Goal: Task Accomplishment & Management: Complete application form

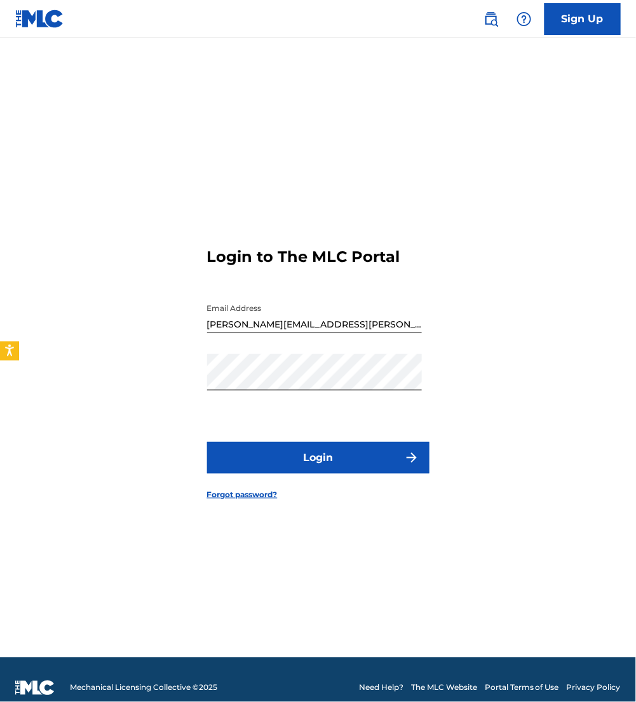
click at [387, 452] on button "Login" at bounding box center [318, 458] width 222 height 32
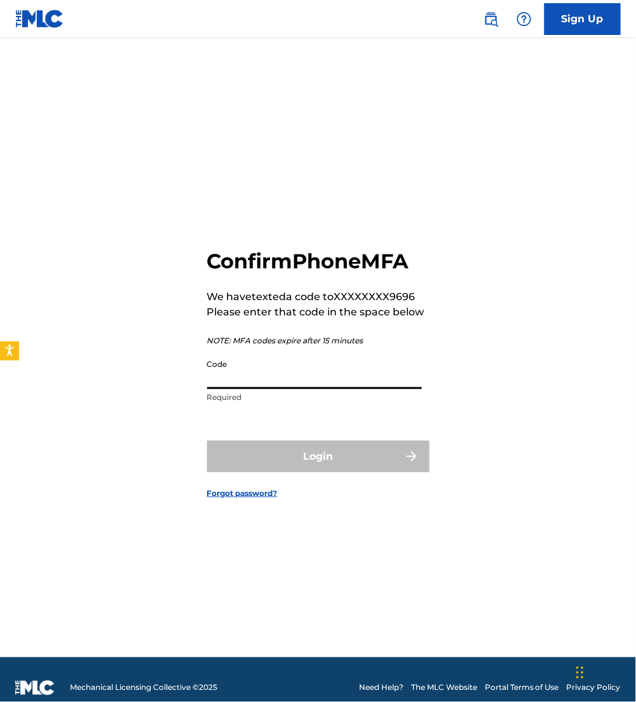
click at [308, 364] on input "Code" at bounding box center [314, 371] width 215 height 36
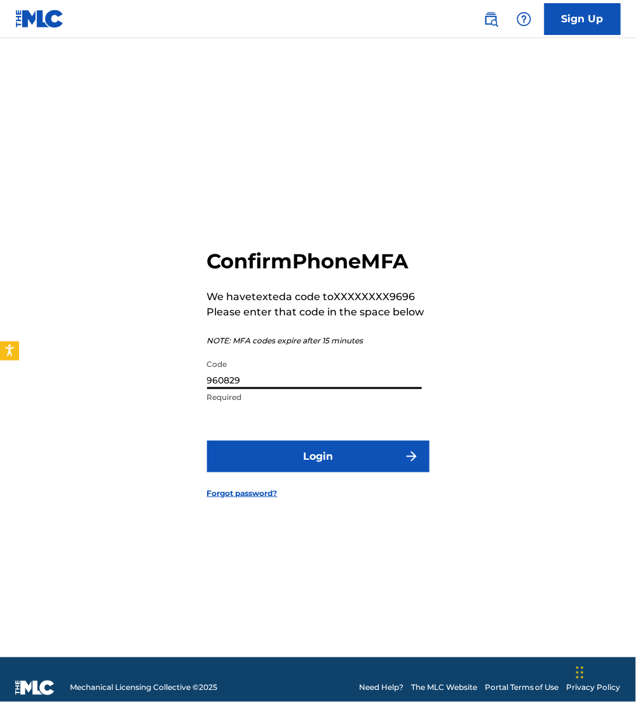
type input "960829"
click at [207, 440] on button "Login" at bounding box center [318, 456] width 222 height 32
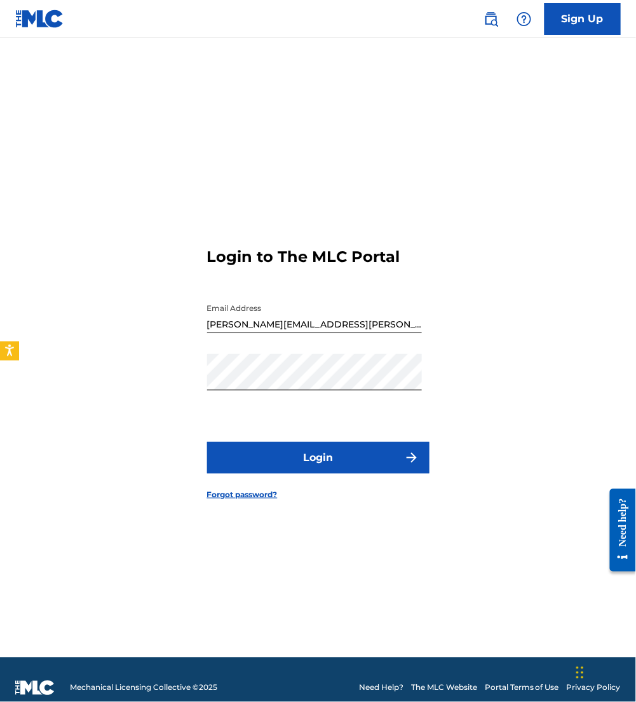
click at [357, 442] on button "Login" at bounding box center [318, 458] width 222 height 32
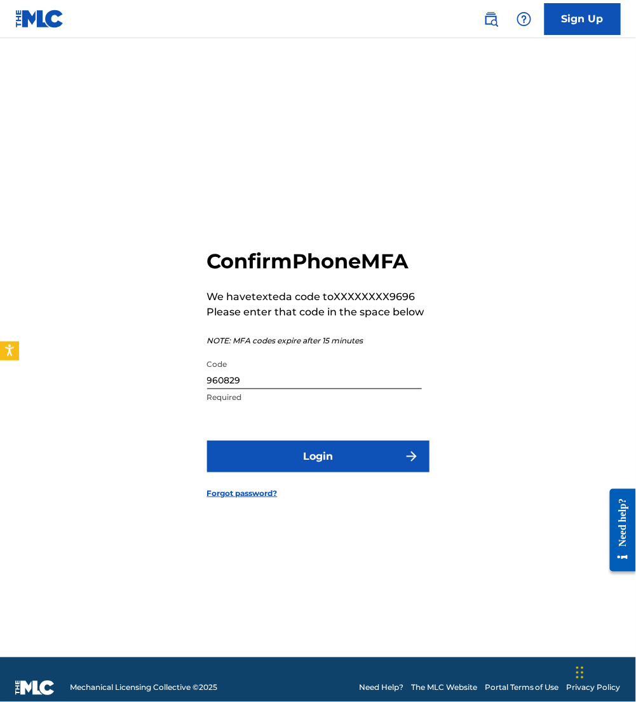
click at [297, 464] on button "Login" at bounding box center [318, 456] width 222 height 32
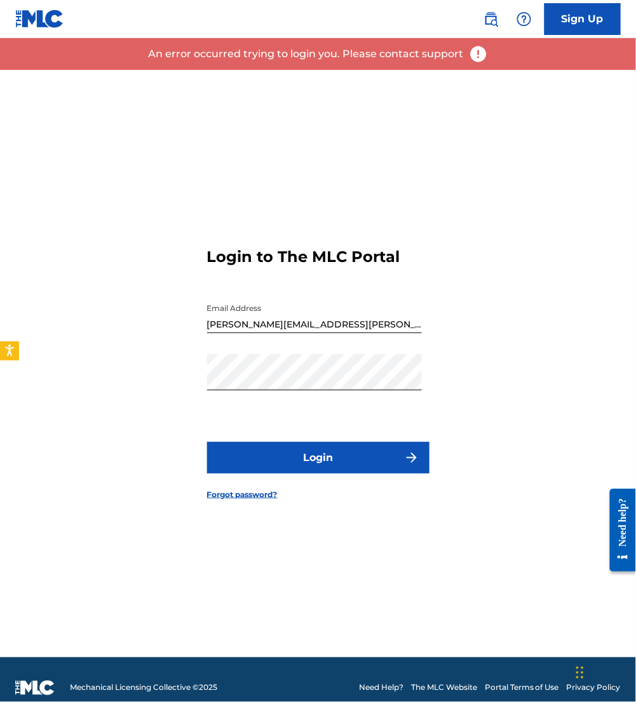
click at [322, 450] on button "Login" at bounding box center [318, 458] width 222 height 32
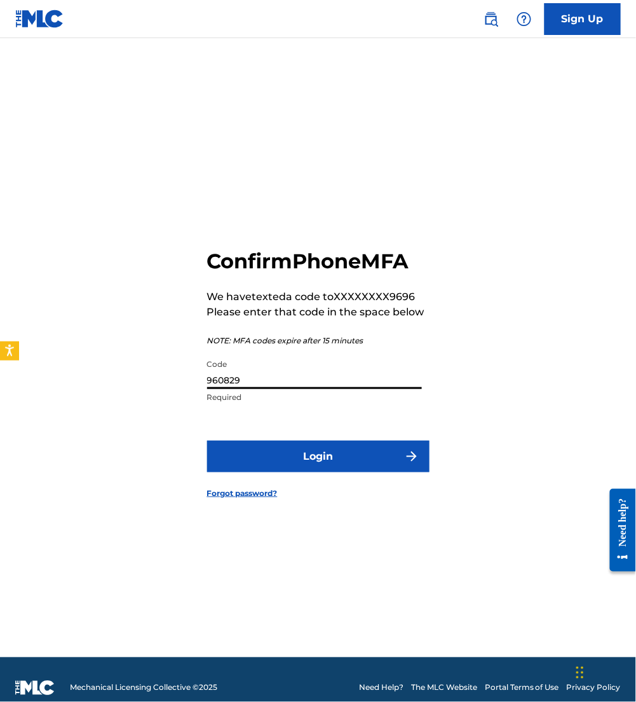
drag, startPoint x: 269, startPoint y: 378, endPoint x: 69, endPoint y: 367, distance: 200.5
click at [69, 367] on div "Confirm Phone MFA We have texted a code to XXXXXXXX9696 Please enter that code …" at bounding box center [318, 363] width 636 height 587
type input "431987"
click at [207, 440] on button "Login" at bounding box center [318, 456] width 222 height 32
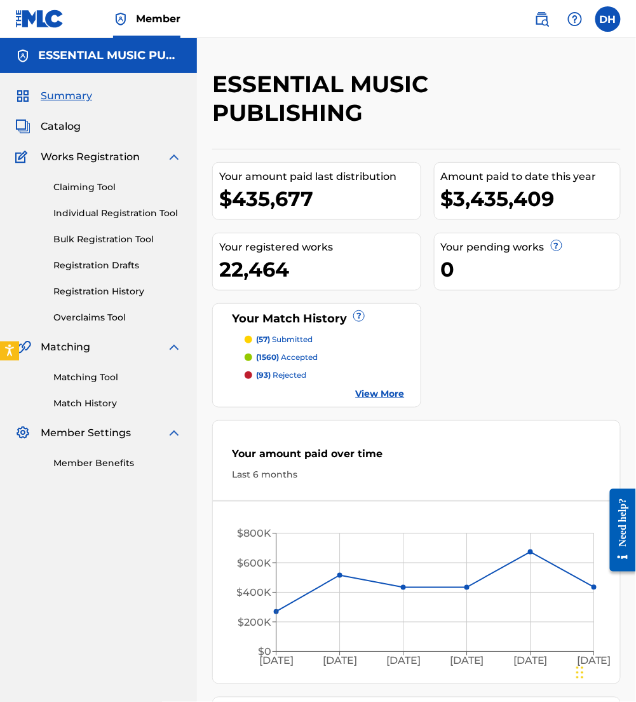
click at [529, 36] on nav "Member DH DH Dominique Hernandez dominique.hernandez.ext@pmgsonymusic.com Notif…" at bounding box center [318, 19] width 636 height 38
click at [541, 7] on link at bounding box center [541, 18] width 25 height 25
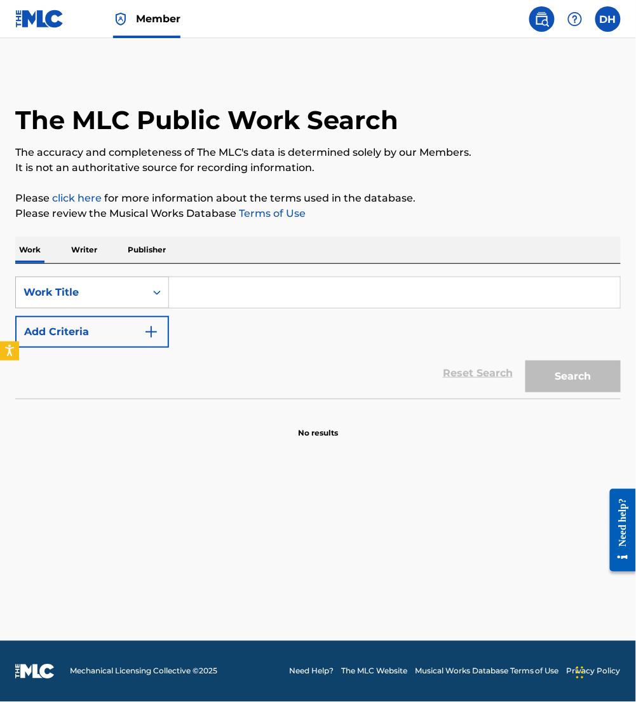
click at [117, 283] on div "Work Title" at bounding box center [81, 292] width 130 height 24
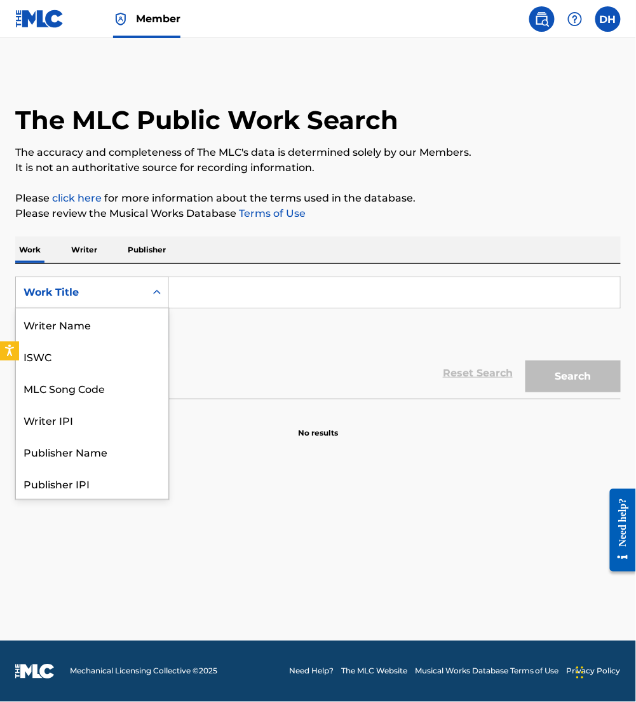
scroll to position [64, 0]
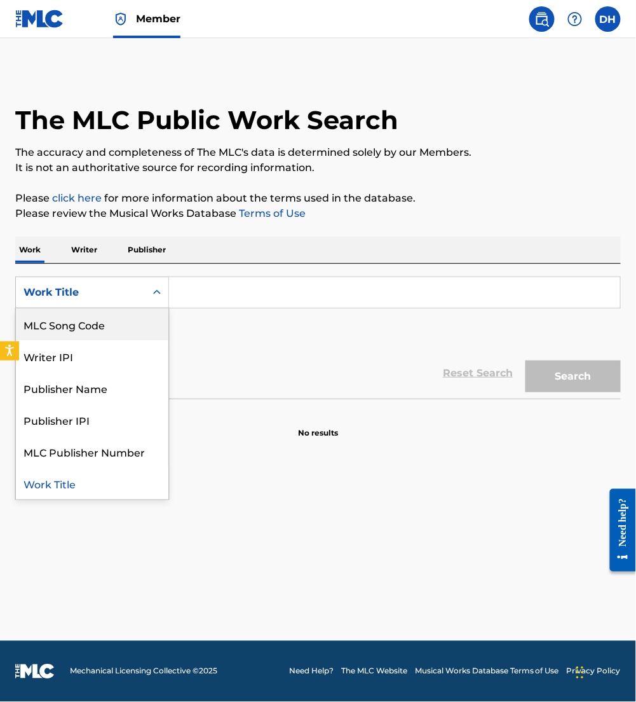
click at [100, 323] on div "MLC Song Code" at bounding box center [92, 324] width 153 height 32
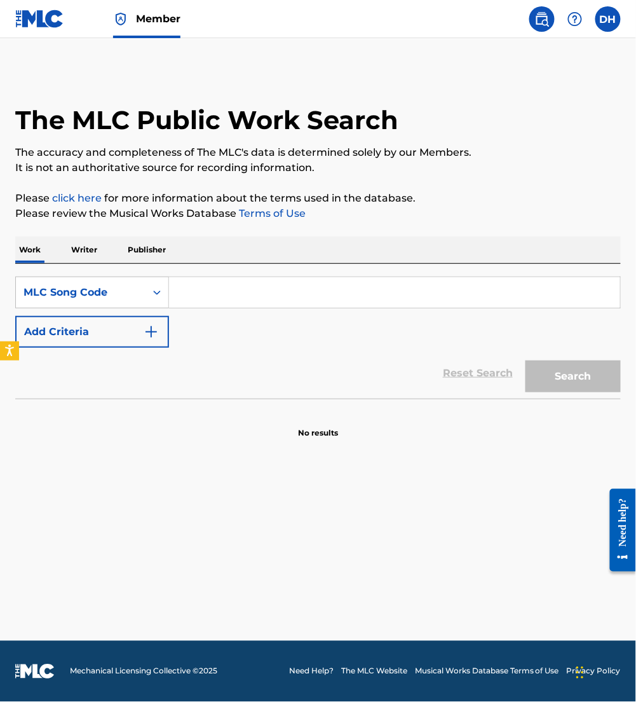
click at [187, 303] on input "Search Form" at bounding box center [394, 292] width 451 height 31
paste input "YD5NEX"
type input "YD5NEX"
click at [526, 360] on button "Search" at bounding box center [573, 376] width 95 height 32
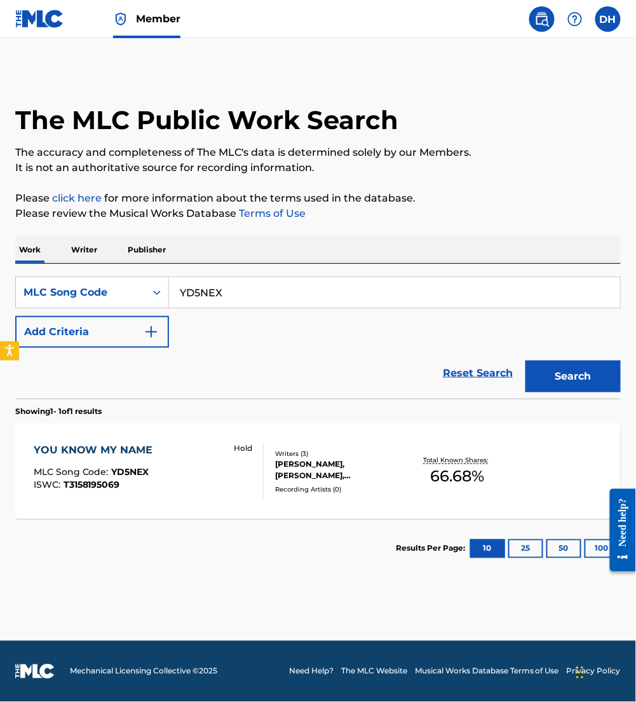
click at [170, 496] on div "YOU KNOW MY NAME MLC Song Code : YD5NEX ISWC : T3158195069 Hold" at bounding box center [149, 470] width 230 height 57
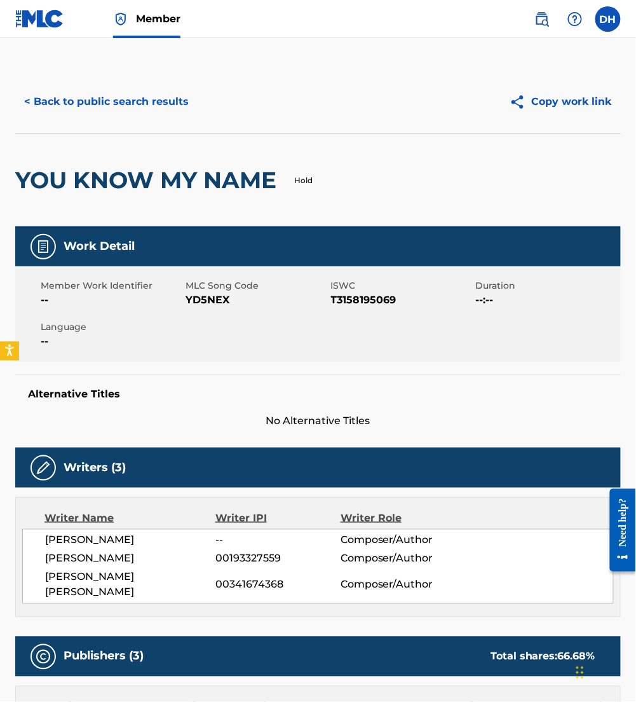
click at [110, 95] on button "< Back to public search results" at bounding box center [106, 102] width 182 height 32
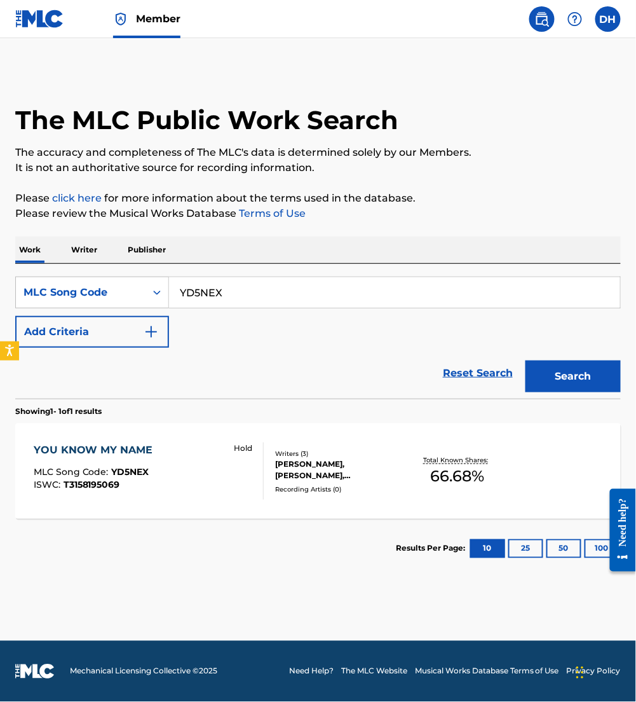
click at [48, 25] on img at bounding box center [39, 19] width 49 height 18
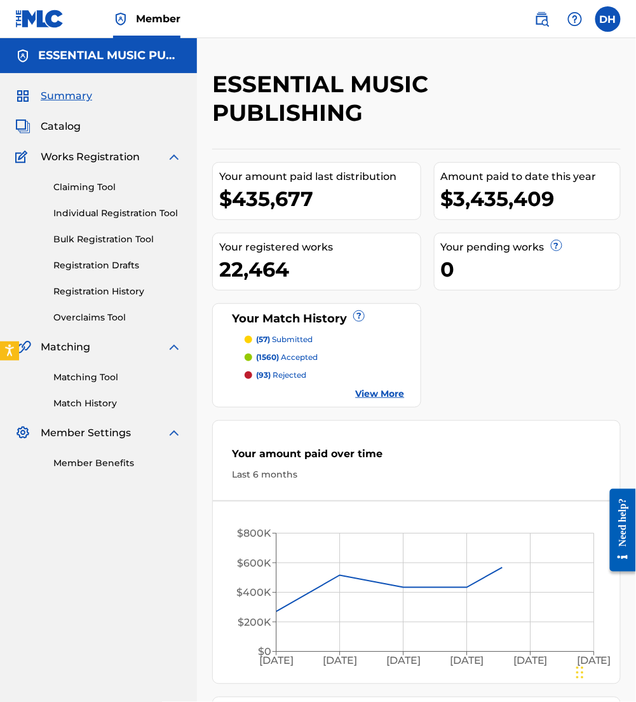
click at [62, 123] on span "Catalog" at bounding box center [61, 126] width 40 height 15
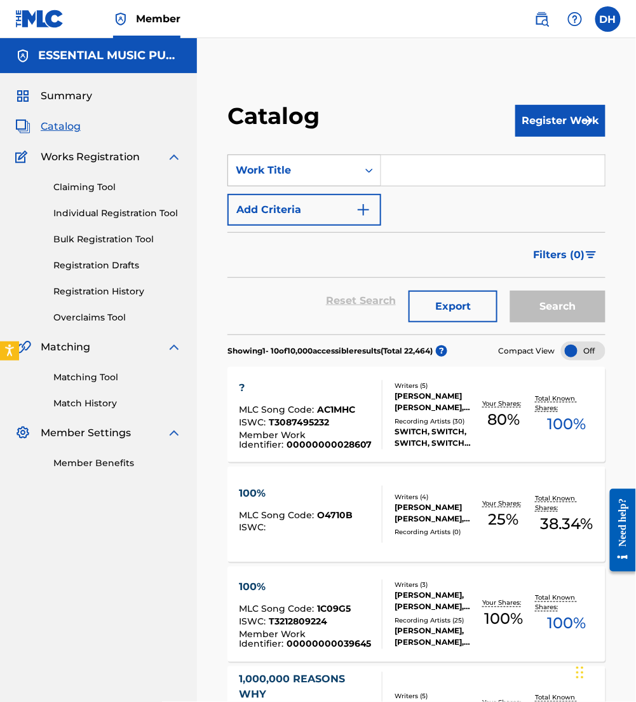
click at [324, 168] on div "Work Title" at bounding box center [293, 170] width 114 height 15
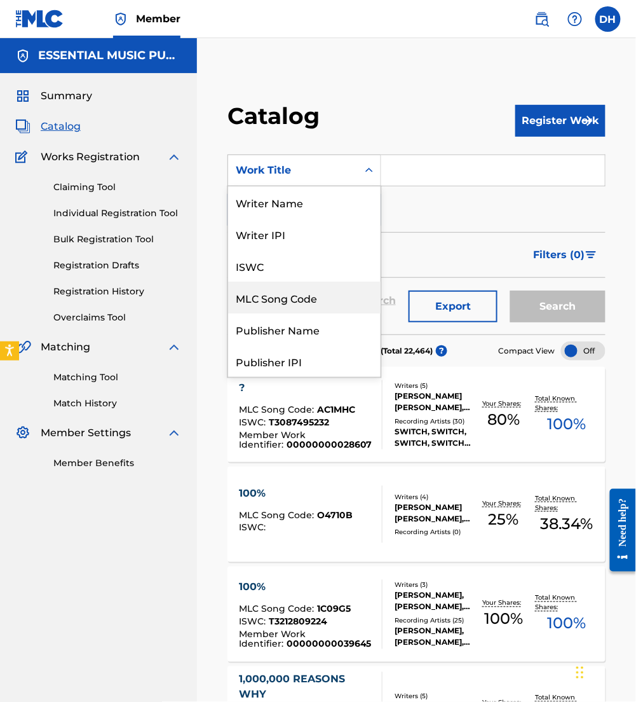
click at [301, 301] on div "MLC Song Code" at bounding box center [304, 298] width 153 height 32
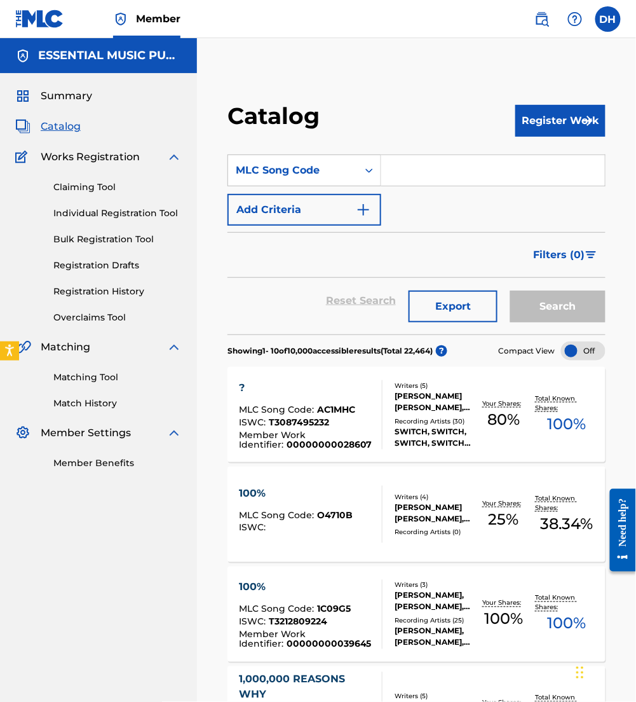
click at [432, 168] on input "Search Form" at bounding box center [493, 170] width 224 height 31
paste input "IVEFC9"
type input "IVEFC9"
click at [510, 290] on button "Search" at bounding box center [557, 306] width 95 height 32
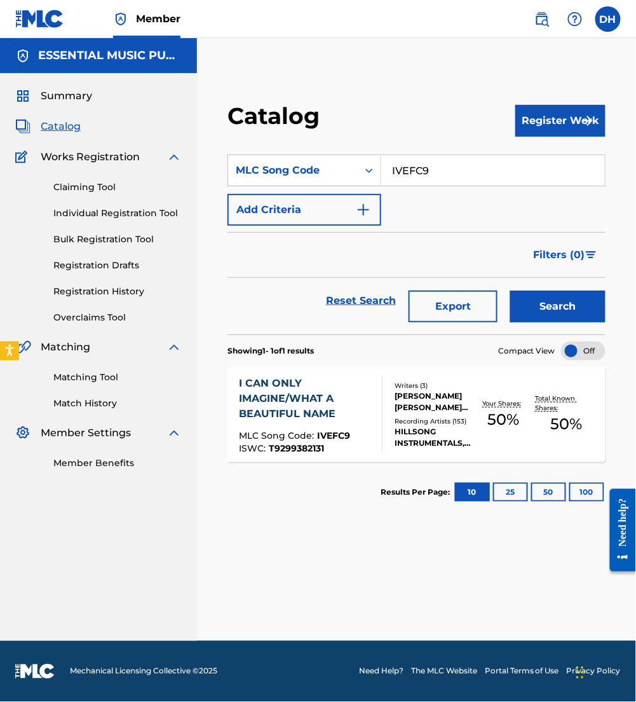
click at [296, 451] on span "T9299382131" at bounding box center [296, 447] width 55 height 11
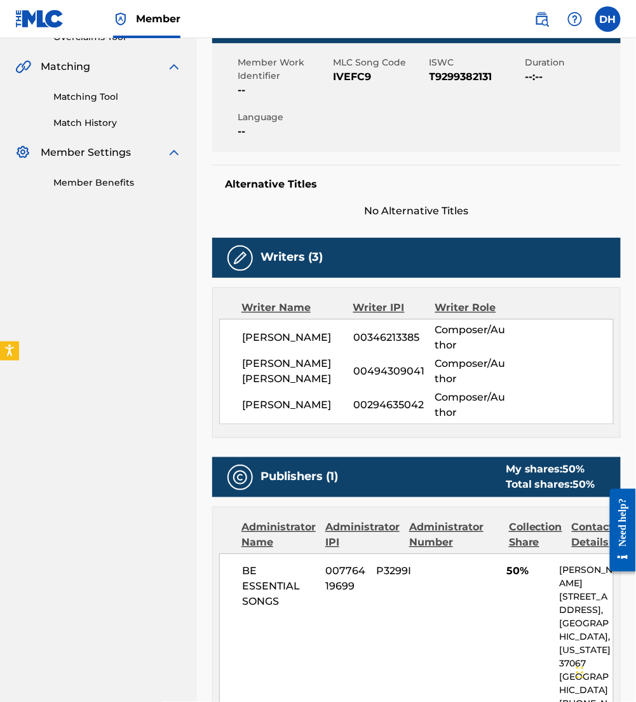
scroll to position [283, 0]
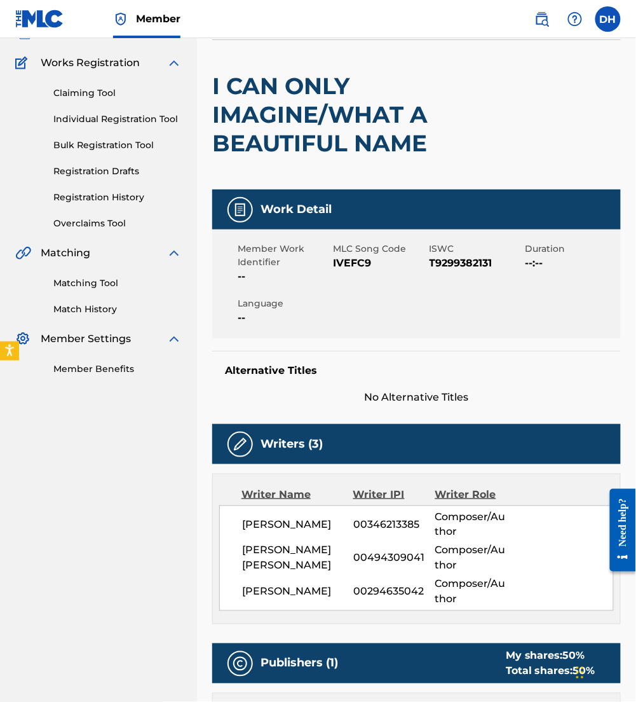
scroll to position [0, 0]
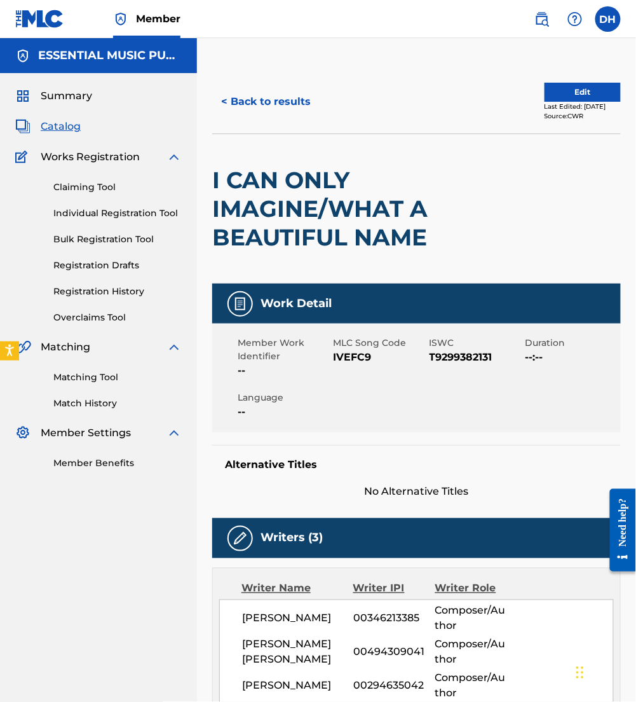
click at [577, 89] on button "Edit" at bounding box center [583, 92] width 76 height 19
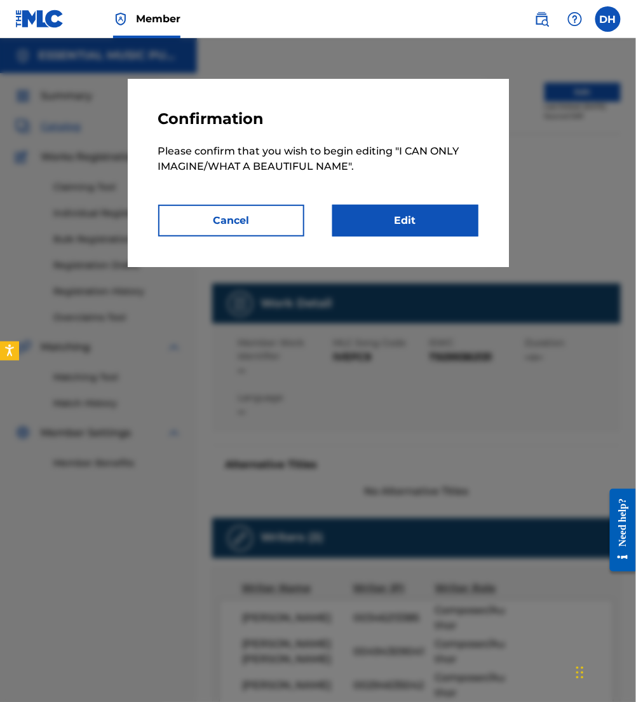
click at [414, 207] on link "Edit" at bounding box center [405, 221] width 146 height 32
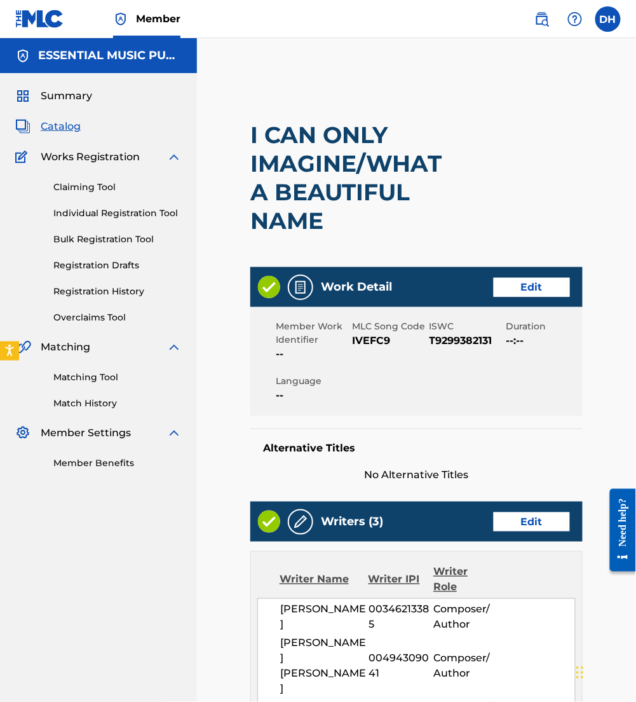
click at [191, 385] on div "Summary Catalog Works Registration Claiming Tool Individual Registration Tool B…" at bounding box center [98, 279] width 197 height 412
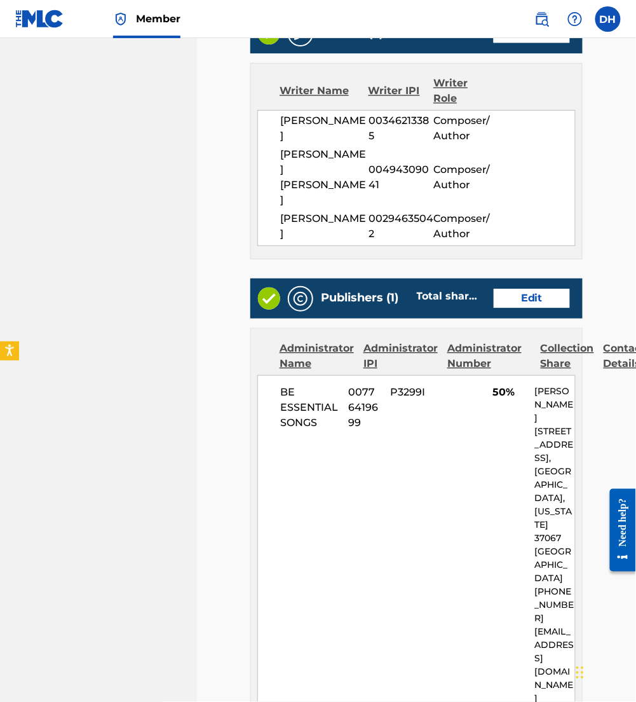
scroll to position [492, 0]
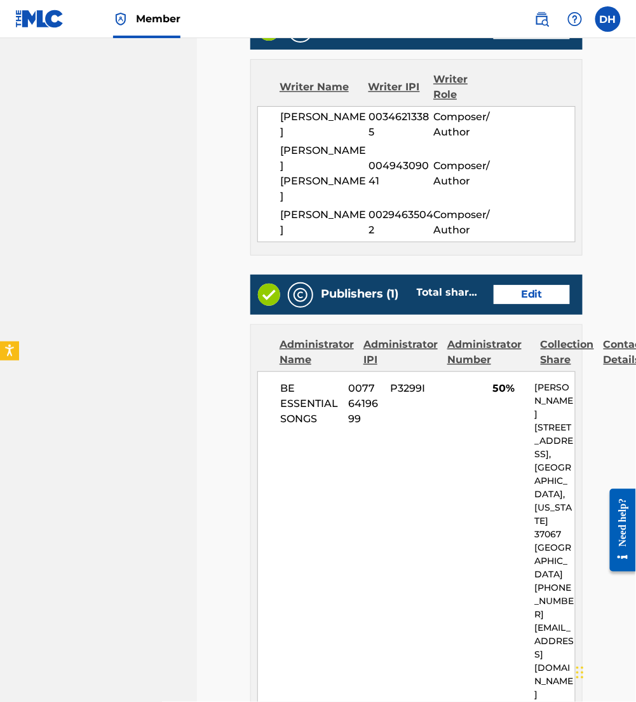
click at [453, 339] on div "Administrator Number" at bounding box center [484, 352] width 74 height 31
click at [549, 285] on link "Edit" at bounding box center [532, 294] width 76 height 19
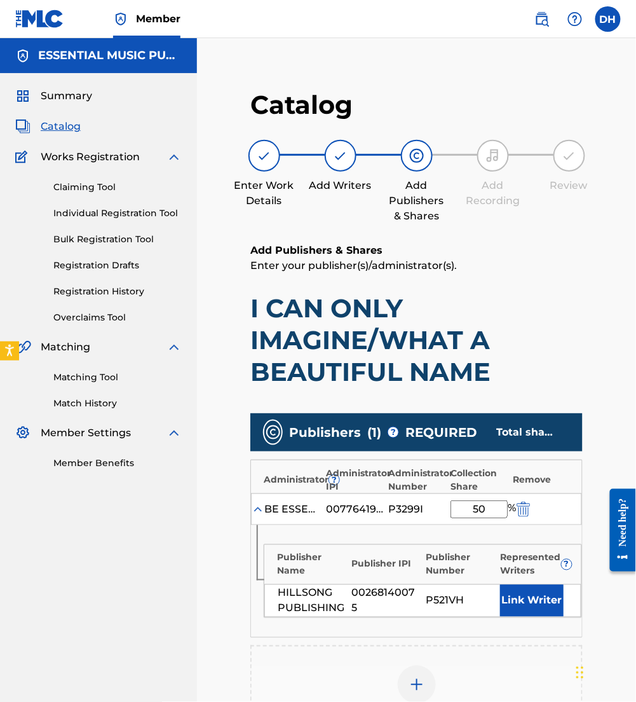
scroll to position [259, 0]
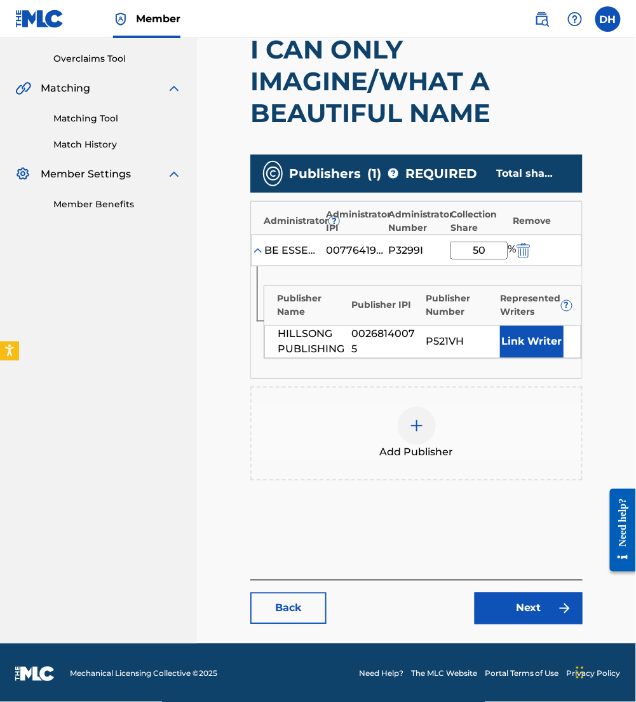
click at [535, 315] on div "Represented Writers ?" at bounding box center [535, 305] width 68 height 27
click at [528, 348] on button "Link Writer" at bounding box center [532, 342] width 64 height 32
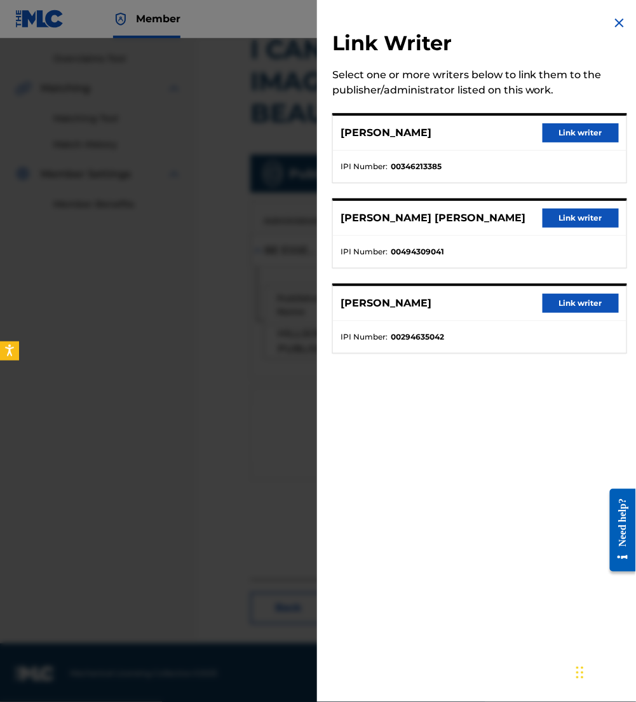
click at [561, 215] on button "Link writer" at bounding box center [581, 217] width 76 height 19
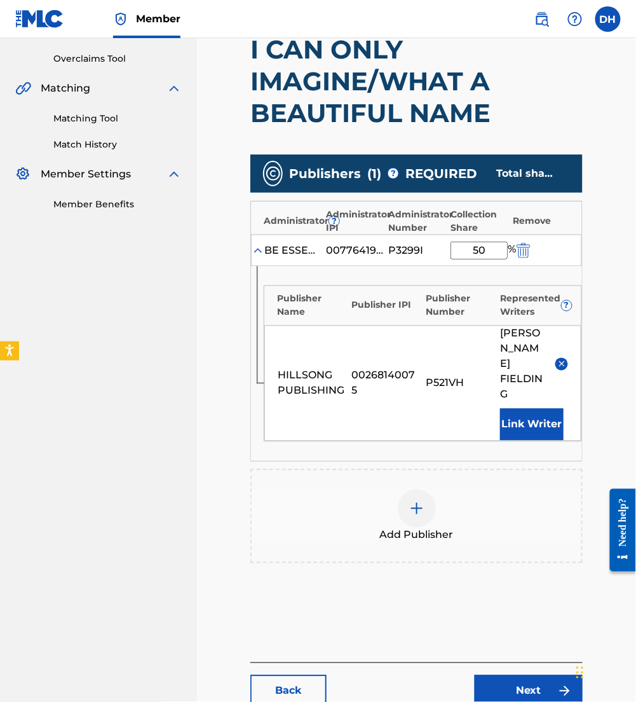
click at [561, 215] on div "Remove" at bounding box center [542, 220] width 57 height 13
click at [535, 422] on button "Link Writer" at bounding box center [532, 425] width 64 height 32
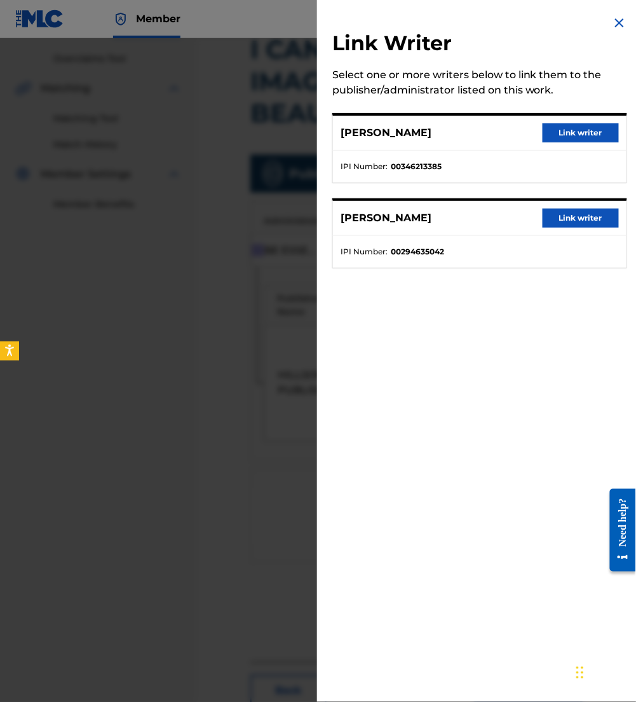
click at [566, 210] on button "Link writer" at bounding box center [581, 217] width 76 height 19
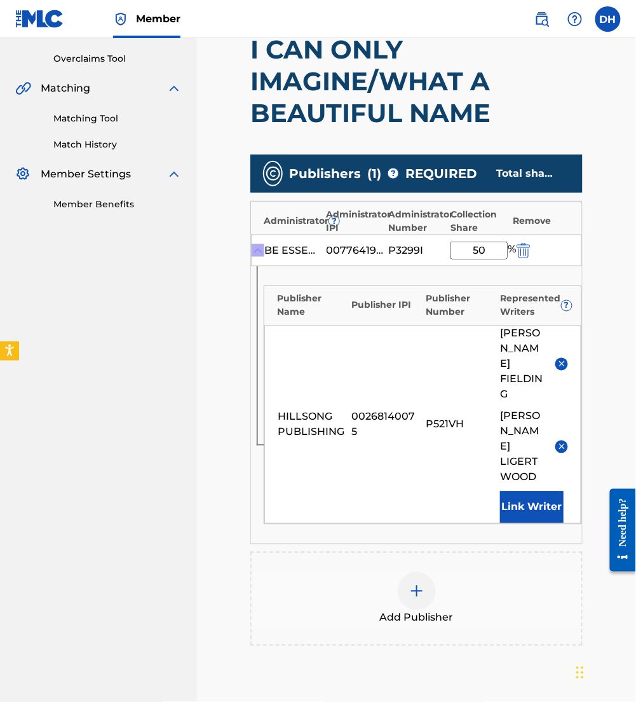
scroll to position [385, 0]
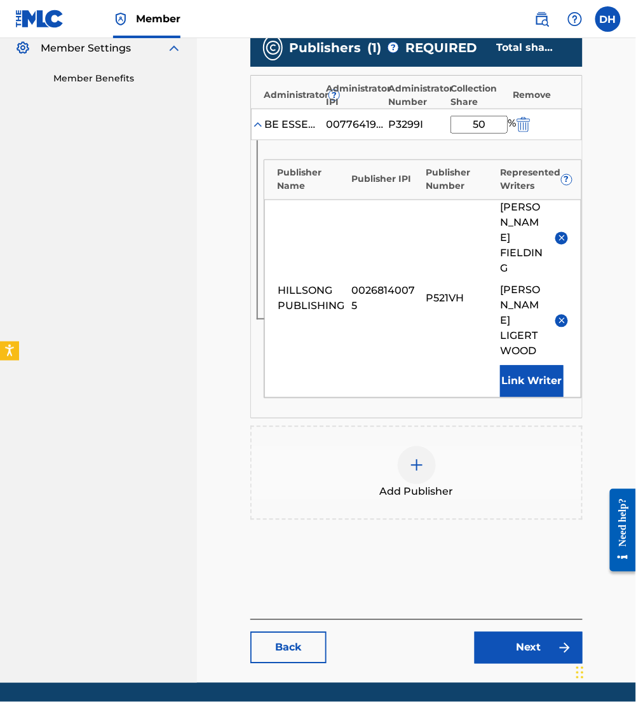
click at [418, 484] on span "Add Publisher" at bounding box center [417, 491] width 74 height 15
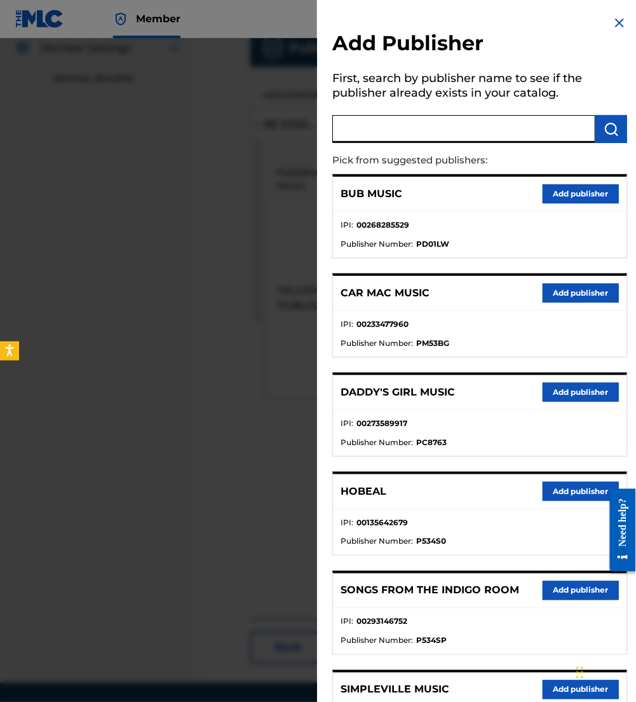
click at [397, 130] on input "text" at bounding box center [463, 129] width 263 height 28
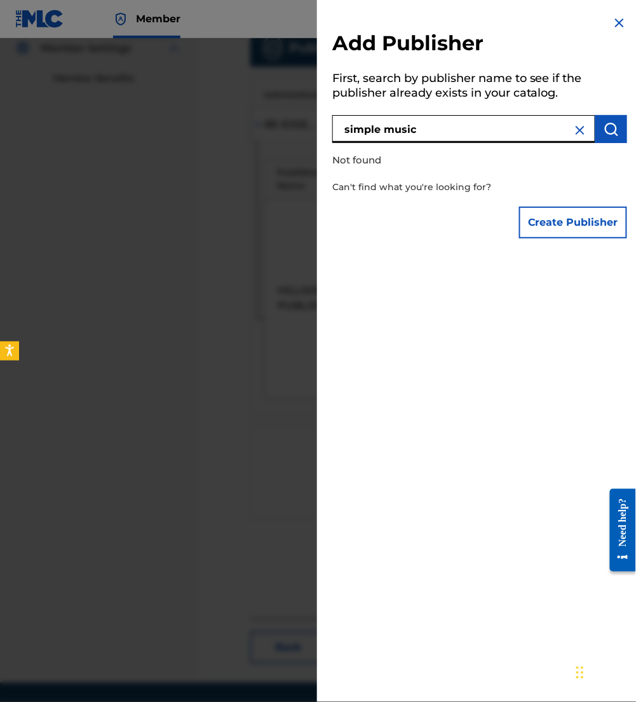
click at [383, 133] on input "simple music" at bounding box center [463, 129] width 263 height 28
click at [379, 130] on input "simple music" at bounding box center [463, 129] width 263 height 28
type input "simpleville music"
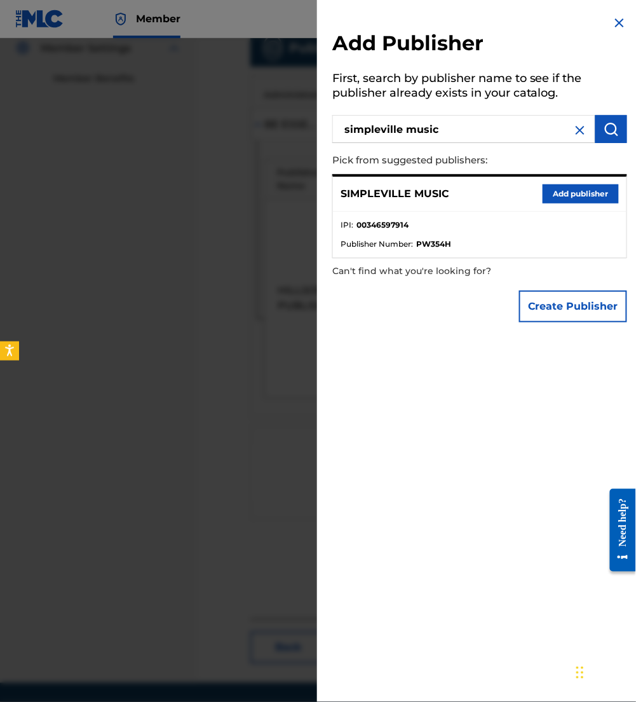
click at [557, 196] on button "Add publisher" at bounding box center [581, 193] width 76 height 19
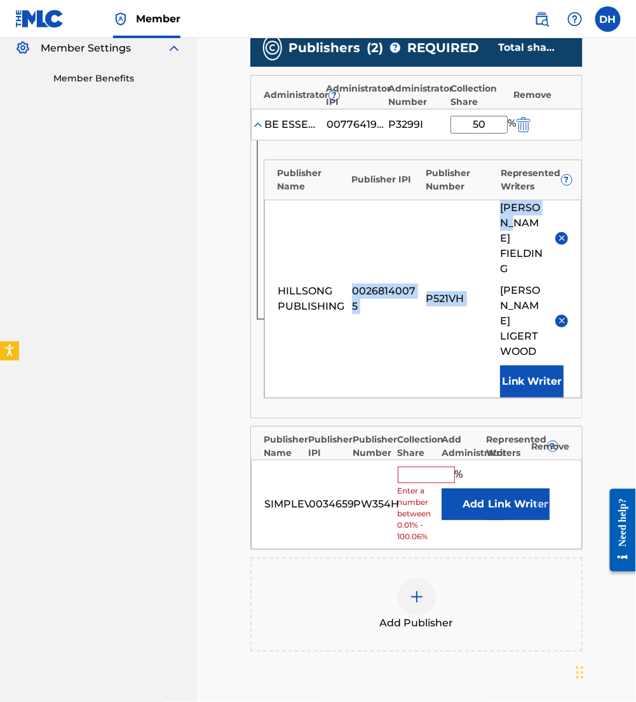
drag, startPoint x: 557, startPoint y: 196, endPoint x: 336, endPoint y: 310, distance: 248.2
click at [336, 310] on div "Publisher Name Publisher IPI Publisher Number Represented Writers ? HILLSONG PU…" at bounding box center [423, 279] width 318 height 239
click at [475, 488] on button "Add" at bounding box center [474, 504] width 64 height 32
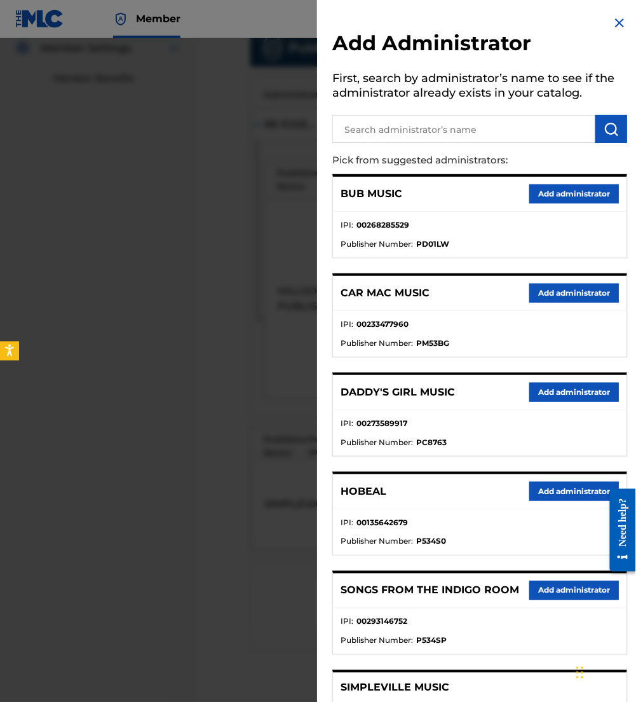
click at [409, 139] on input "text" at bounding box center [463, 129] width 263 height 28
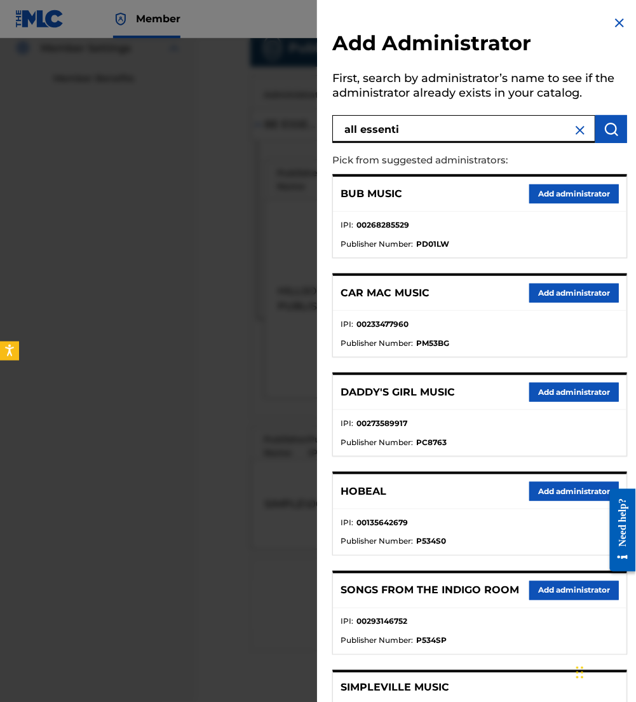
type input "all essenti"
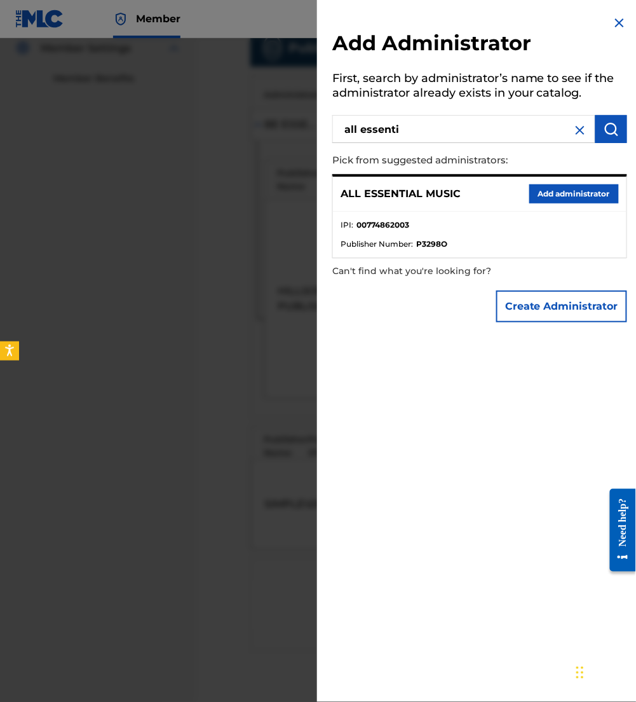
click at [562, 192] on button "Add administrator" at bounding box center [574, 193] width 90 height 19
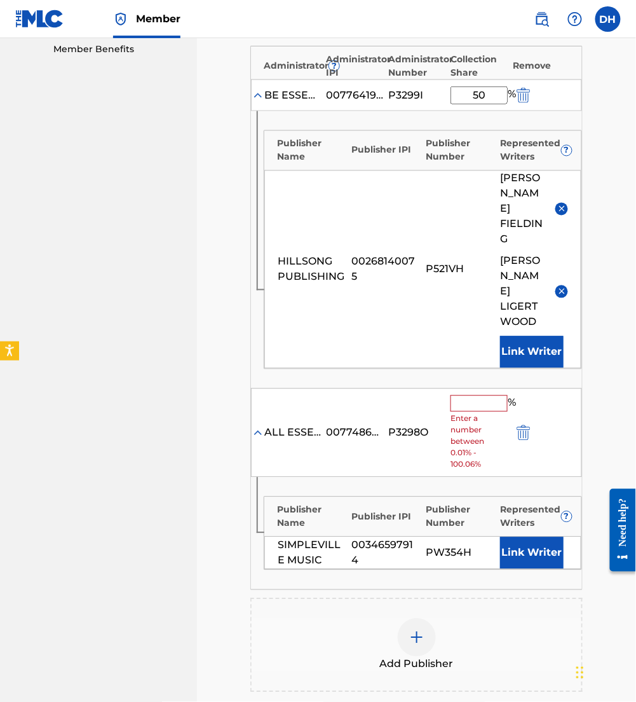
scroll to position [419, 0]
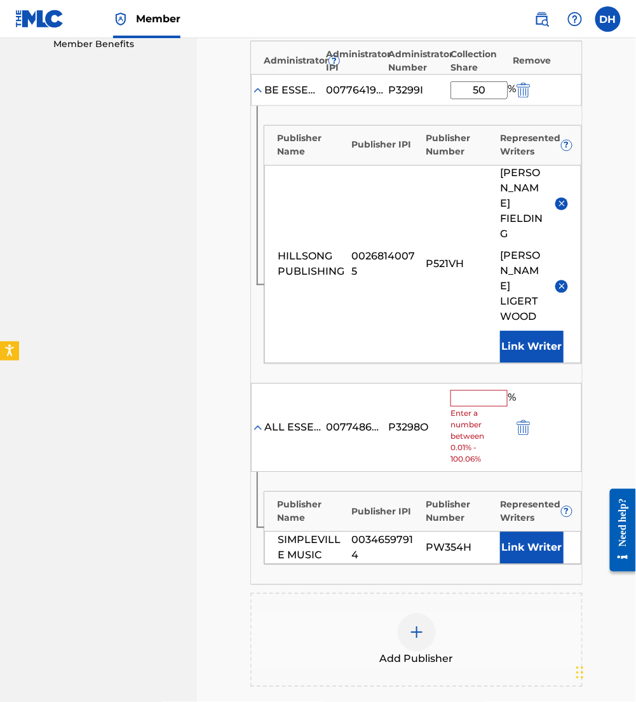
click at [477, 390] on input "text" at bounding box center [479, 398] width 57 height 17
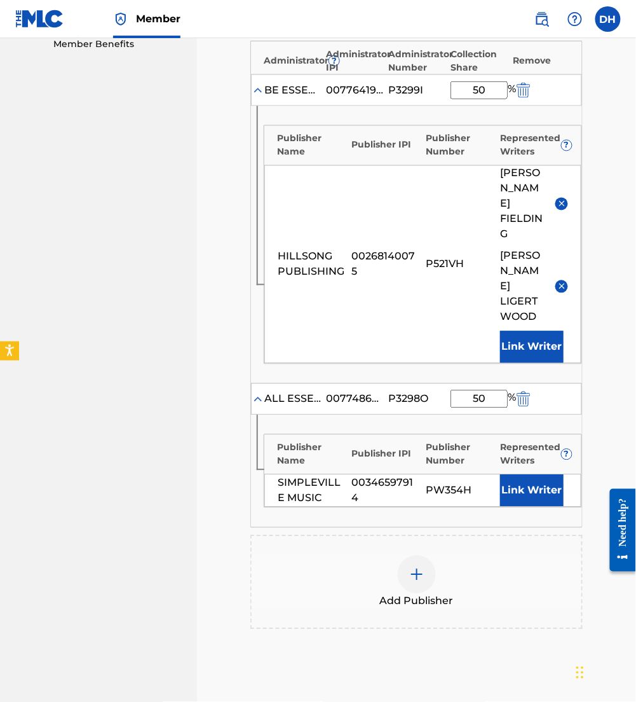
type input "50"
click at [323, 415] on div "Publisher Name Publisher IPI Publisher Number Represented Writers ? SIMPLEVILLE…" at bounding box center [416, 471] width 331 height 112
click at [563, 479] on button "Link Writer" at bounding box center [532, 491] width 64 height 32
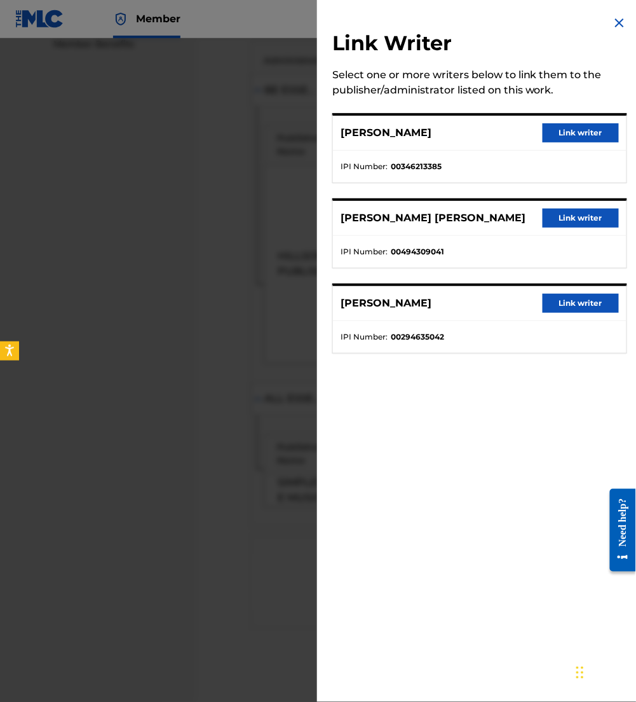
click at [569, 135] on button "Link writer" at bounding box center [581, 132] width 76 height 19
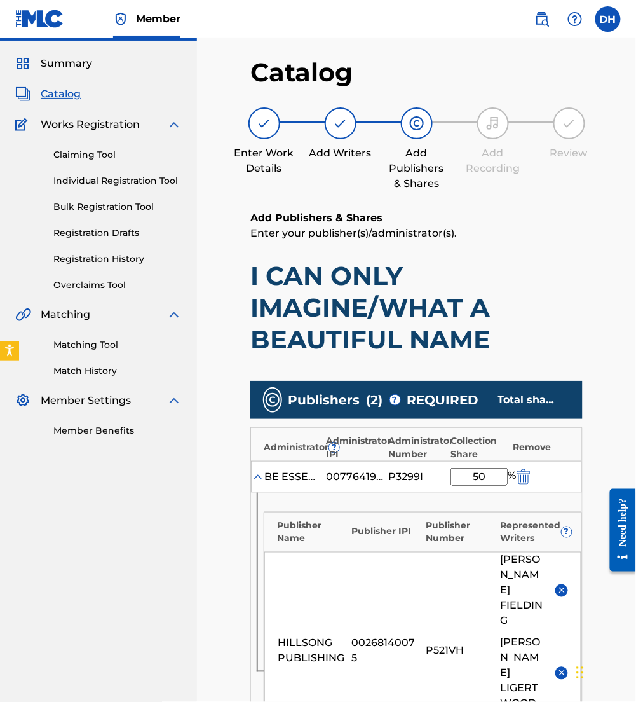
scroll to position [634, 0]
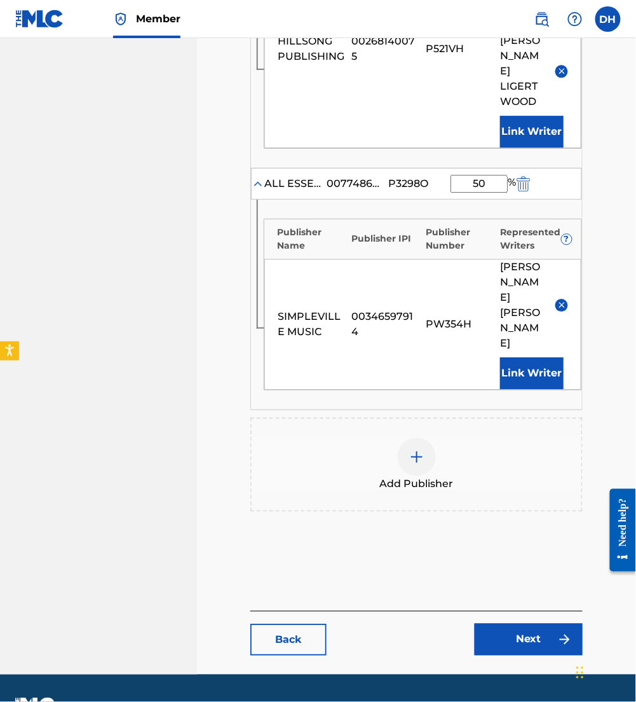
click at [523, 623] on link "Next" at bounding box center [529, 639] width 108 height 32
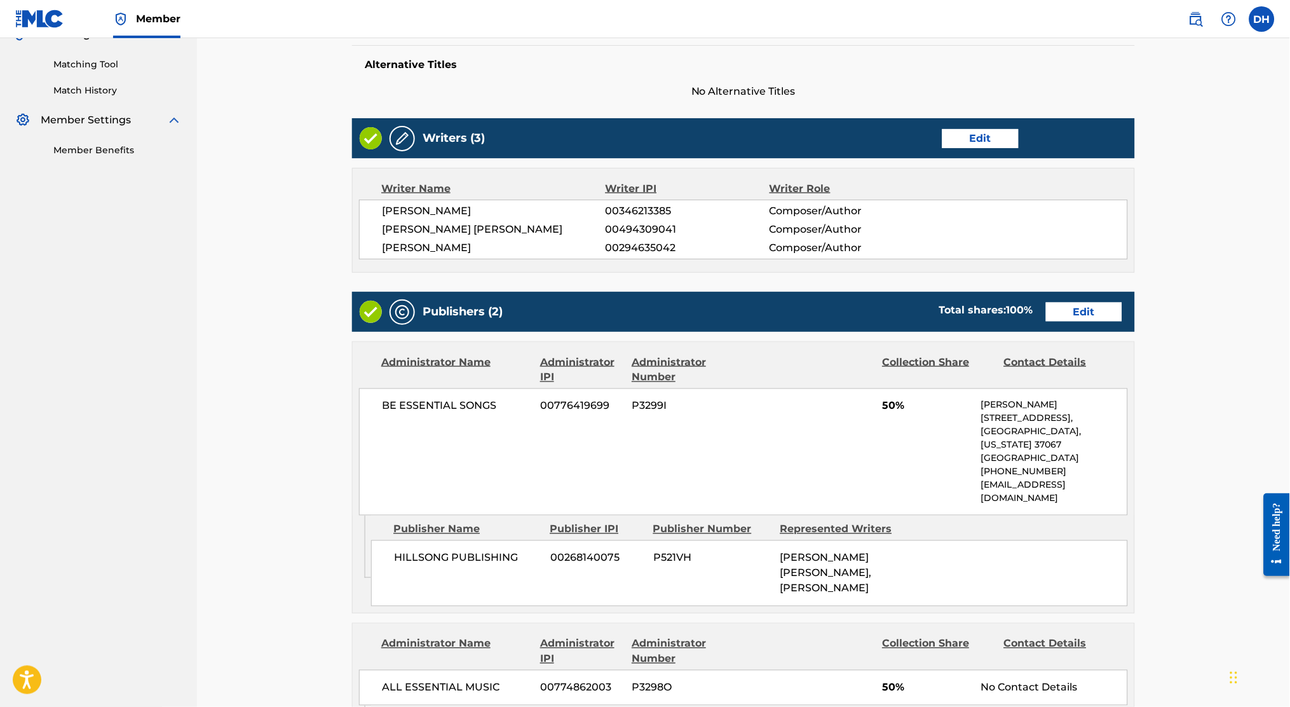
scroll to position [666, 0]
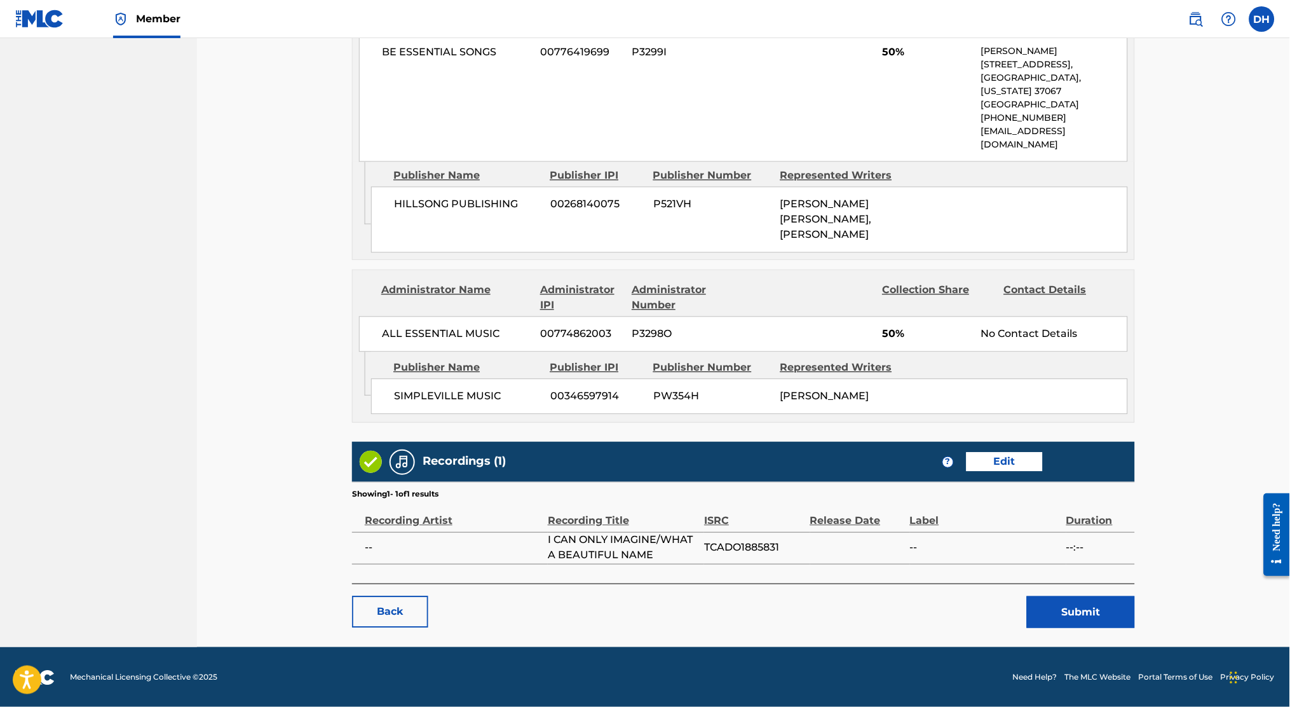
click at [636, 618] on button "Submit" at bounding box center [1081, 612] width 108 height 32
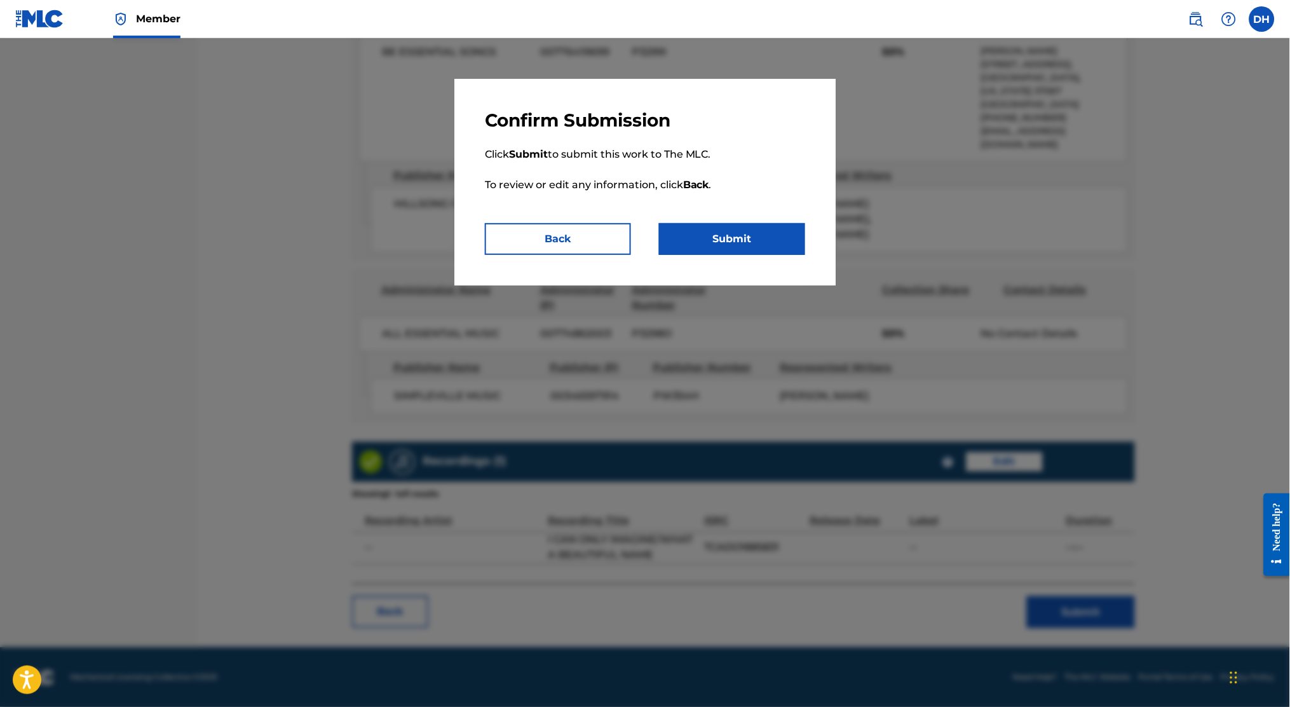
click at [636, 236] on button "Submit" at bounding box center [732, 239] width 146 height 32
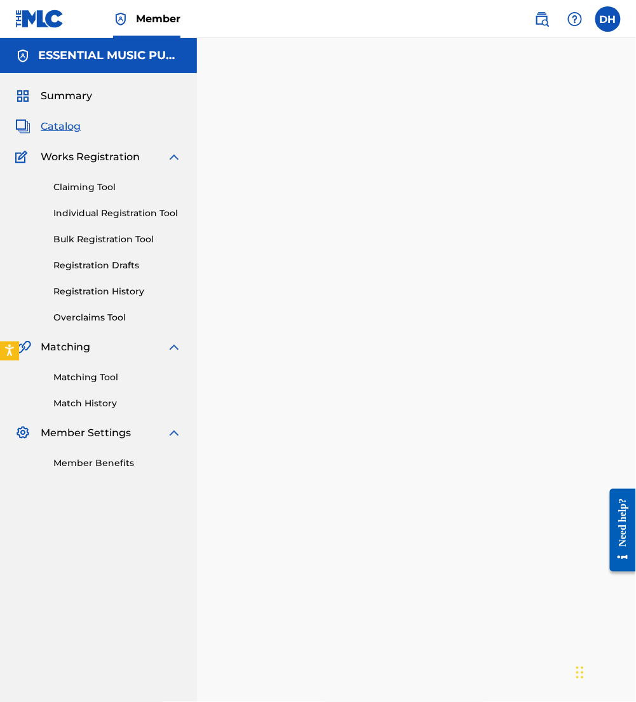
click at [541, 20] on img at bounding box center [542, 18] width 15 height 15
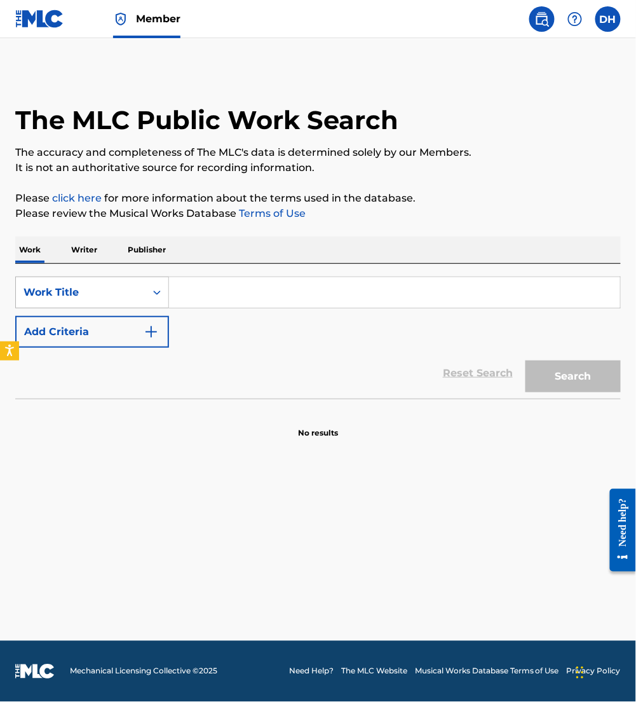
click at [78, 291] on div "Work Title" at bounding box center [81, 292] width 114 height 15
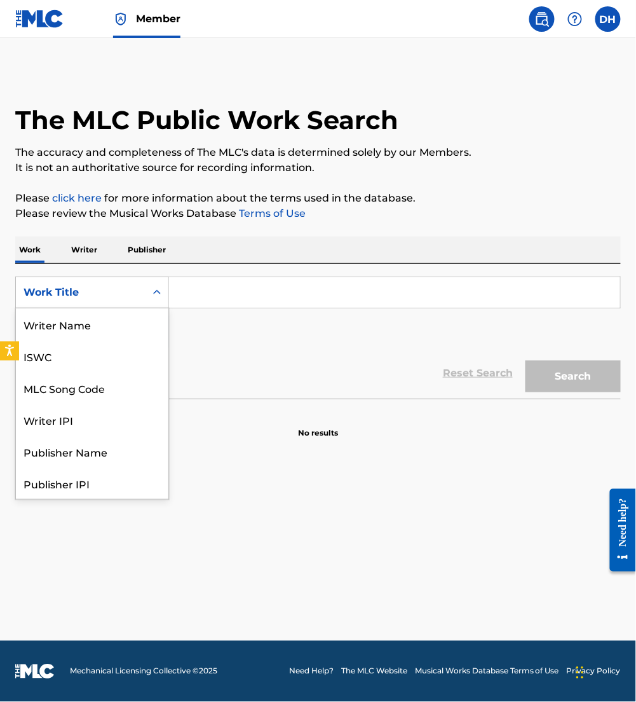
scroll to position [64, 0]
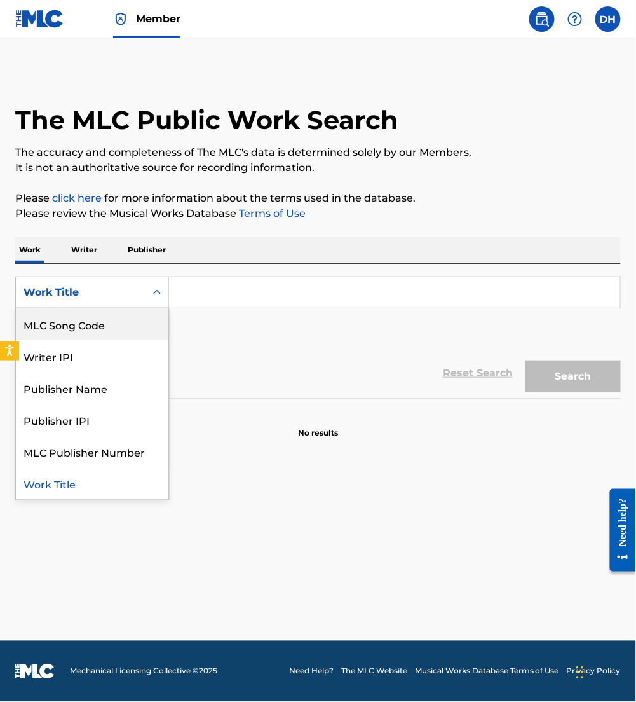
click at [88, 323] on div "MLC Song Code" at bounding box center [92, 324] width 153 height 32
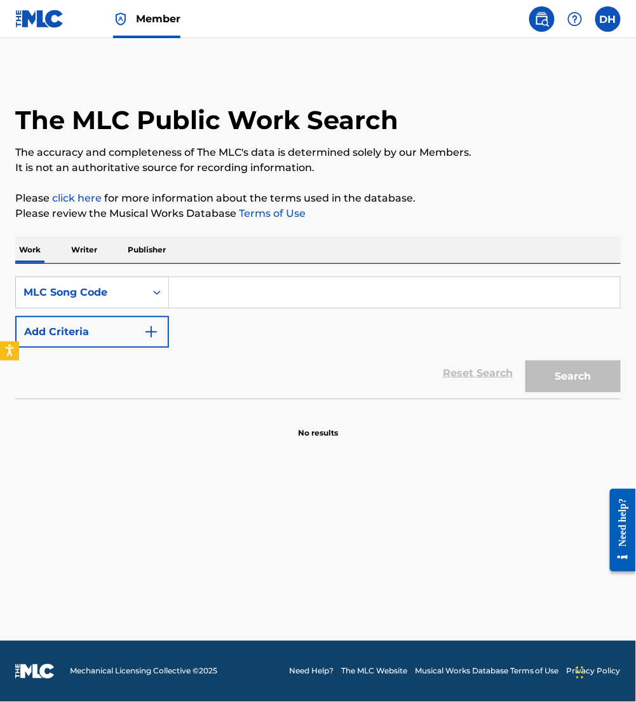
click at [221, 283] on input "Search Form" at bounding box center [394, 292] width 451 height 31
paste input "AA39NH"
type input "AA39NH"
click at [526, 360] on button "Search" at bounding box center [573, 376] width 95 height 32
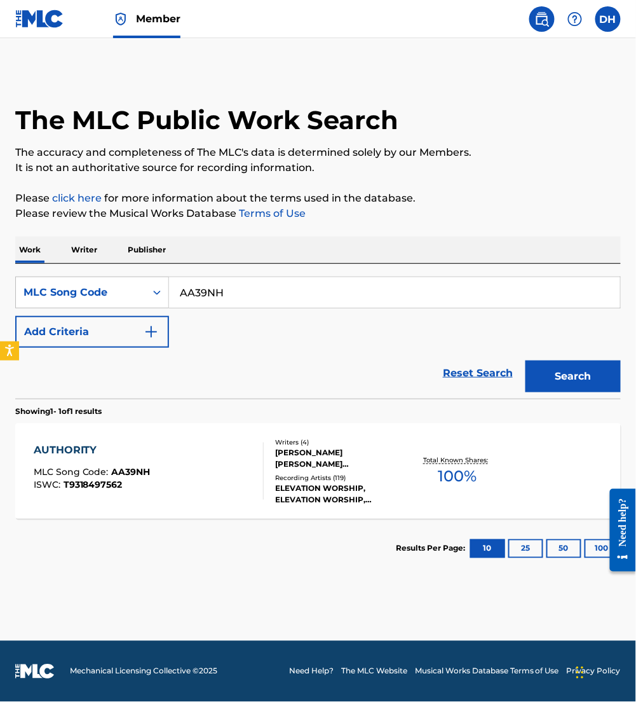
click at [214, 502] on div "AUTHORITY MLC Song Code : AA39NH ISWC : T9318497562 Writers ( 4 ) BROOKE LIGERT…" at bounding box center [318, 470] width 606 height 95
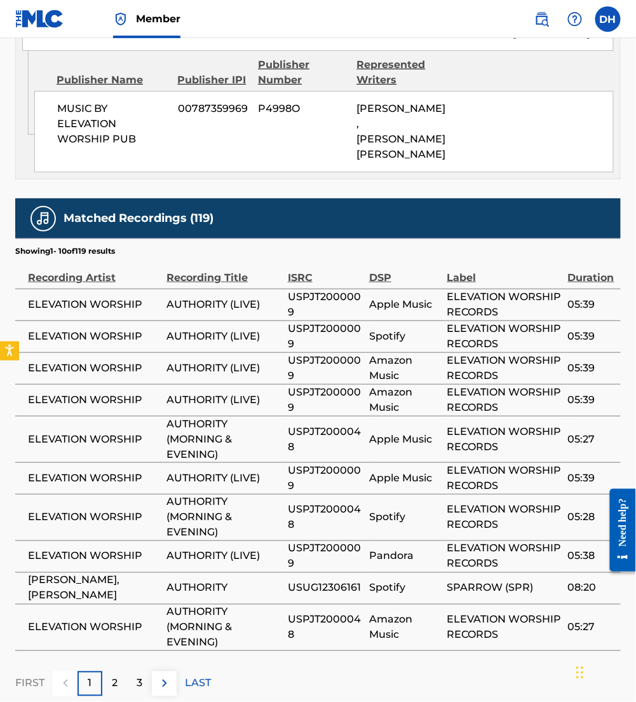
scroll to position [1211, 0]
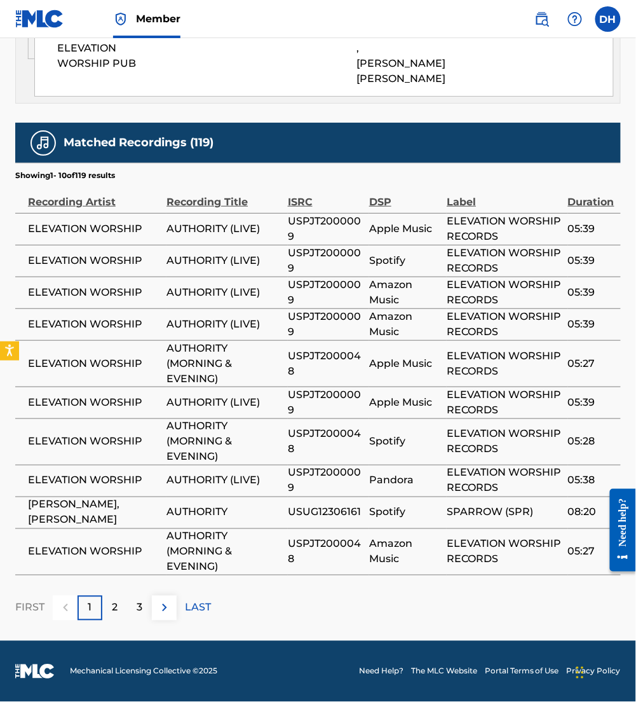
click at [161, 603] on img at bounding box center [164, 607] width 15 height 15
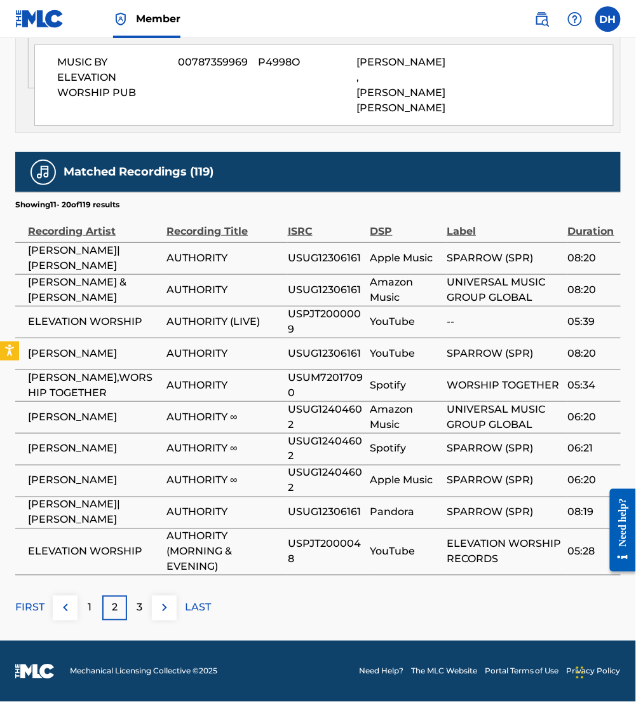
click at [167, 609] on img at bounding box center [164, 607] width 15 height 15
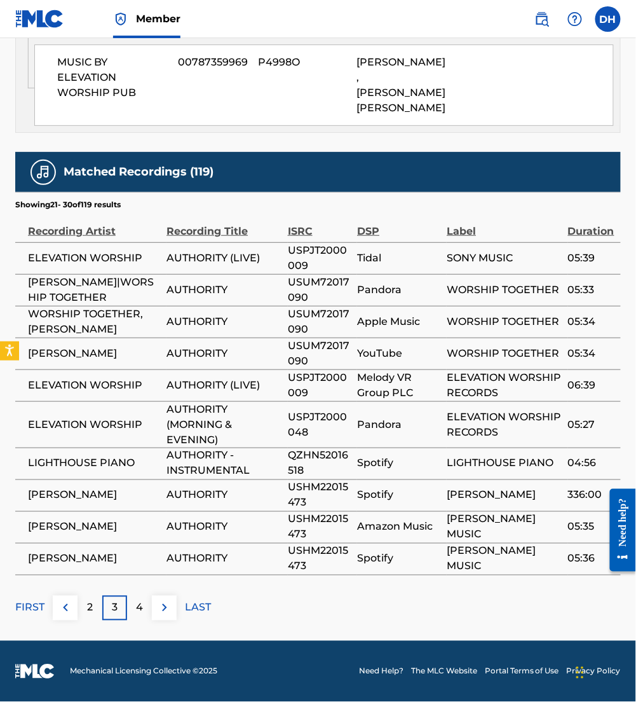
click at [167, 609] on img at bounding box center [164, 607] width 15 height 15
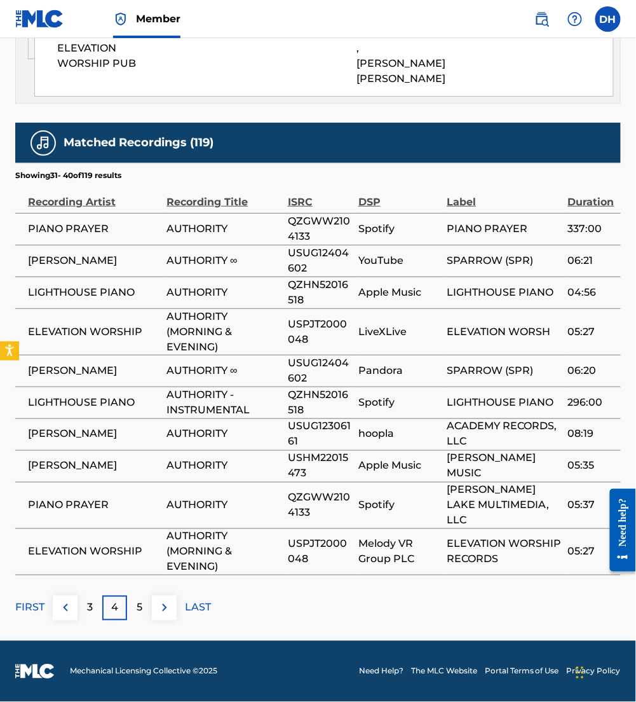
click at [167, 609] on img at bounding box center [164, 607] width 15 height 15
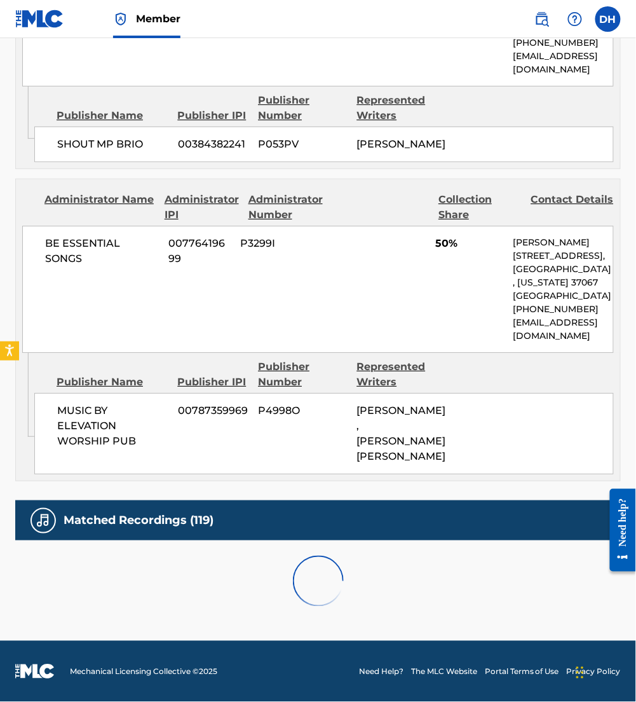
scroll to position [1167, 0]
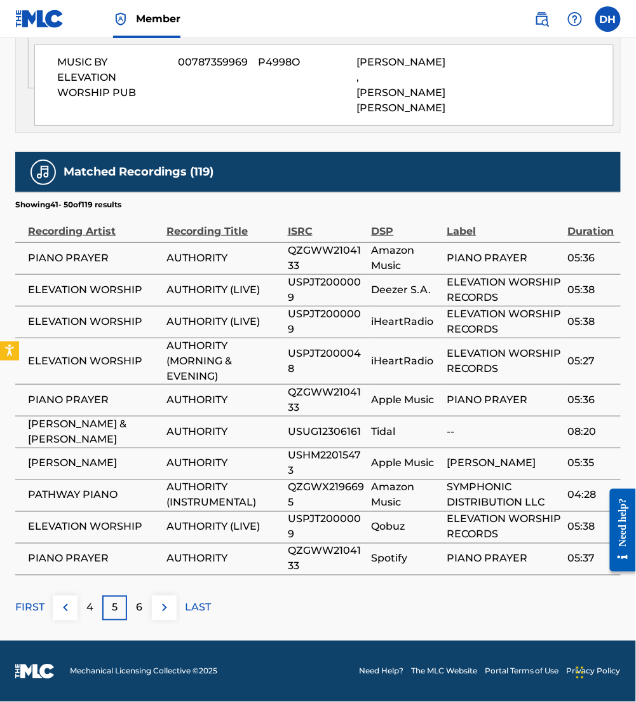
click at [167, 609] on img at bounding box center [164, 607] width 15 height 15
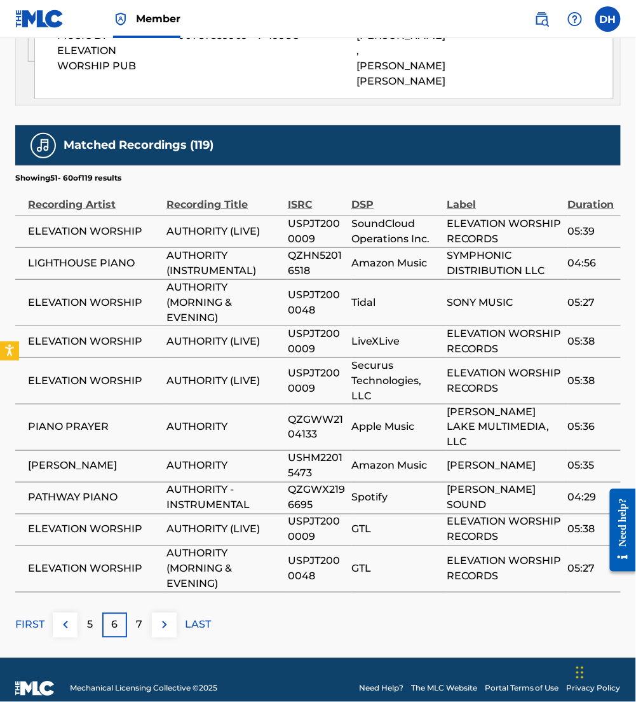
click at [167, 609] on div "Matched Recordings (119) Showing 51 - 60 of 119 results Recording Artist Record…" at bounding box center [318, 381] width 606 height 512
click at [169, 632] on img at bounding box center [164, 624] width 15 height 15
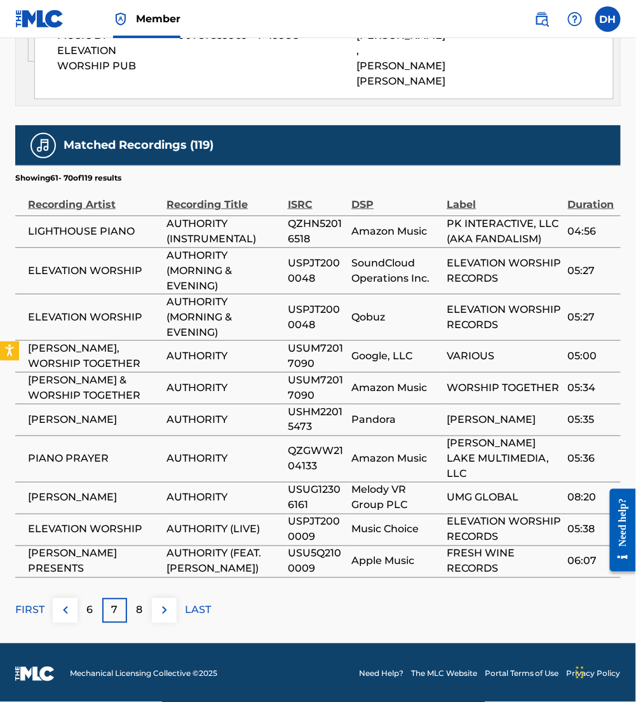
click at [174, 623] on button at bounding box center [164, 610] width 25 height 25
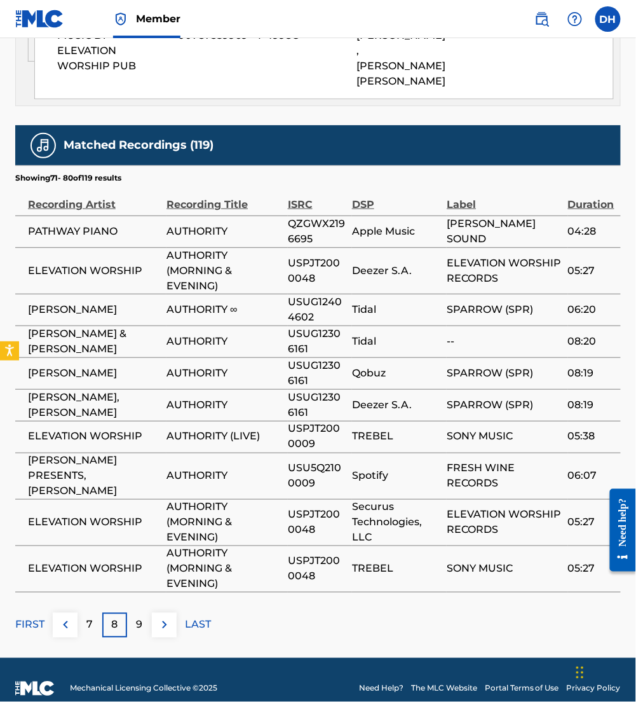
click at [165, 632] on img at bounding box center [164, 624] width 15 height 15
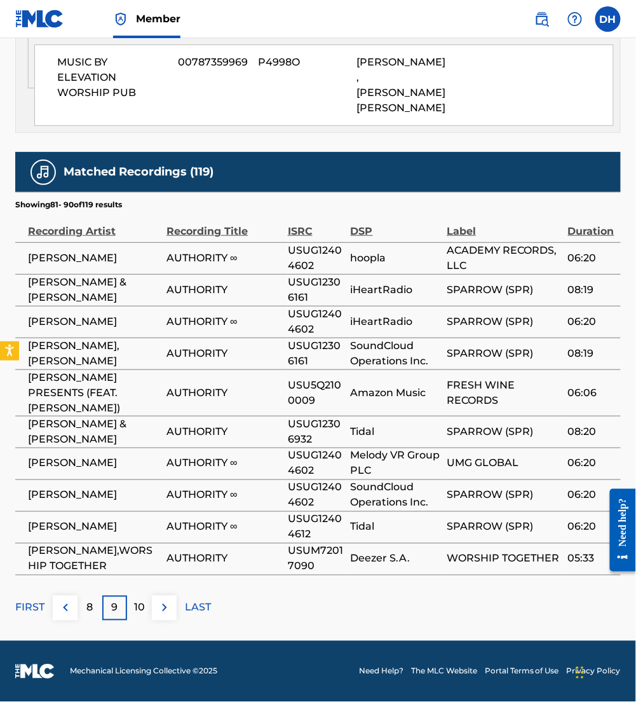
click at [163, 608] on img at bounding box center [164, 607] width 15 height 15
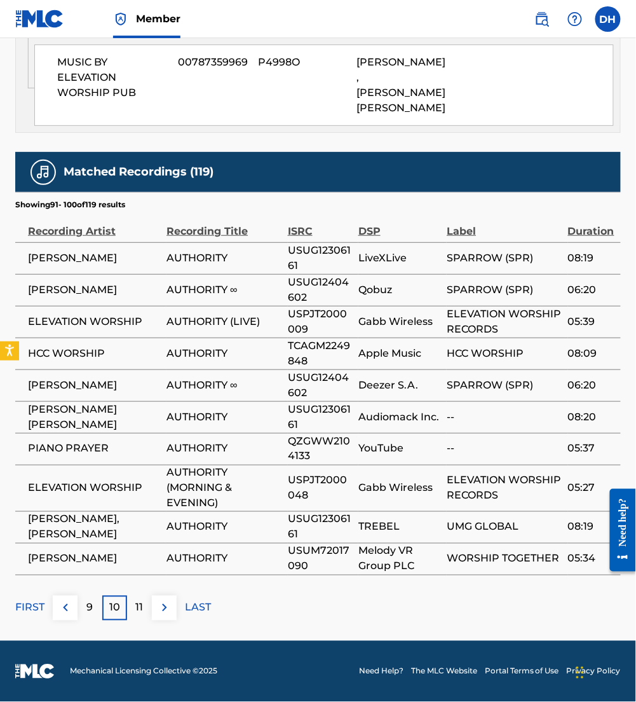
click at [163, 608] on img at bounding box center [164, 607] width 15 height 15
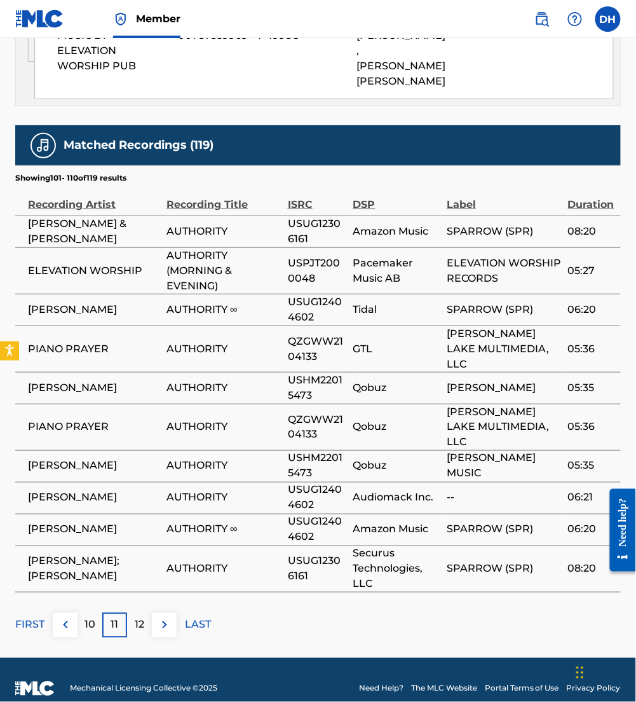
click at [175, 632] on button at bounding box center [164, 625] width 25 height 25
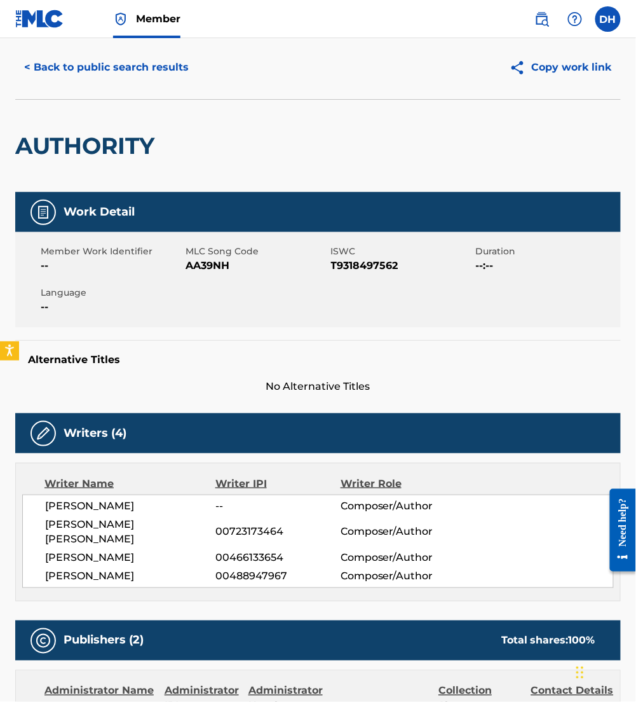
scroll to position [33, 0]
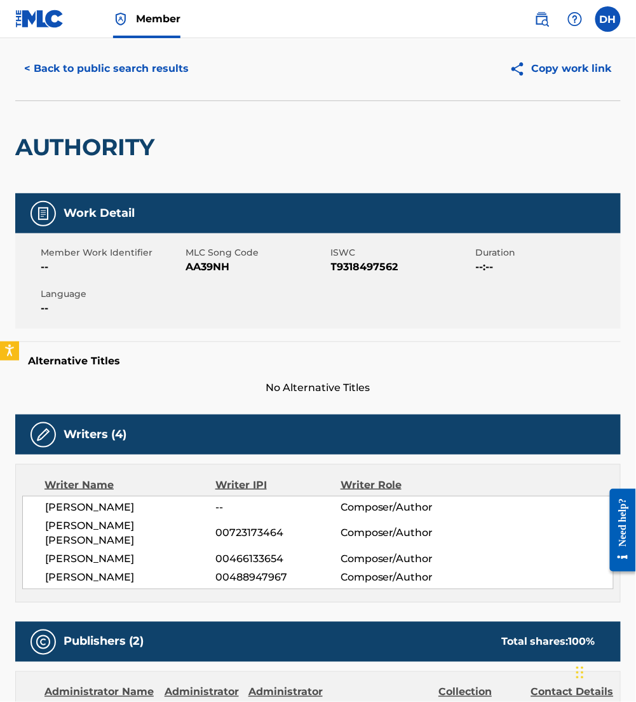
click at [61, 65] on button "< Back to public search results" at bounding box center [106, 69] width 182 height 32
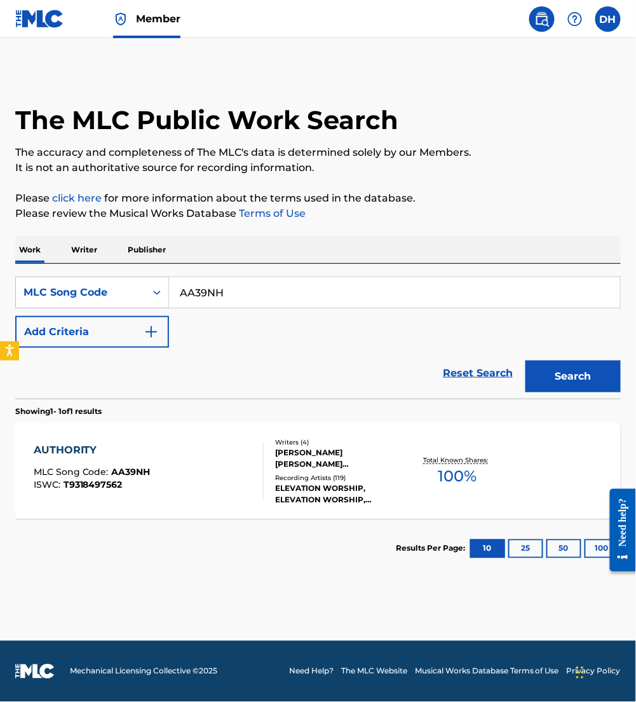
click at [44, 26] on img at bounding box center [39, 19] width 49 height 18
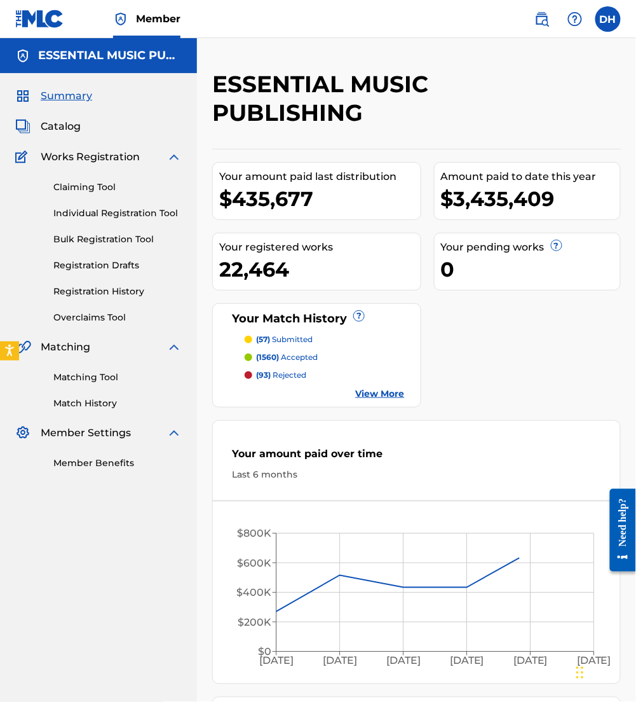
click at [65, 130] on span "Catalog" at bounding box center [61, 126] width 40 height 15
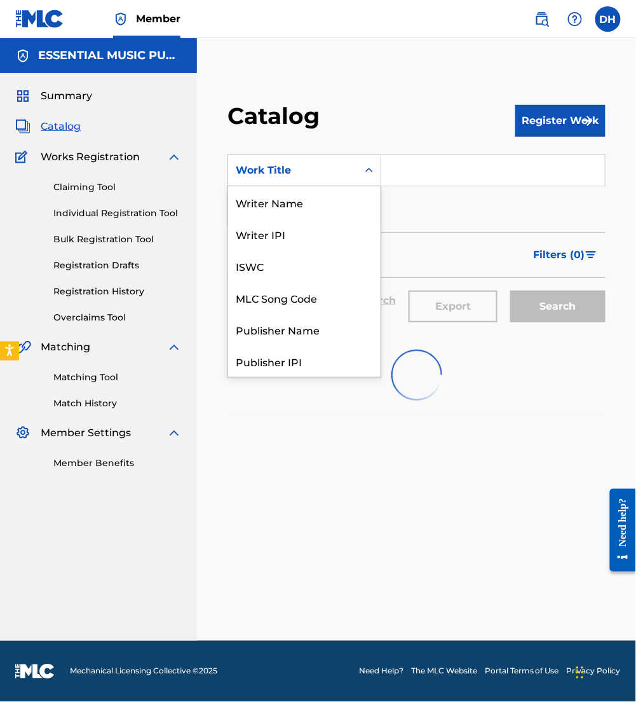
click at [318, 168] on div "Work Title" at bounding box center [293, 170] width 114 height 15
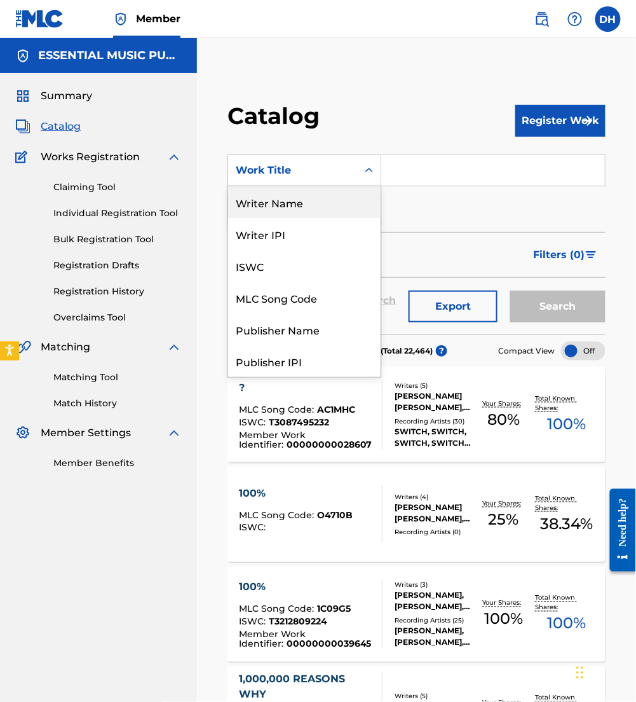
click at [289, 207] on div "Writer Name" at bounding box center [304, 202] width 153 height 32
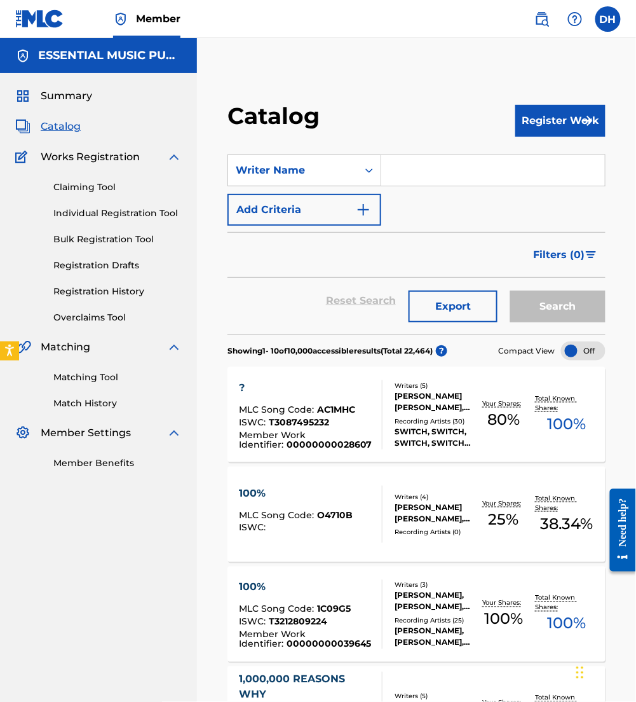
click at [448, 175] on input "Search Form" at bounding box center [493, 170] width 224 height 31
paste input "IZ14M7"
type input "IZ14M7"
click at [510, 290] on button "Search" at bounding box center [557, 306] width 95 height 32
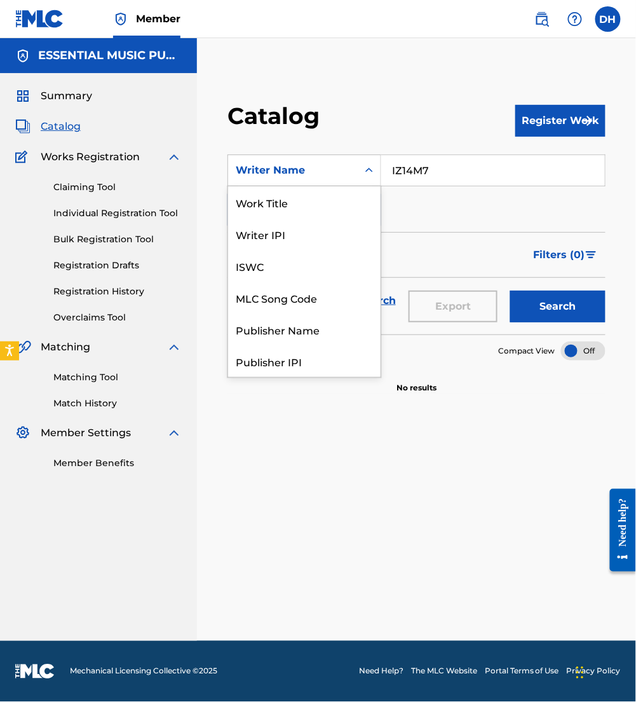
click at [341, 165] on div "Writer Name" at bounding box center [293, 170] width 114 height 15
click at [297, 301] on div "MLC Song Code" at bounding box center [304, 298] width 153 height 32
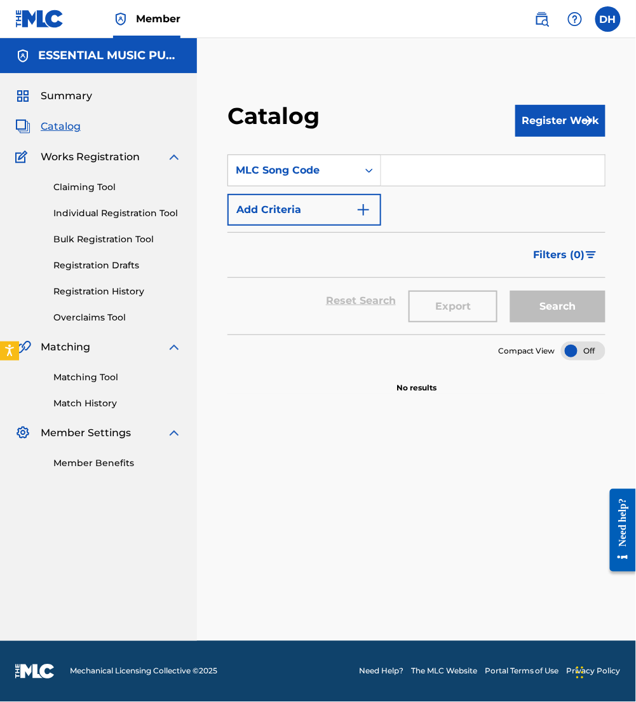
click at [398, 163] on input "Search Form" at bounding box center [493, 170] width 224 height 31
paste input "IZ14M7"
type input "IZ14M7"
click at [510, 290] on button "Search" at bounding box center [557, 306] width 95 height 32
click at [393, 173] on input "IZ14M7" at bounding box center [493, 170] width 224 height 31
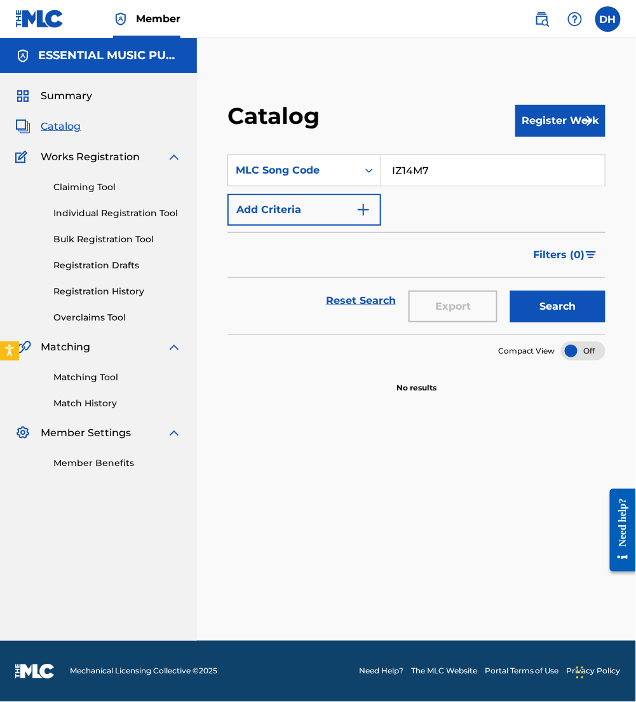
click at [76, 186] on link "Claiming Tool" at bounding box center [117, 186] width 128 height 13
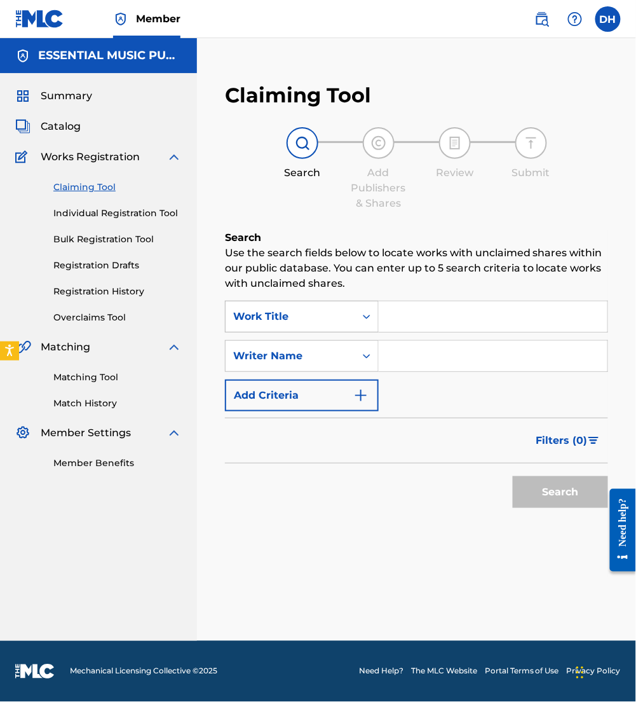
click at [350, 303] on div "Work Title" at bounding box center [302, 317] width 154 height 32
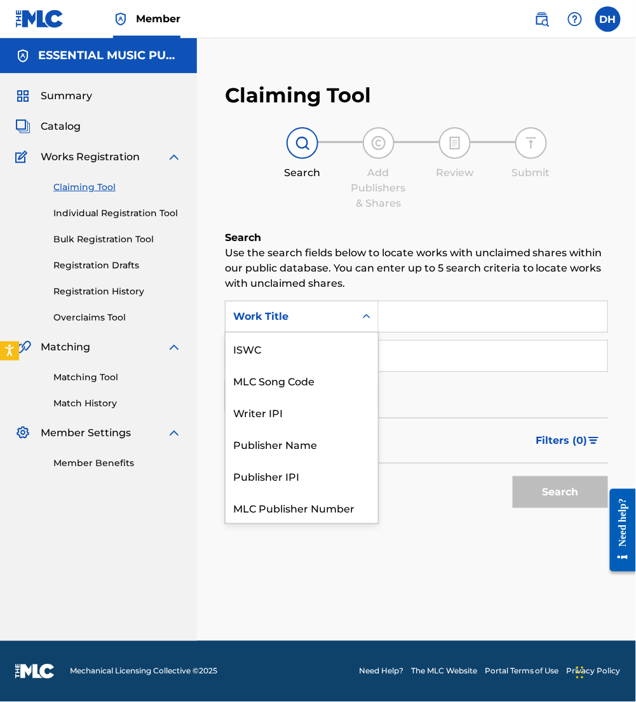
scroll to position [32, 0]
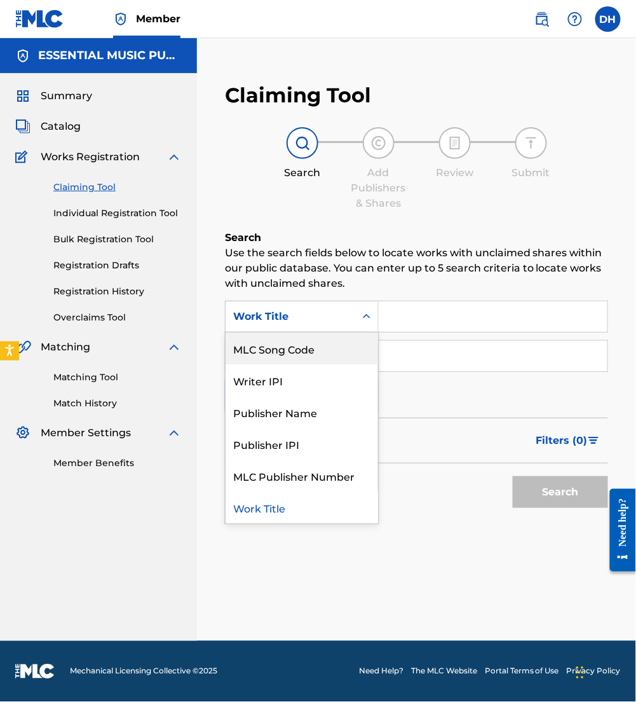
click at [308, 353] on div "MLC Song Code" at bounding box center [302, 348] width 153 height 32
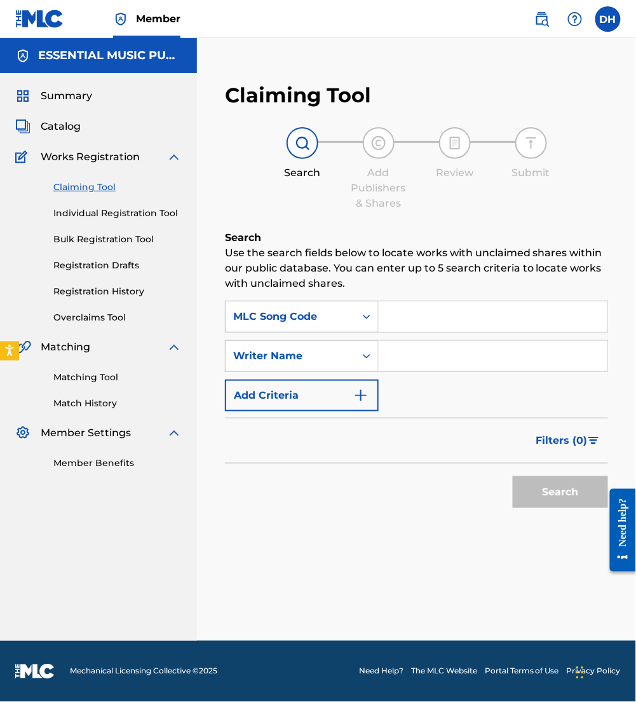
click at [385, 330] on input "Search Form" at bounding box center [493, 316] width 229 height 31
paste input "IZ14M7"
type input "IZ14M7"
click at [513, 476] on button "Search" at bounding box center [560, 492] width 95 height 32
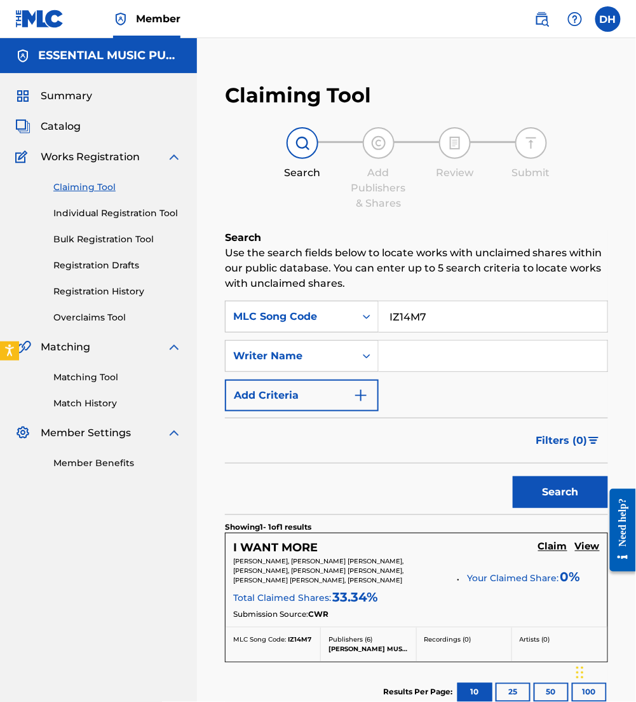
click at [554, 542] on h5 "Claim" at bounding box center [552, 547] width 29 height 12
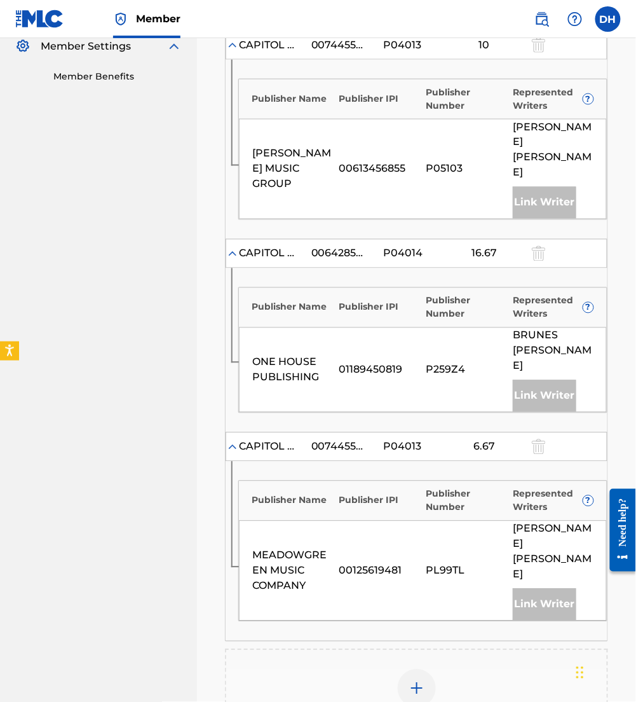
scroll to position [383, 0]
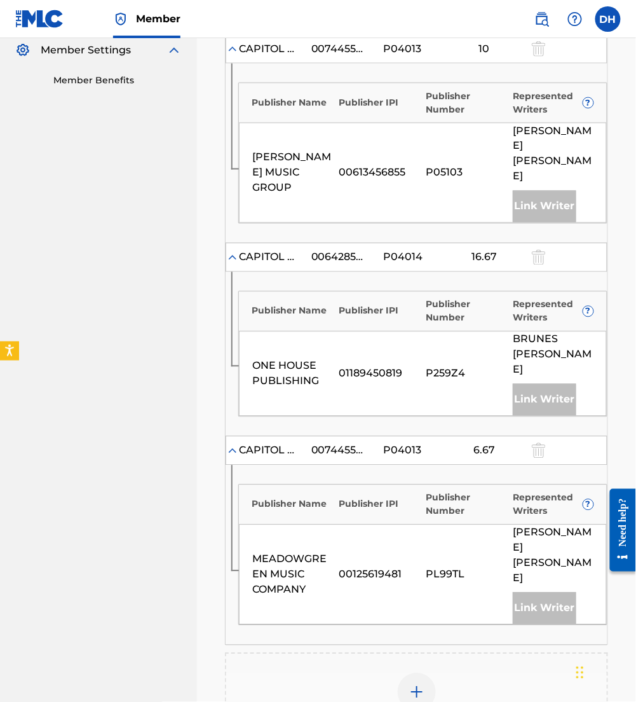
click at [332, 465] on div "Publisher Name Publisher IPI Publisher Number Represented Writers ? MEADOWGREEN…" at bounding box center [417, 554] width 382 height 179
click at [39, 292] on nav "ESSENTIAL MUSIC PUBLISHING Summary Catalog Works Registration Claiming Tool Ind…" at bounding box center [98, 280] width 197 height 1248
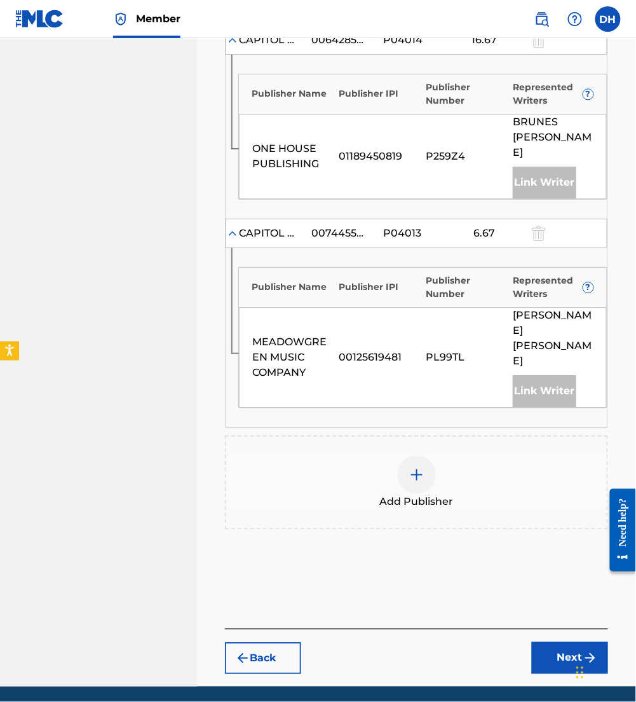
click at [407, 456] on div at bounding box center [417, 475] width 38 height 38
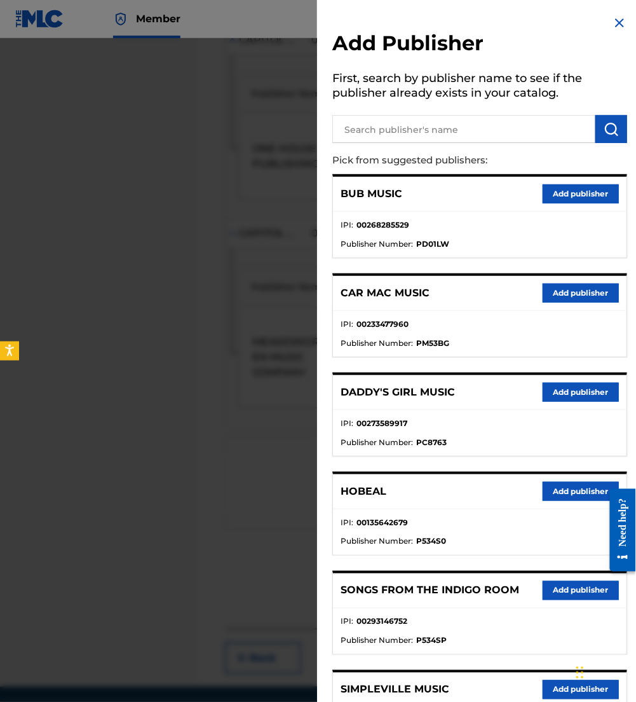
click at [403, 121] on input "text" at bounding box center [463, 129] width 263 height 28
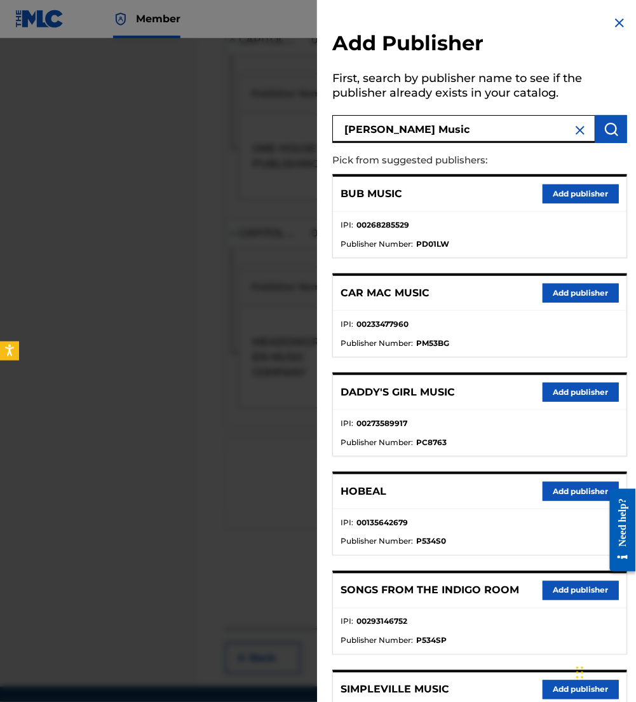
type input "Naomi Raine Music"
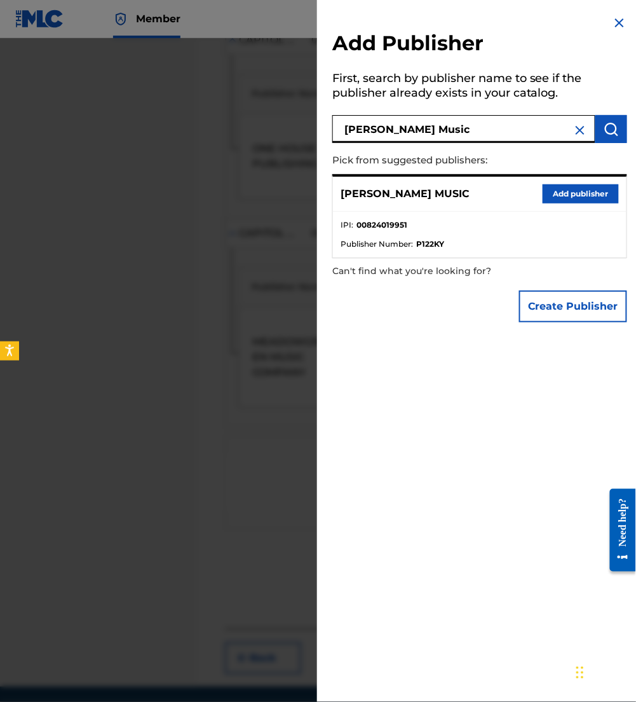
click at [581, 191] on button "Add publisher" at bounding box center [581, 193] width 76 height 19
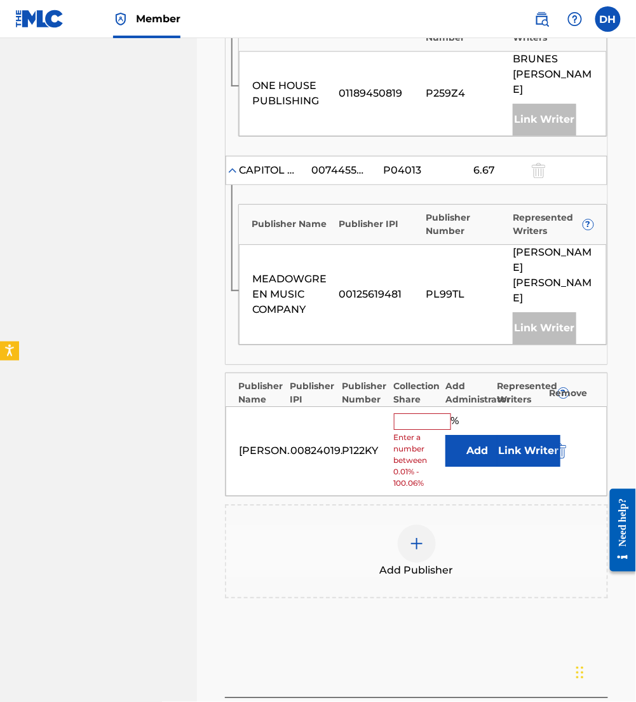
scroll to position [665, 0]
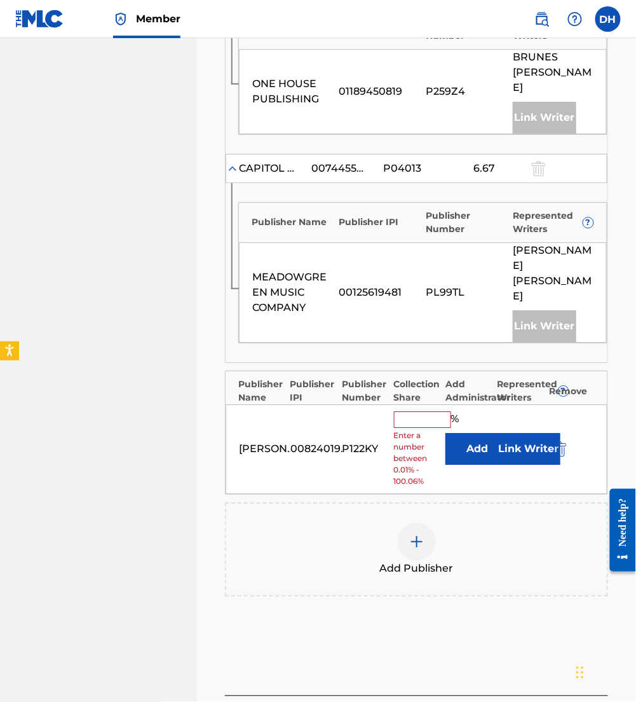
click at [462, 433] on button "Add" at bounding box center [478, 449] width 64 height 32
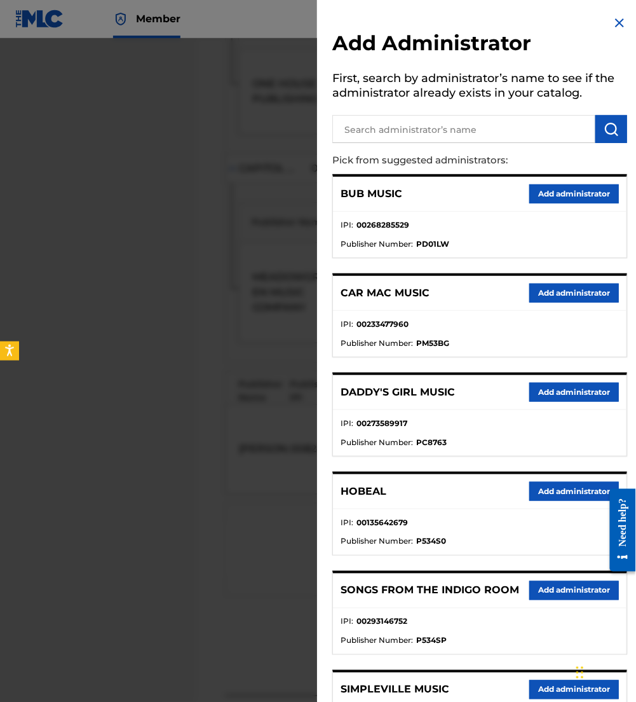
click at [402, 121] on input "text" at bounding box center [463, 129] width 263 height 28
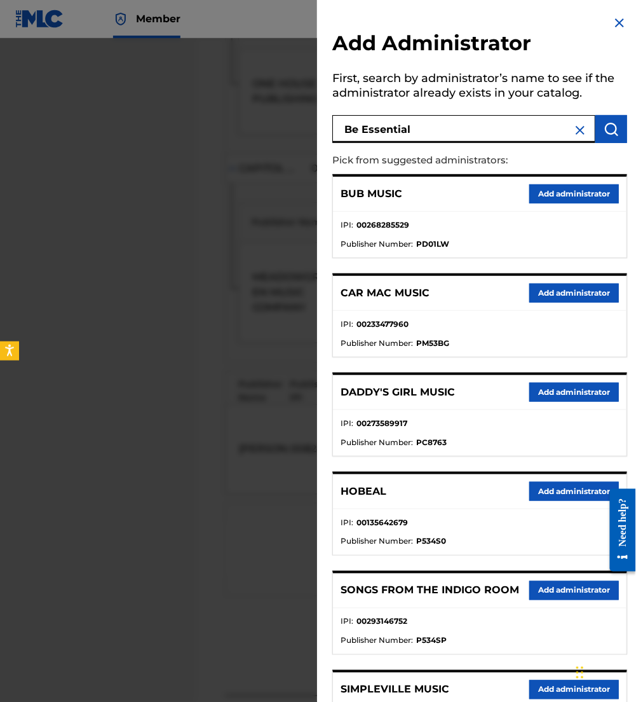
type input "Be Essential"
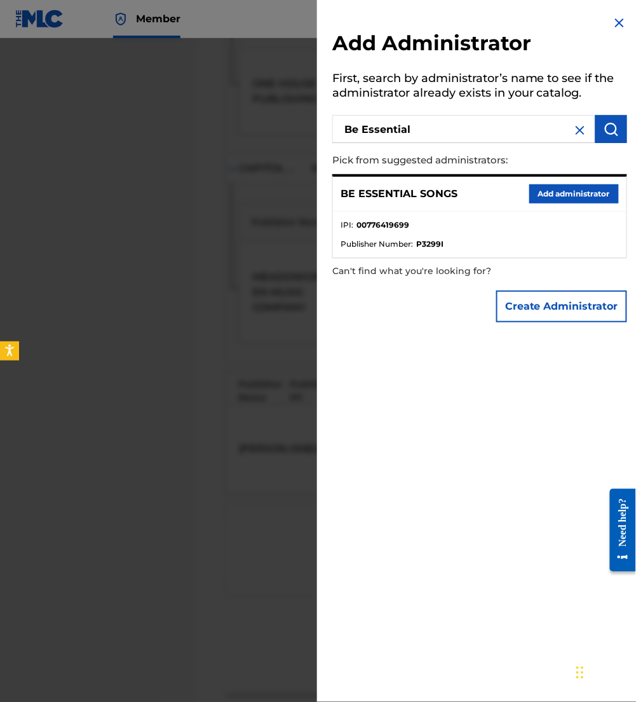
click at [543, 194] on button "Add administrator" at bounding box center [574, 193] width 90 height 19
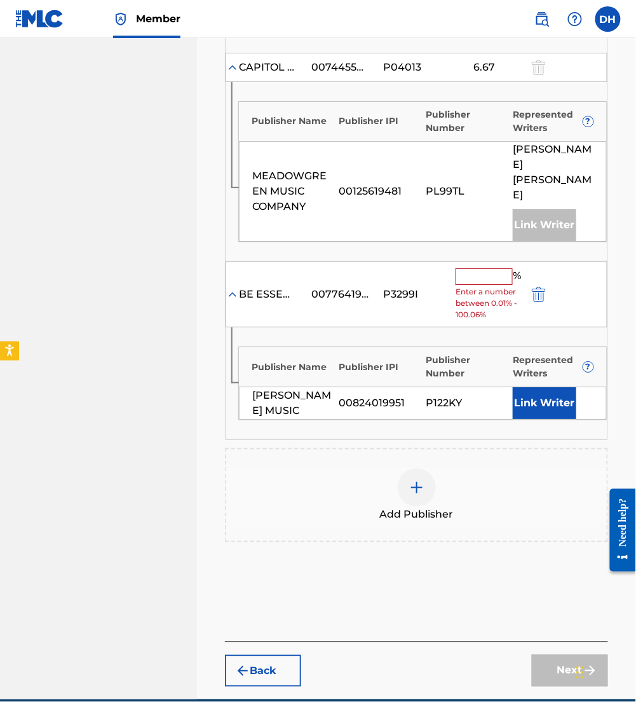
scroll to position [775, 0]
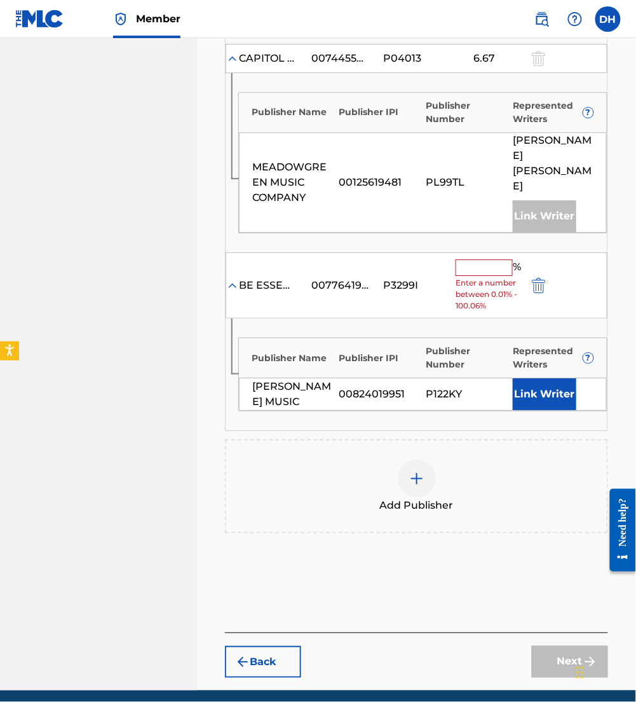
click at [463, 259] on input "text" at bounding box center [484, 267] width 57 height 17
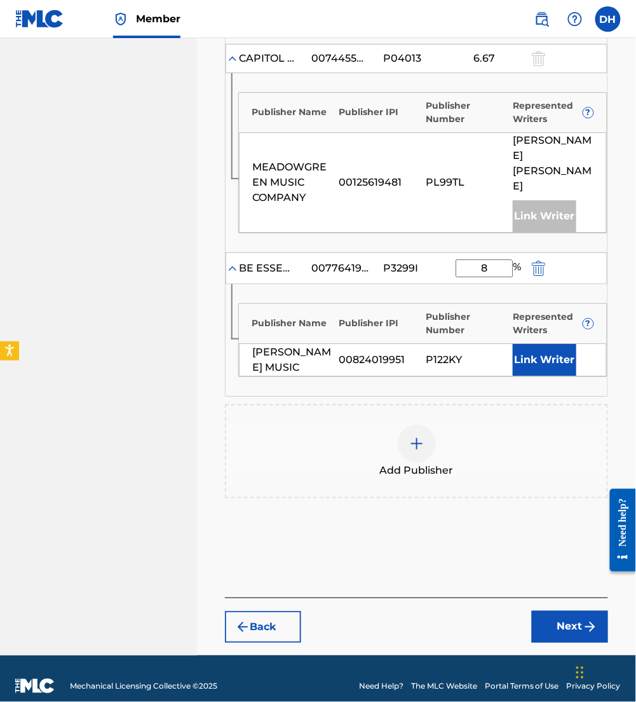
scroll to position [742, 0]
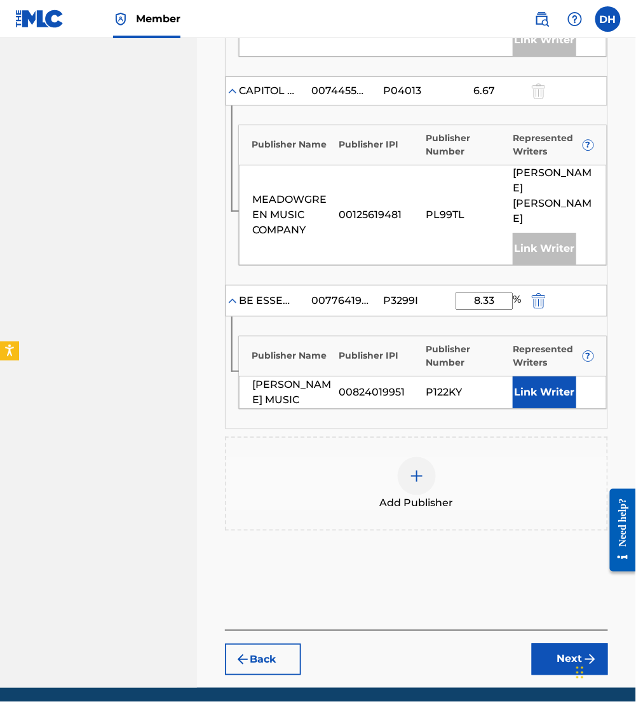
type input "8.33"
click at [535, 376] on button "Link Writer" at bounding box center [545, 392] width 64 height 32
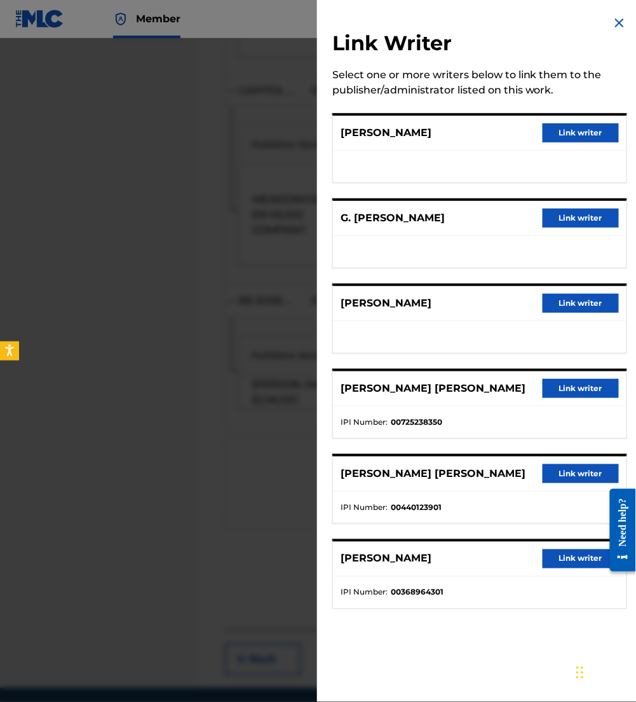
click at [571, 136] on button "Link writer" at bounding box center [581, 132] width 76 height 19
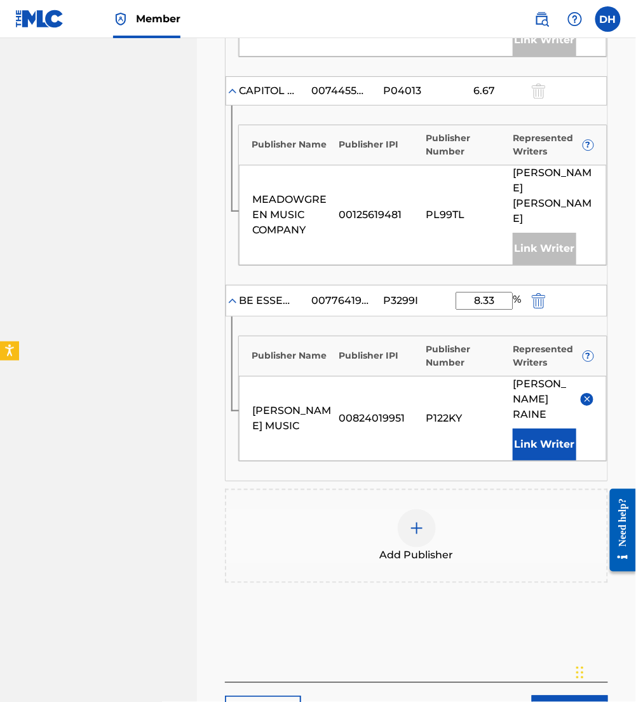
scroll to position [779, 0]
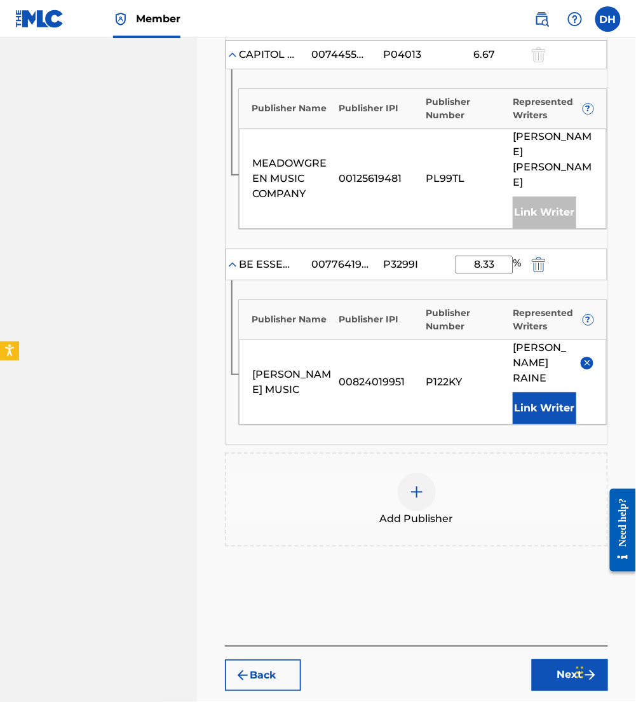
click at [386, 473] on div "Add Publisher" at bounding box center [416, 499] width 381 height 53
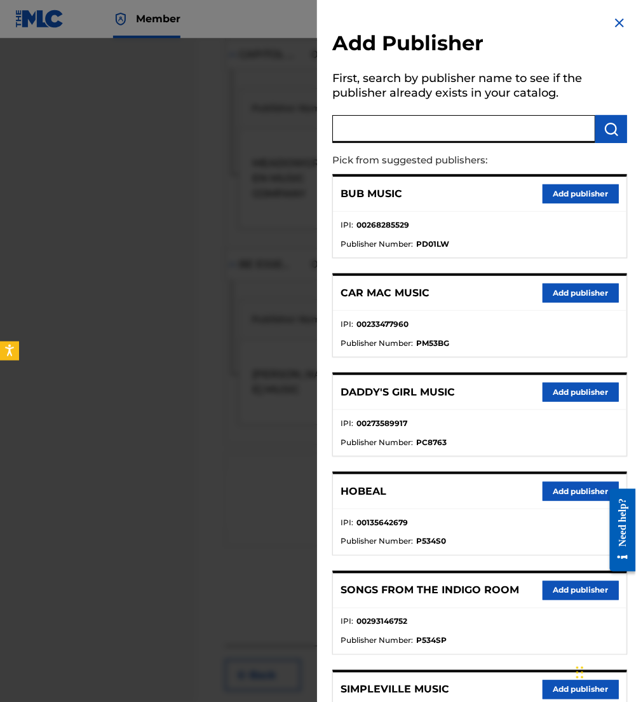
click at [454, 132] on input "text" at bounding box center [463, 129] width 263 height 28
type input "maverick"
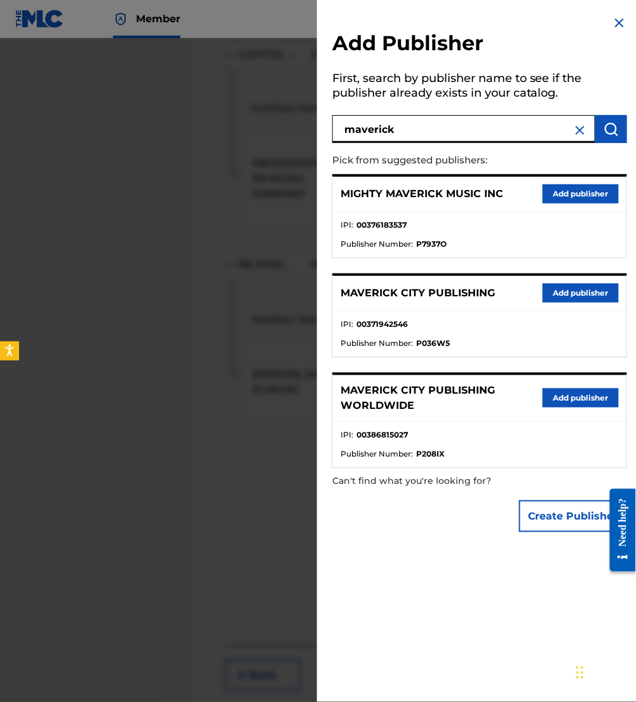
click at [561, 288] on button "Add publisher" at bounding box center [581, 292] width 76 height 19
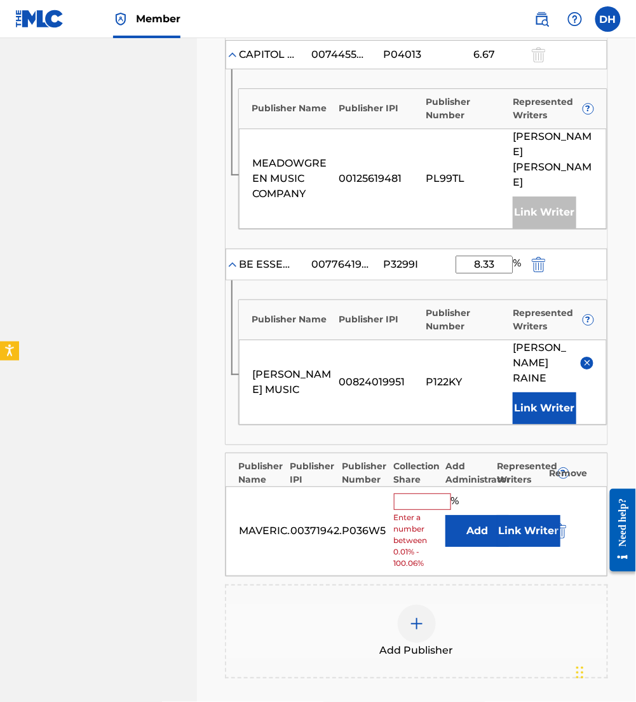
click at [473, 515] on button "Add" at bounding box center [478, 531] width 64 height 32
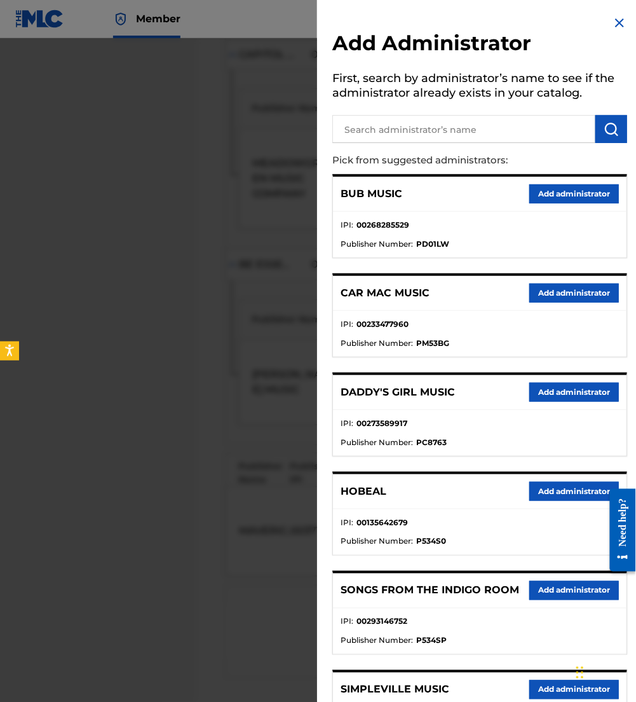
click at [399, 137] on input "text" at bounding box center [463, 129] width 263 height 28
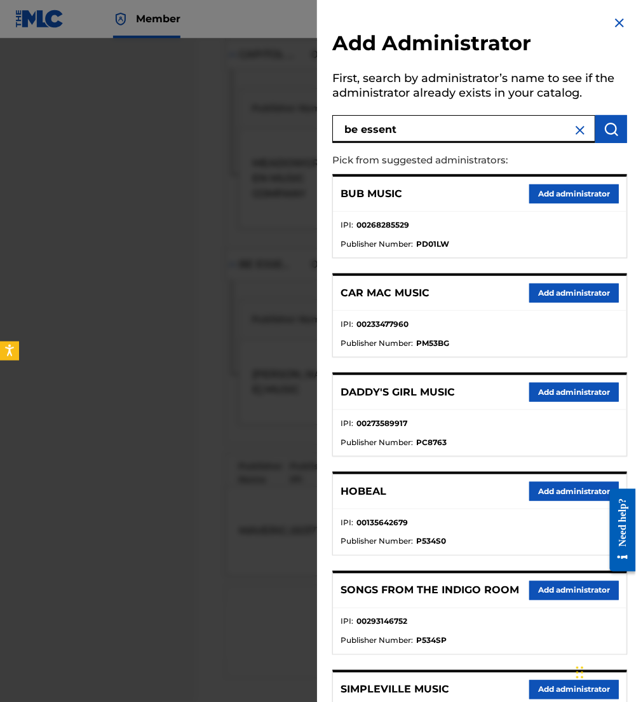
type input "be essent"
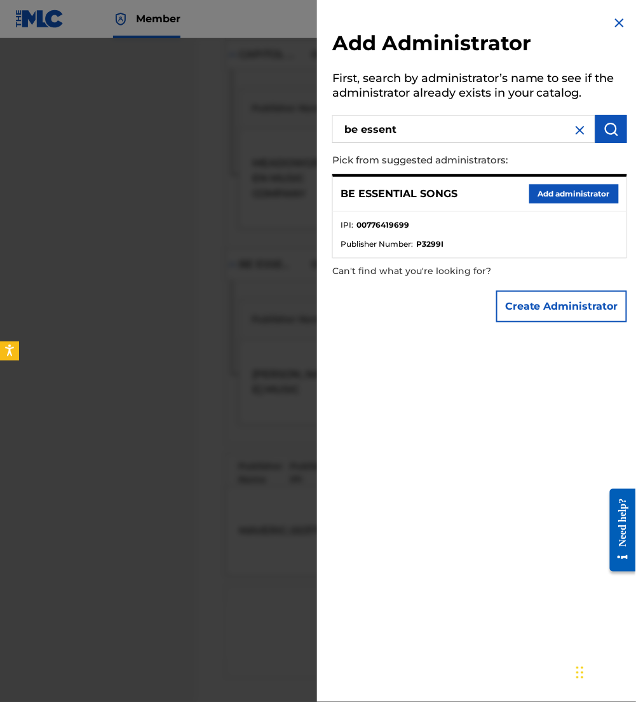
click at [546, 191] on button "Add administrator" at bounding box center [574, 193] width 90 height 19
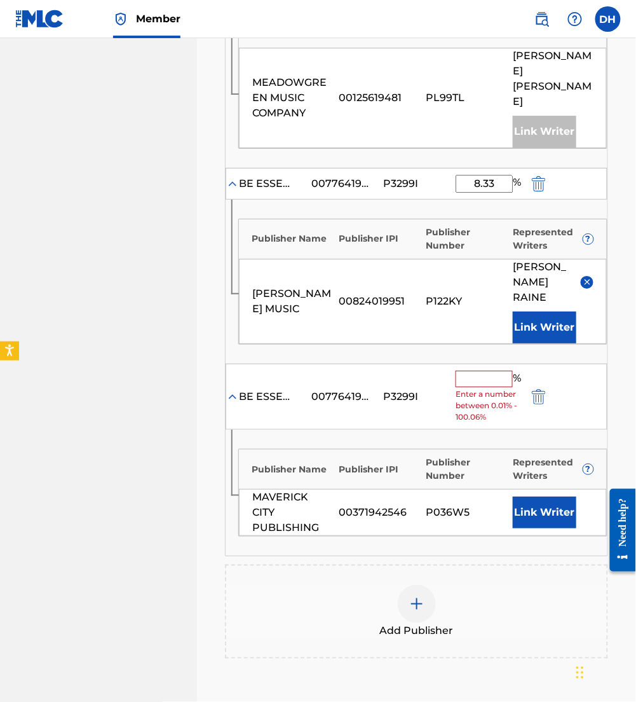
scroll to position [861, 0]
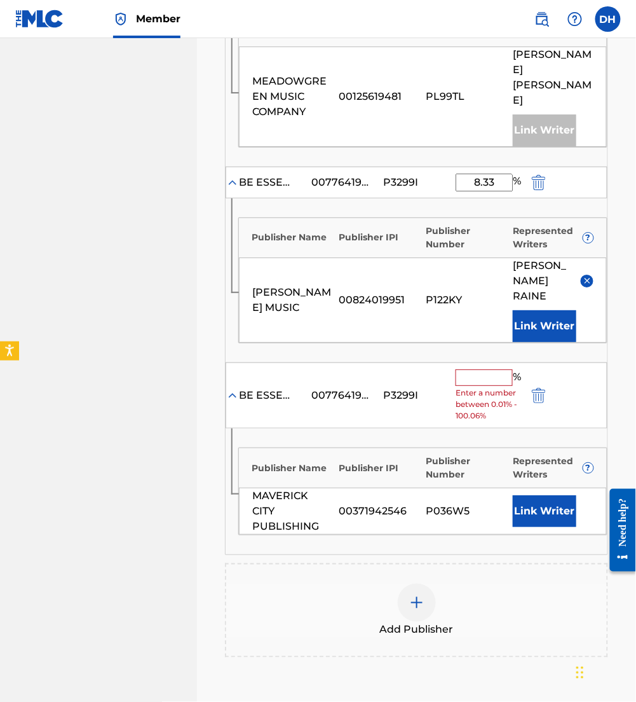
click at [513, 495] on button "Link Writer" at bounding box center [545, 511] width 64 height 32
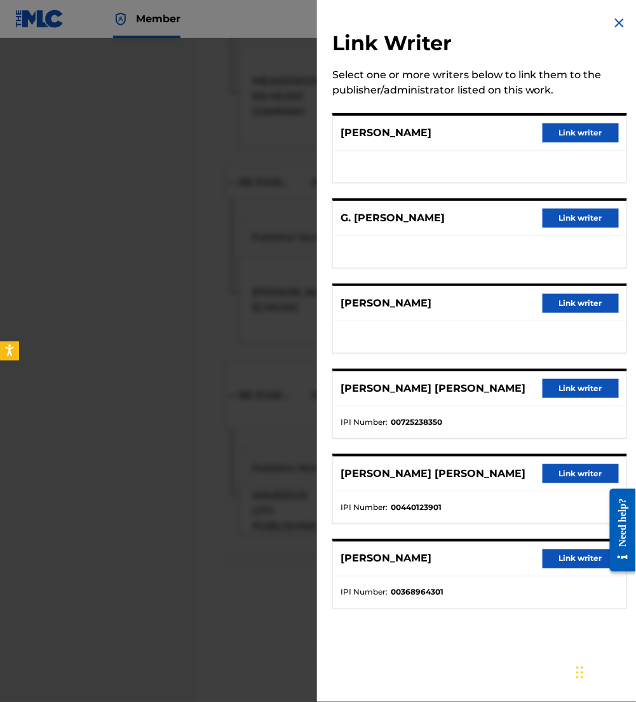
click at [566, 117] on div "NAOMI RAINE Link writer" at bounding box center [480, 133] width 294 height 35
click at [582, 128] on button "Link writer" at bounding box center [581, 132] width 76 height 19
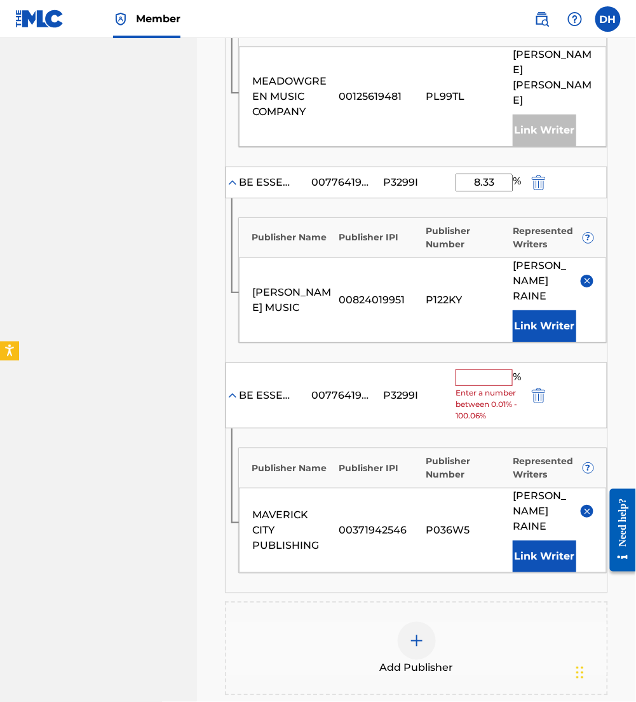
click at [471, 369] on input "text" at bounding box center [484, 377] width 57 height 17
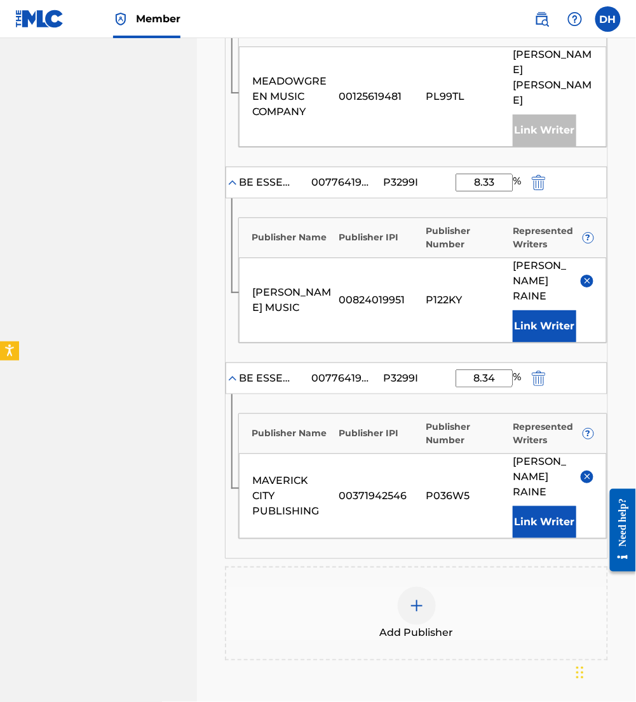
type input "8.34"
click at [418, 598] on img at bounding box center [416, 605] width 15 height 15
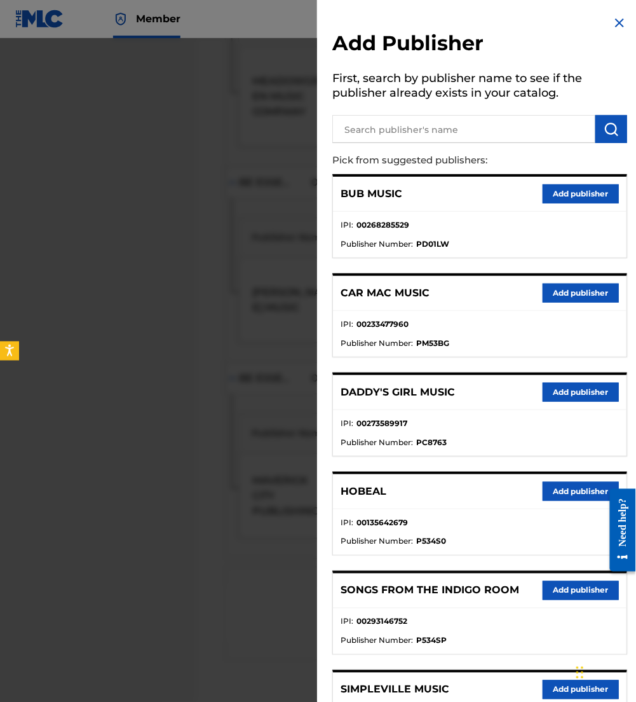
click at [515, 111] on div at bounding box center [479, 127] width 295 height 32
click at [491, 133] on input "text" at bounding box center [463, 129] width 263 height 28
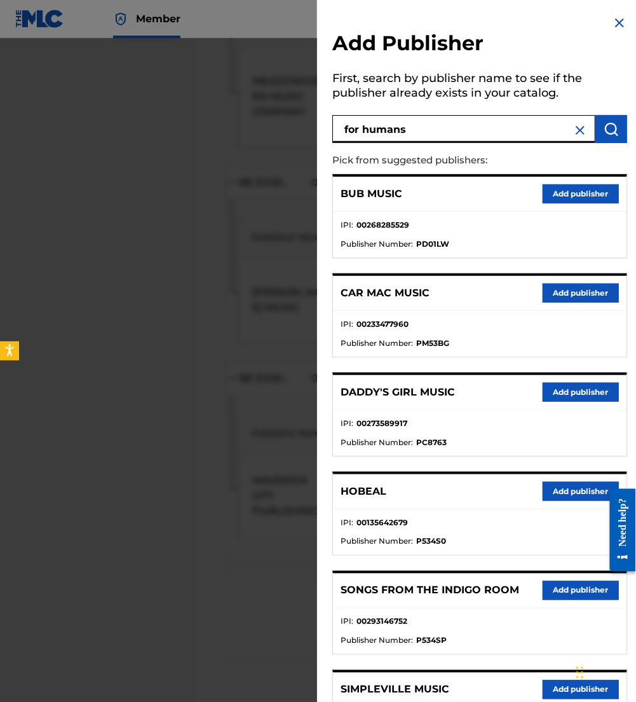
type input "for humans"
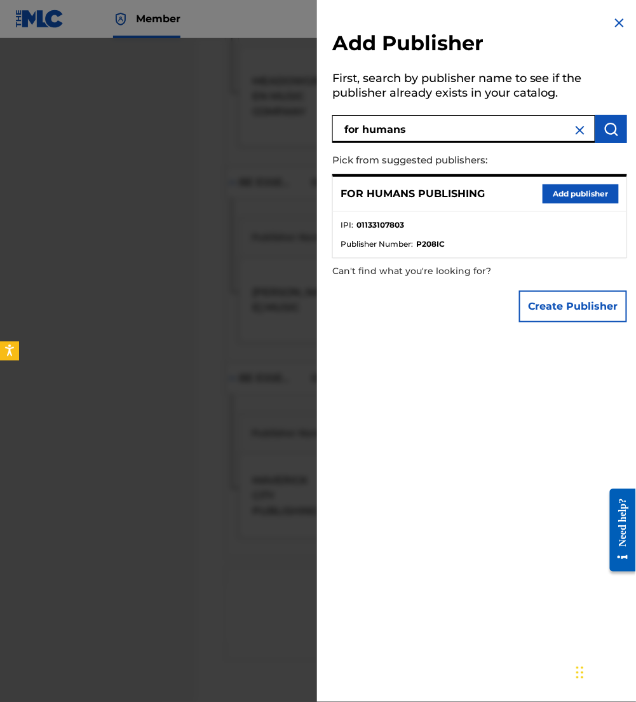
click at [563, 188] on button "Add publisher" at bounding box center [581, 193] width 76 height 19
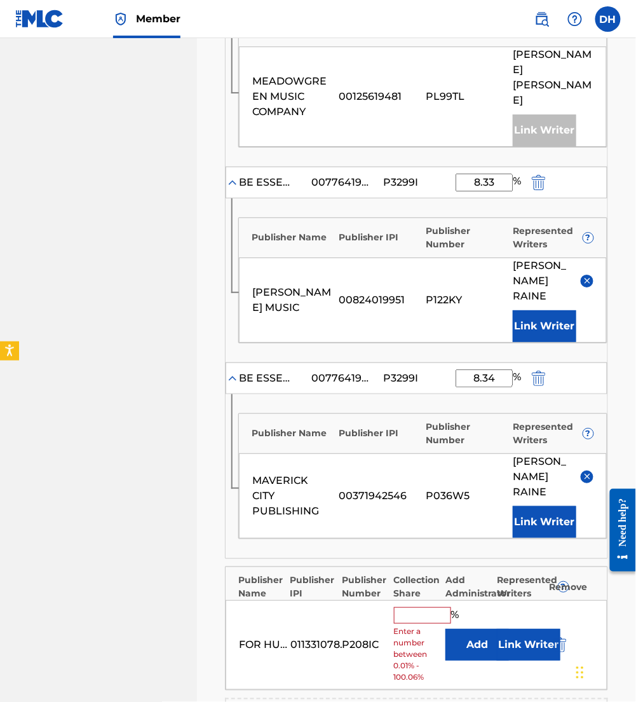
scroll to position [1009, 0]
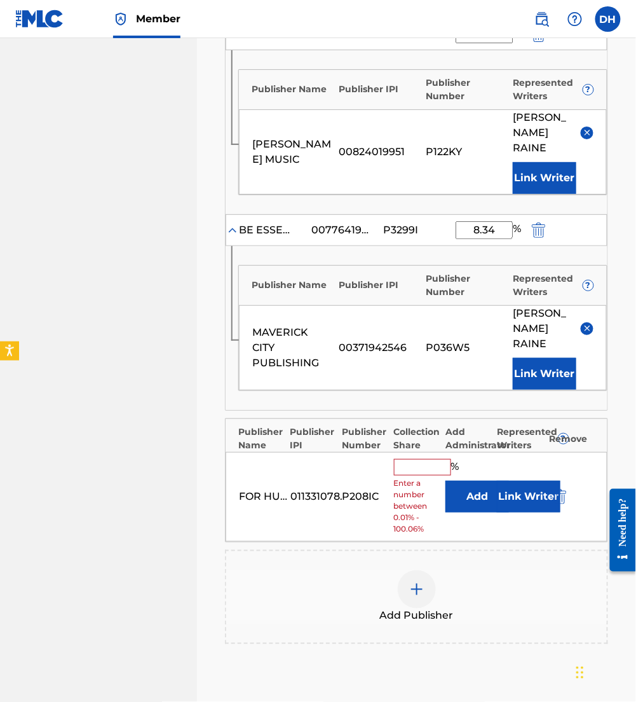
click at [480, 480] on button "Add" at bounding box center [478, 496] width 64 height 32
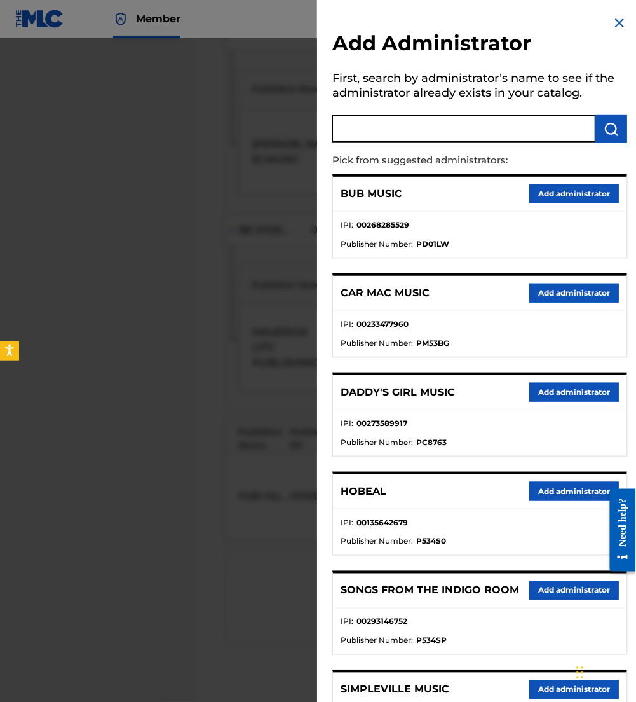
click at [405, 125] on input "text" at bounding box center [463, 129] width 263 height 28
type input "be essent"
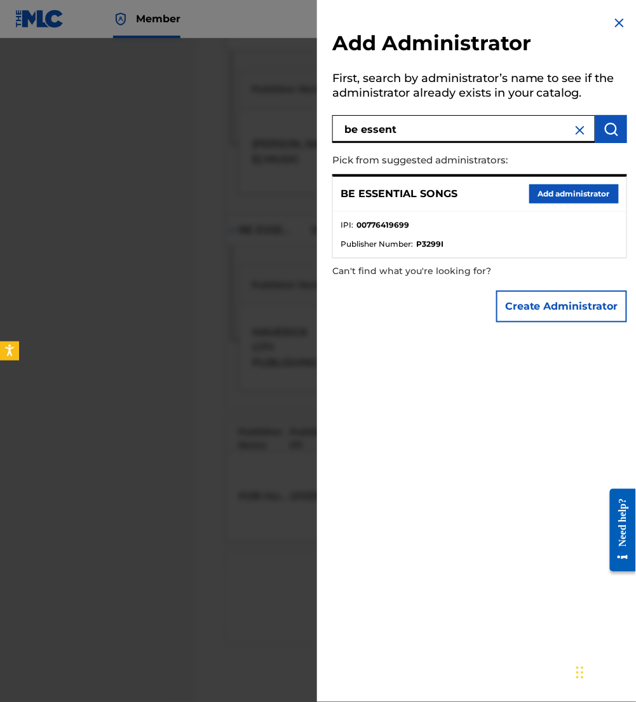
click at [555, 191] on button "Add administrator" at bounding box center [574, 193] width 90 height 19
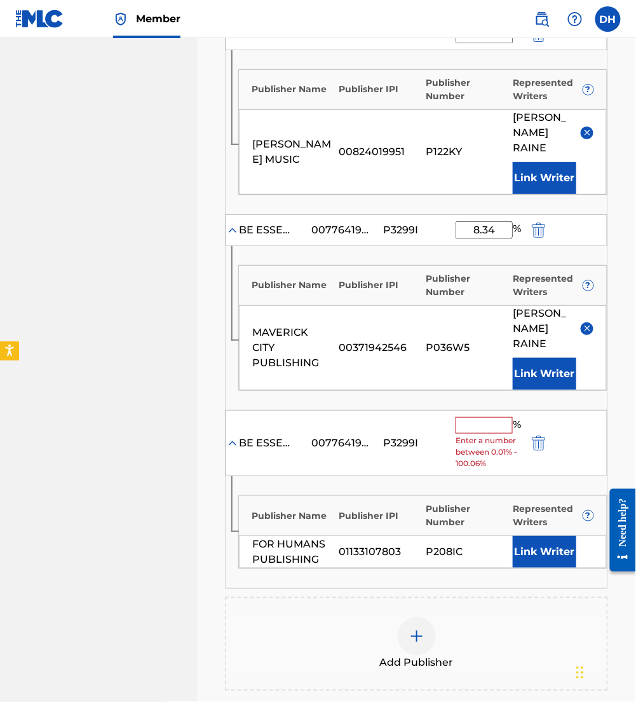
click at [479, 417] on input "text" at bounding box center [484, 425] width 57 height 17
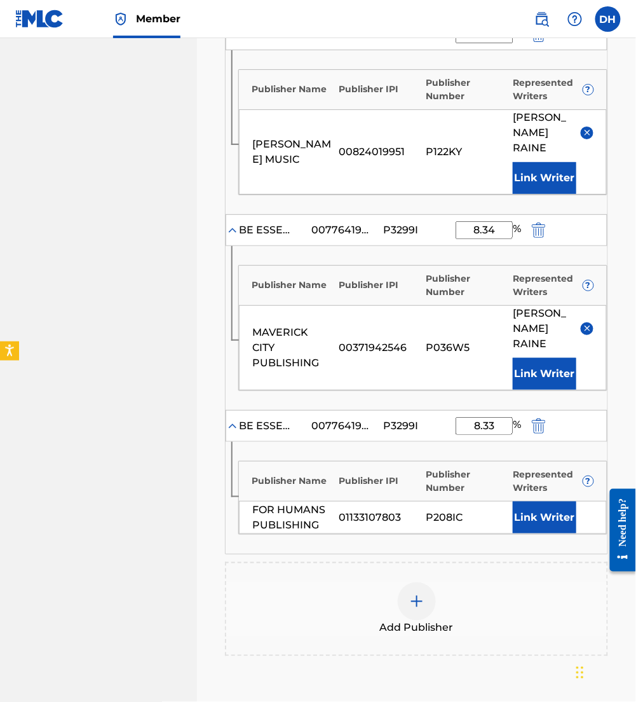
type input "8.33"
click at [564, 501] on button "Link Writer" at bounding box center [545, 517] width 64 height 32
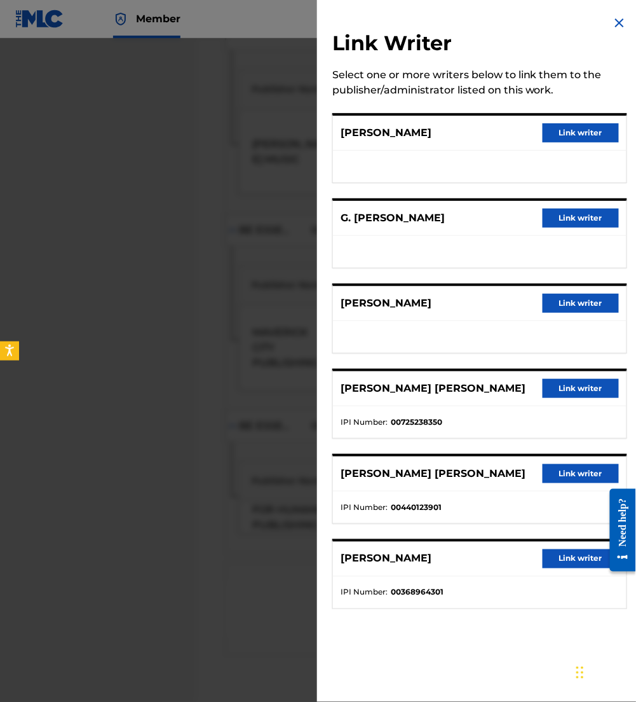
click at [585, 384] on button "Link writer" at bounding box center [581, 388] width 76 height 19
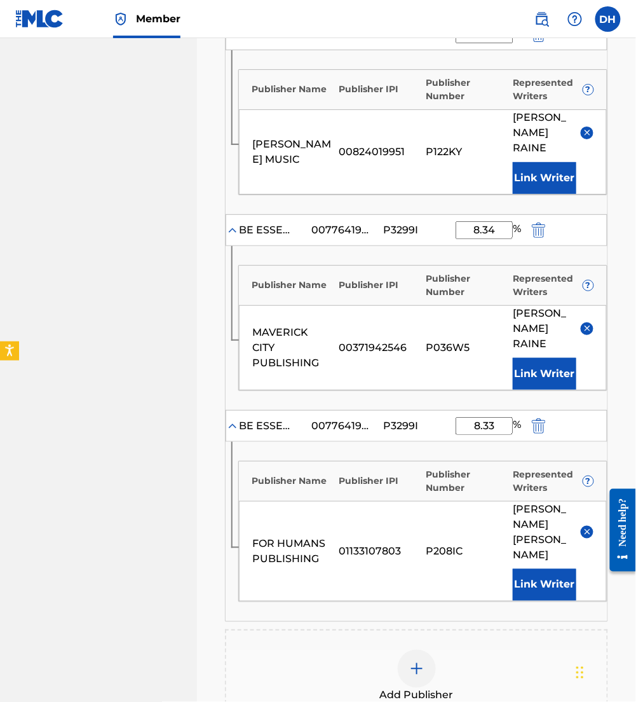
scroll to position [1063, 0]
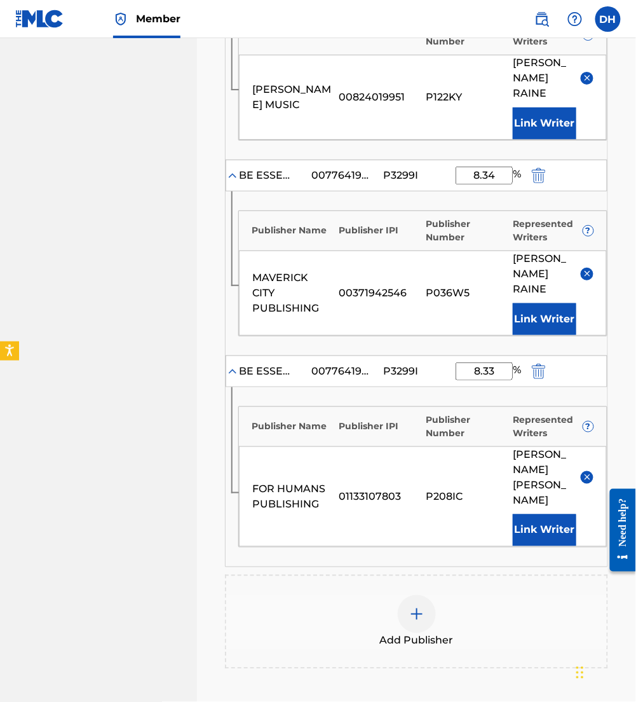
click at [413, 595] on div at bounding box center [417, 614] width 38 height 38
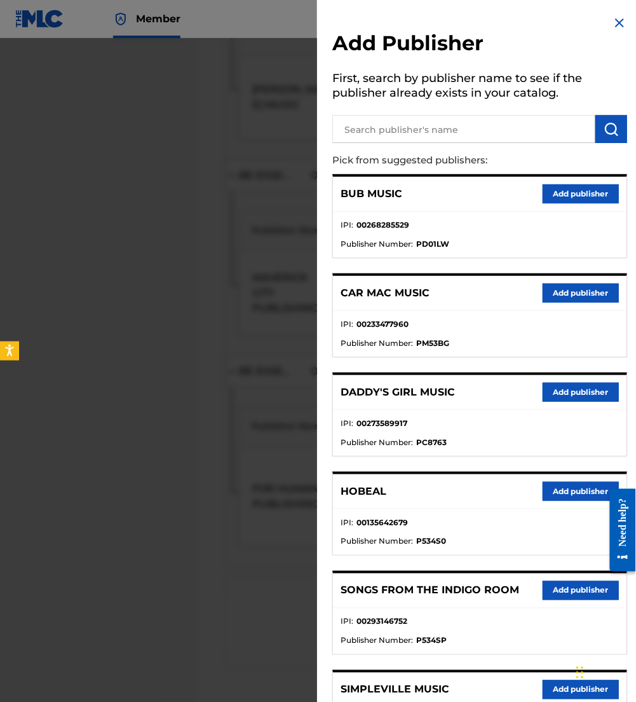
click at [446, 149] on p "Pick from suggested publishers:" at bounding box center [443, 160] width 222 height 27
click at [420, 132] on input "text" at bounding box center [463, 129] width 263 height 28
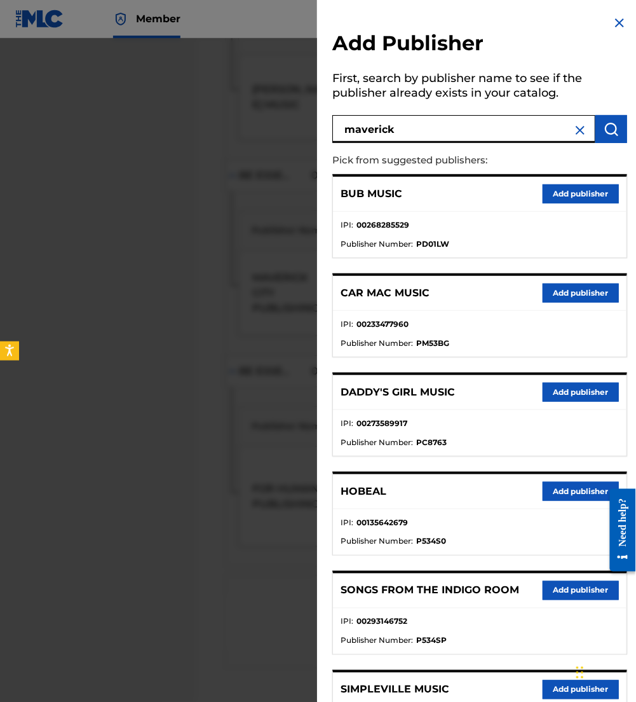
type input "maverick"
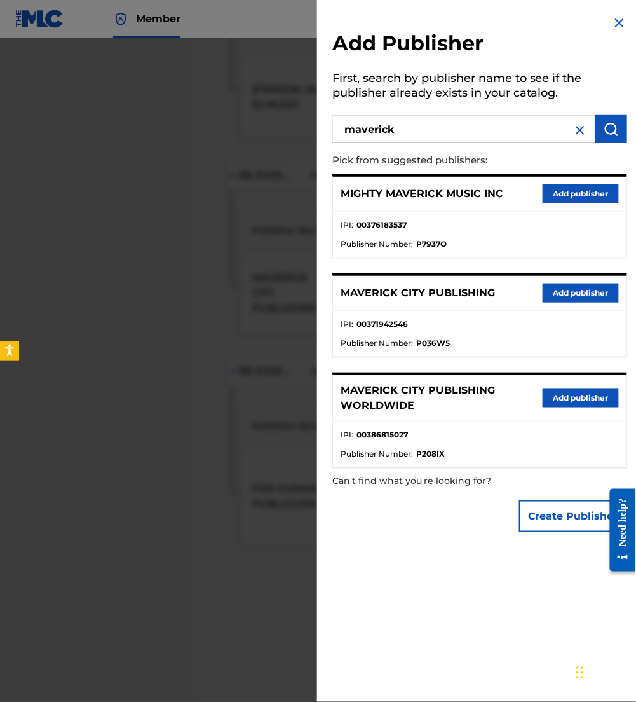
click at [564, 288] on button "Add publisher" at bounding box center [581, 292] width 76 height 19
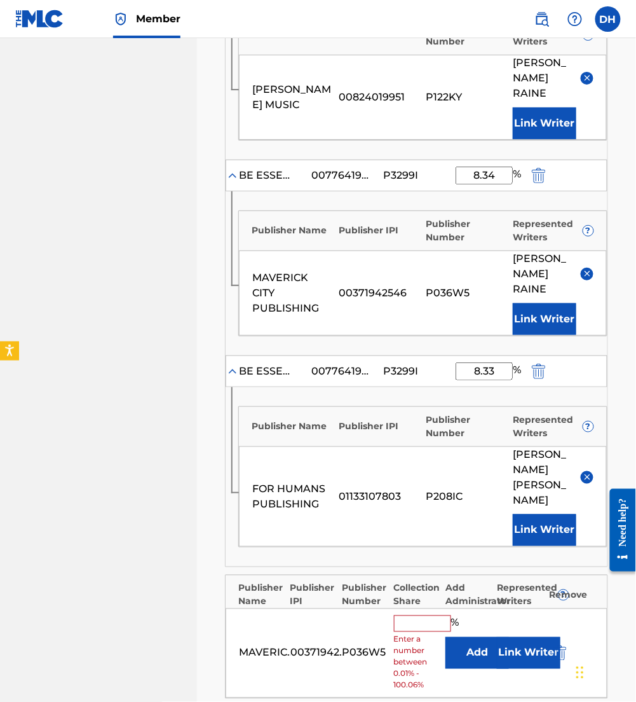
scroll to position [1229, 0]
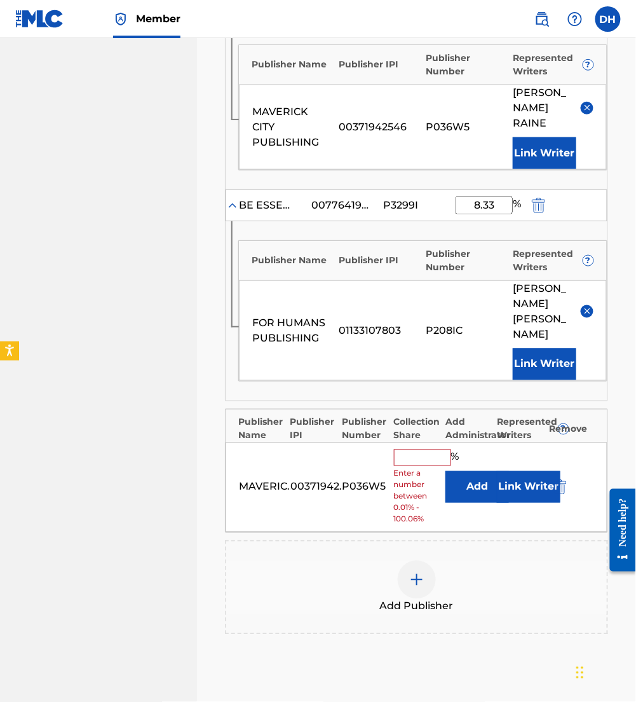
click at [480, 471] on button "Add" at bounding box center [478, 487] width 64 height 32
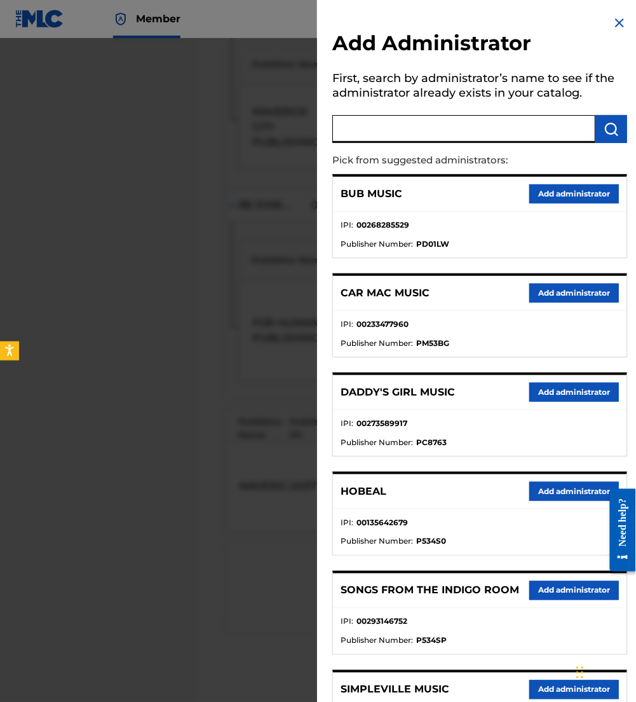
click at [412, 122] on input "text" at bounding box center [463, 129] width 263 height 28
type input "be essent"
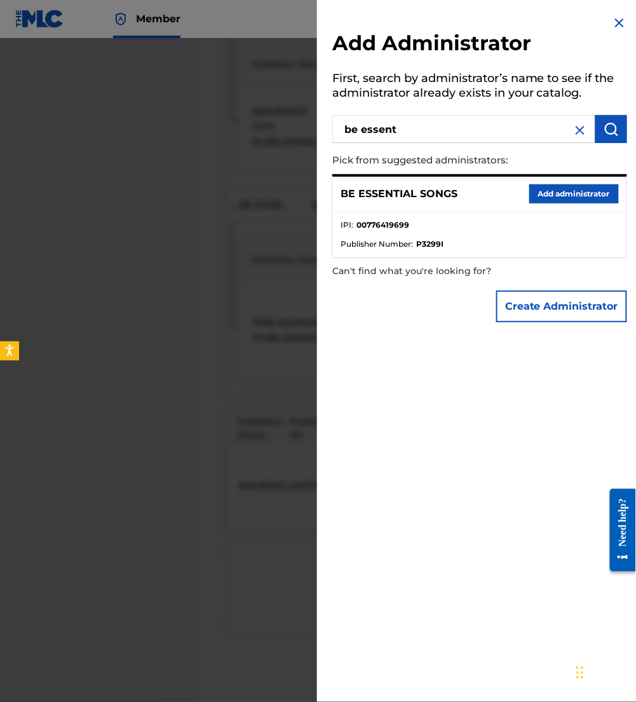
click at [540, 192] on button "Add administrator" at bounding box center [574, 193] width 90 height 19
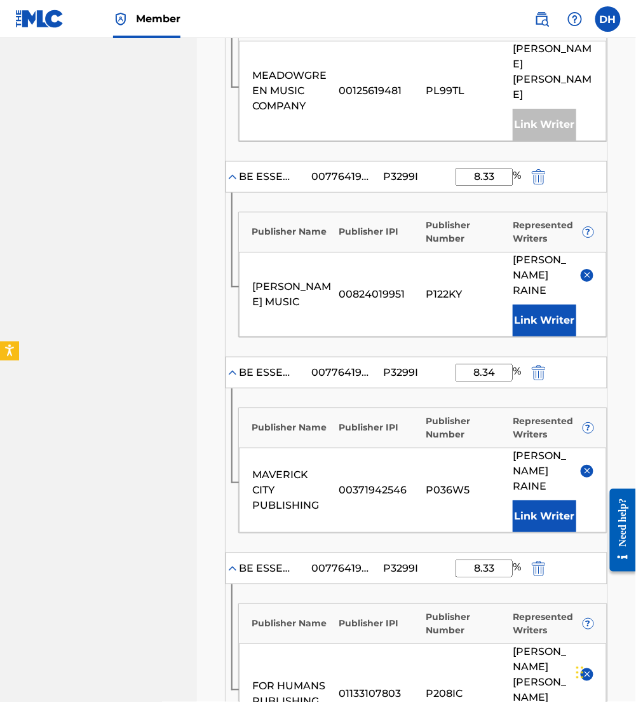
scroll to position [857, 0]
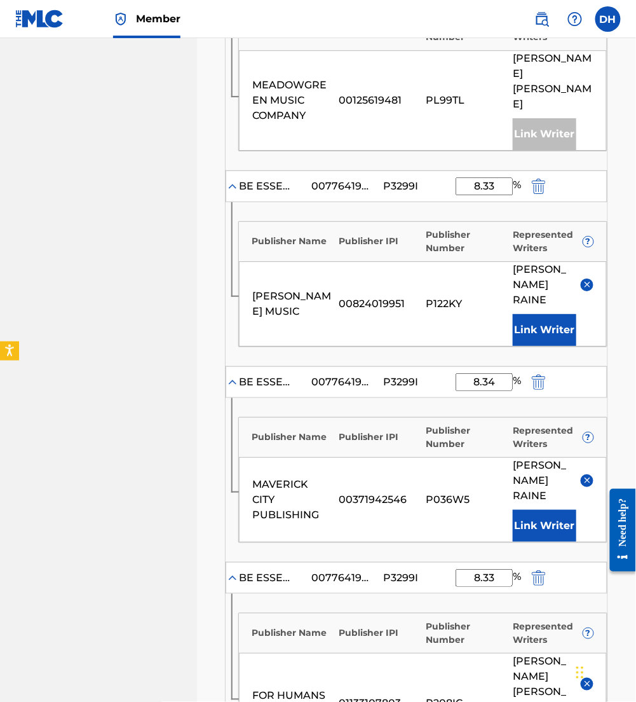
drag, startPoint x: 500, startPoint y: 320, endPoint x: 390, endPoint y: 325, distance: 109.4
click at [390, 366] on div "BE ESSENTIAL SONGS 00776419699 P3299I 8.34 %" at bounding box center [417, 382] width 382 height 32
type input "16.67"
click at [552, 510] on button "Link Writer" at bounding box center [545, 526] width 64 height 32
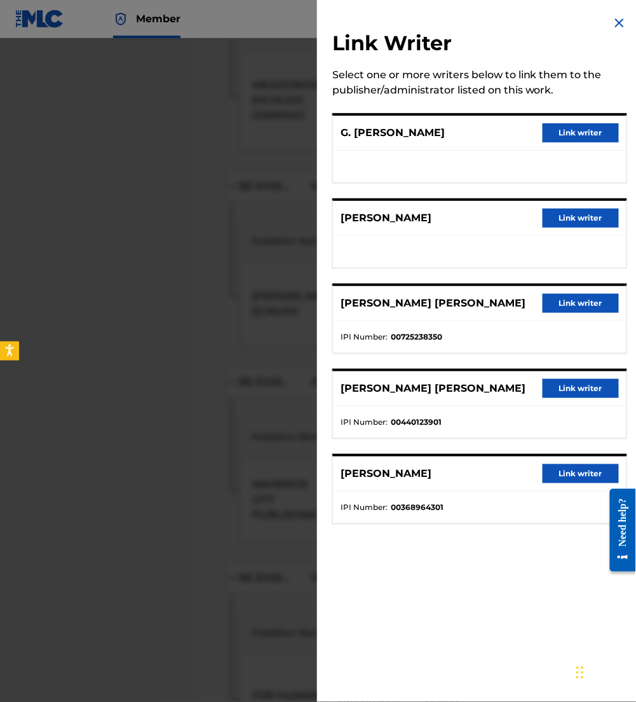
click at [555, 296] on button "Link writer" at bounding box center [581, 303] width 76 height 19
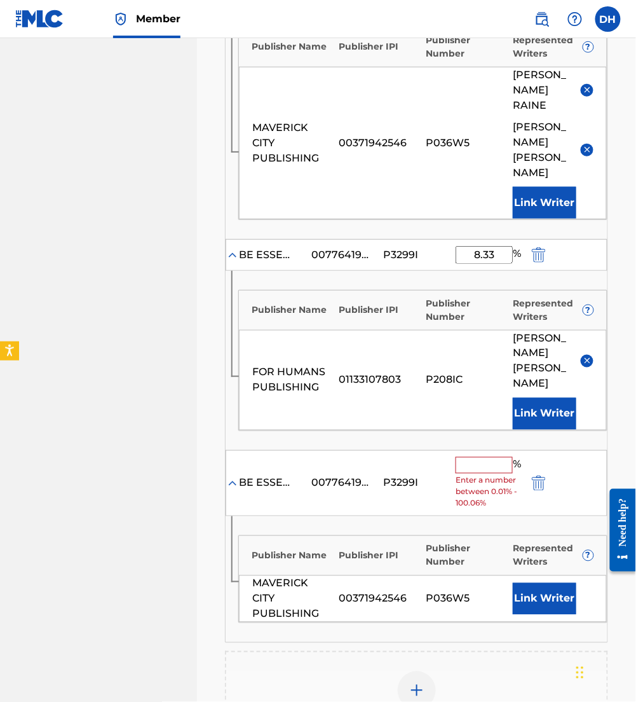
scroll to position [1250, 0]
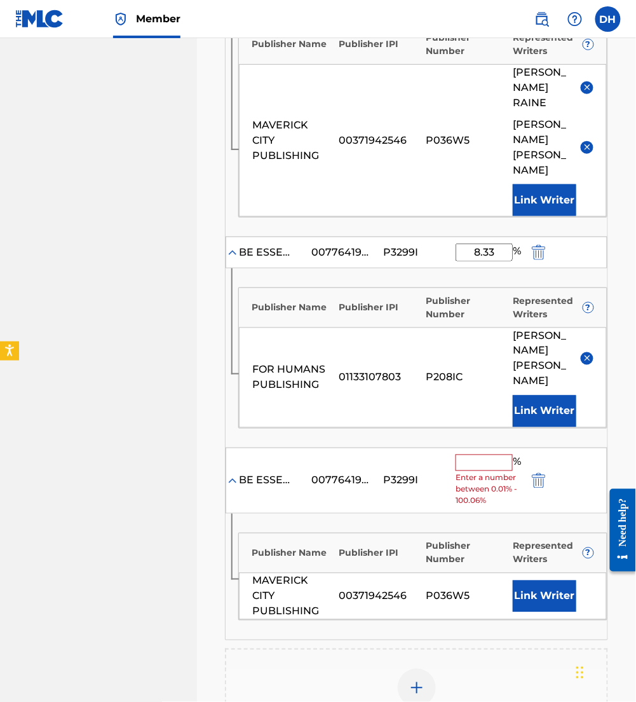
click at [527, 447] on div "BE ESSENTIAL SONGS 00776419699 P3299I % Enter a number between 0.01% - 100.06%" at bounding box center [417, 480] width 382 height 67
click at [541, 473] on img "submit" at bounding box center [539, 480] width 14 height 15
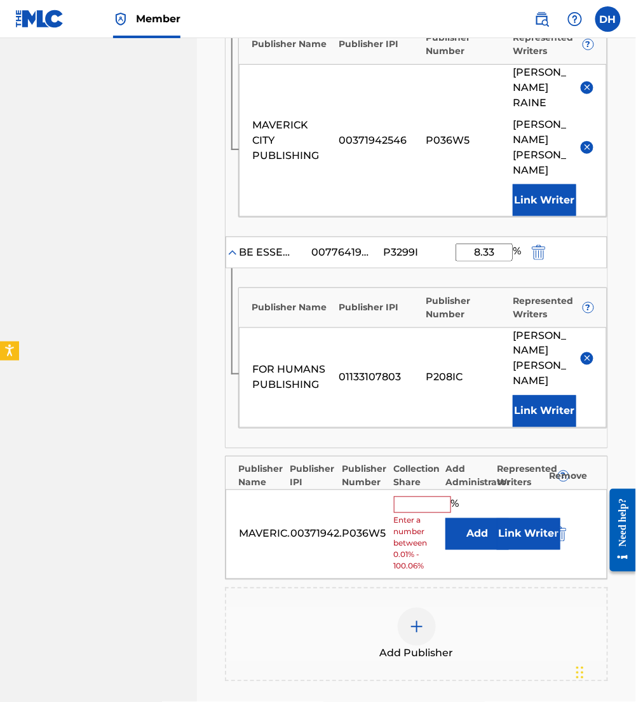
click at [565, 526] on img "submit" at bounding box center [560, 533] width 14 height 15
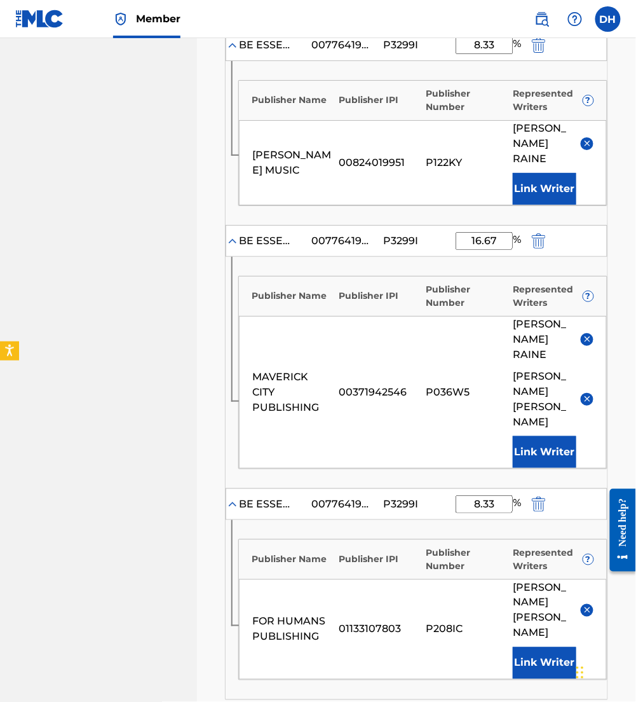
scroll to position [1206, 0]
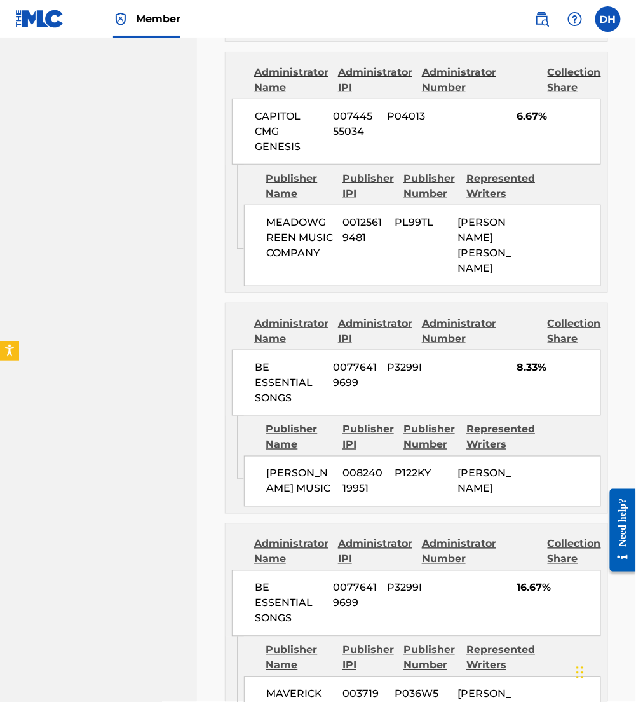
scroll to position [1614, 0]
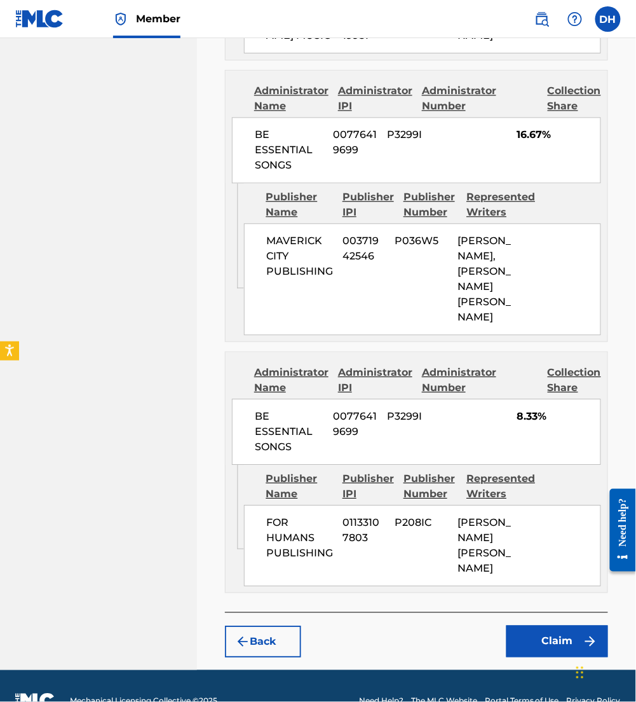
click at [554, 625] on button "Claim" at bounding box center [558, 641] width 102 height 32
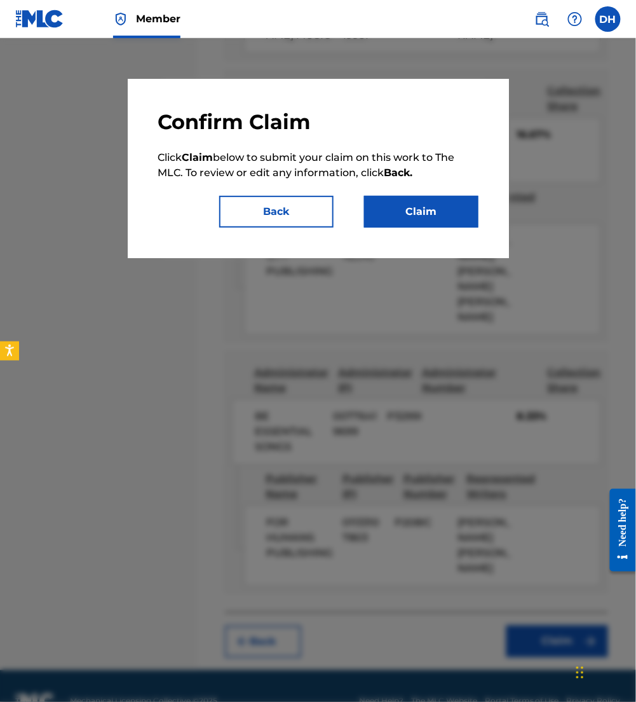
click at [397, 219] on button "Claim" at bounding box center [421, 212] width 114 height 32
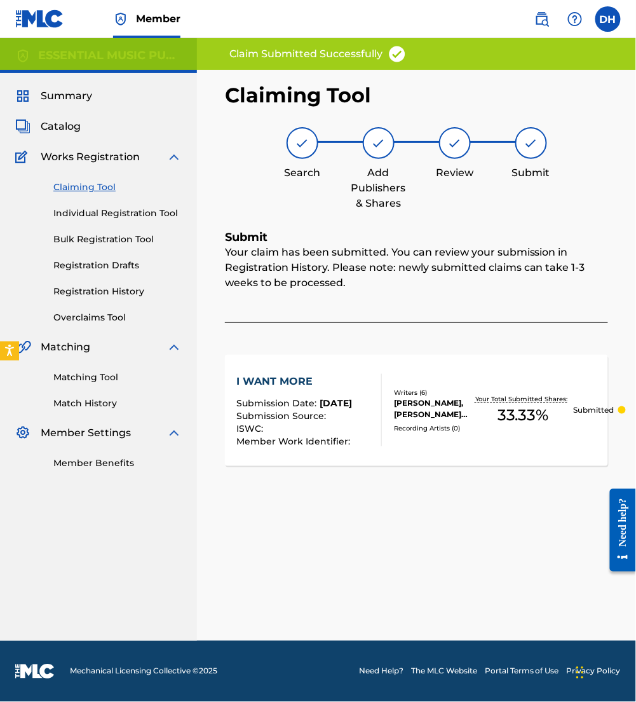
scroll to position [0, 0]
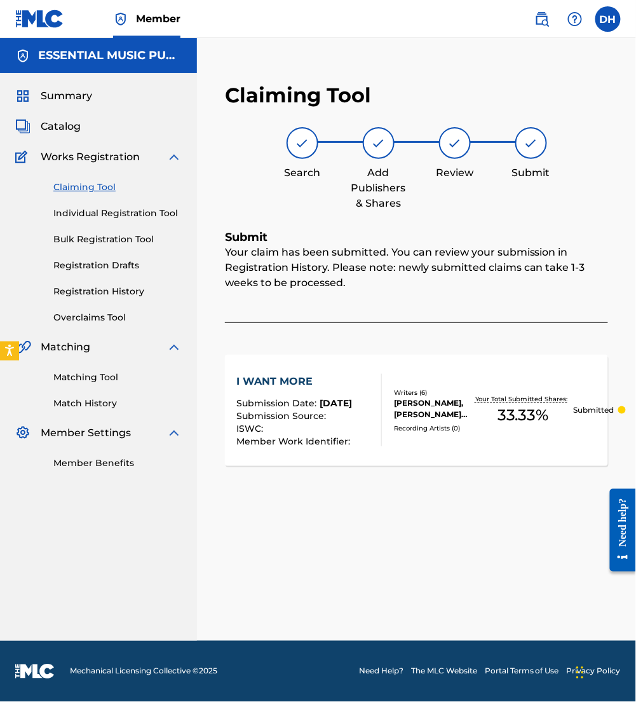
click at [221, 136] on div "Claiming Tool Search Add Publishers & Shares Review Submit Submit Your claim ha…" at bounding box center [416, 290] width 409 height 440
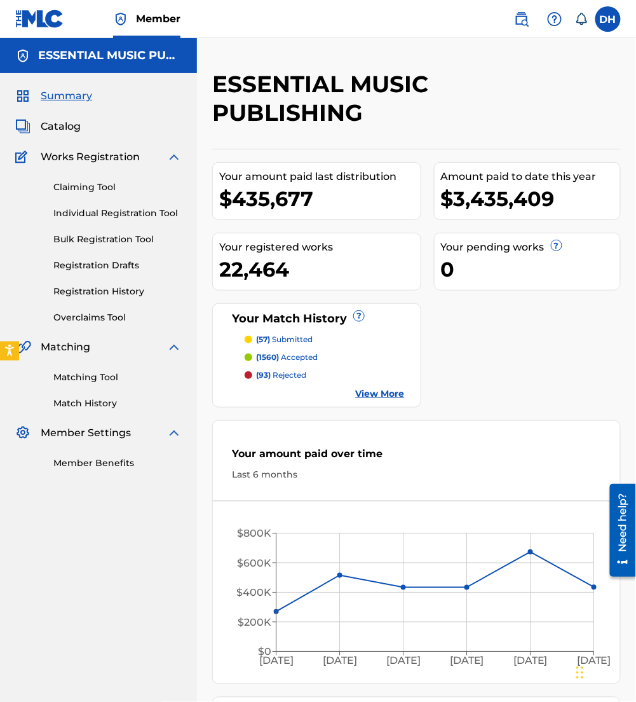
click at [521, 14] on img at bounding box center [521, 18] width 15 height 15
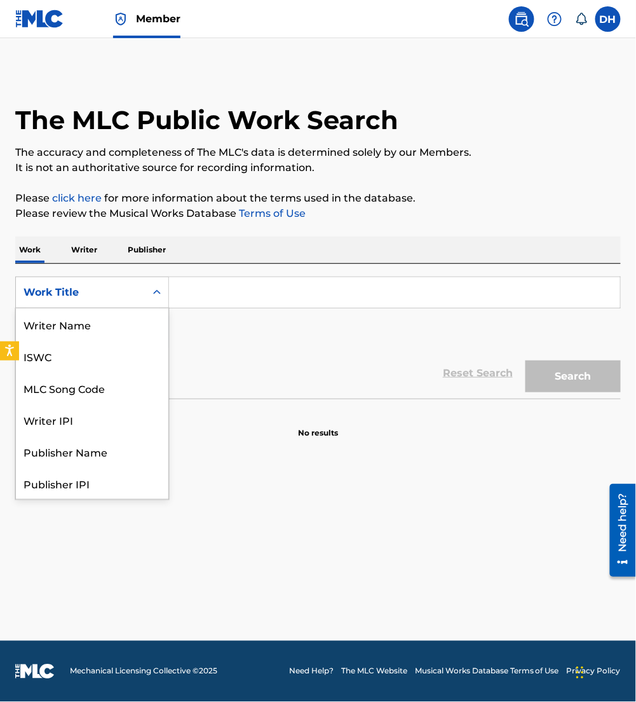
click at [111, 290] on div "Work Title" at bounding box center [81, 292] width 114 height 15
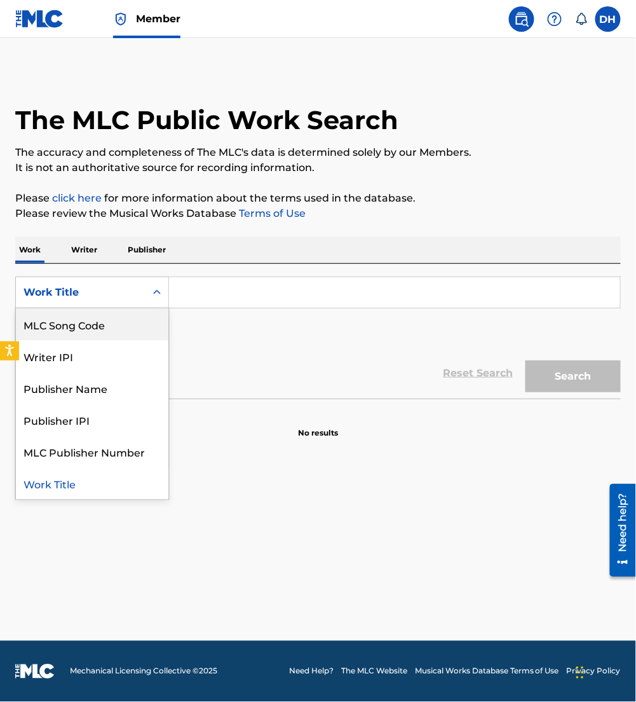
click at [111, 318] on div "MLC Song Code" at bounding box center [92, 324] width 153 height 32
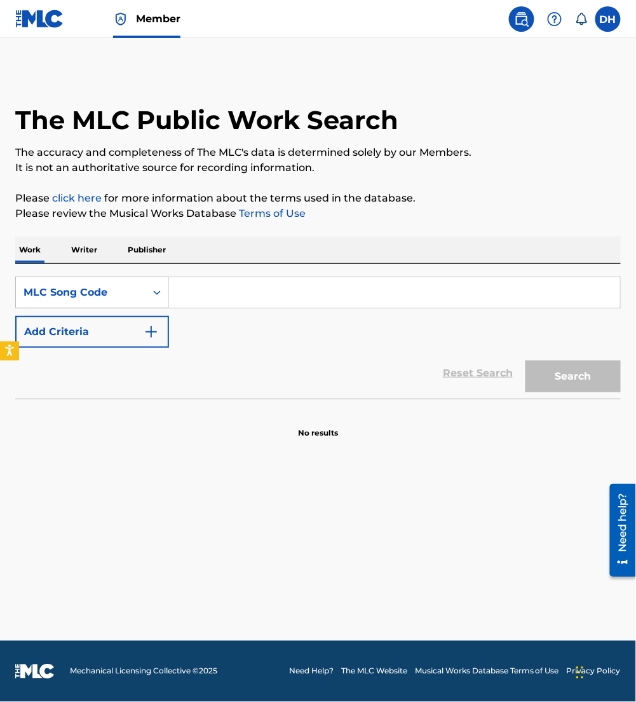
click at [219, 294] on input "Search Form" at bounding box center [394, 292] width 451 height 31
paste input "Y0825E"
type input "Y0825E"
click at [526, 360] on button "Search" at bounding box center [573, 376] width 95 height 32
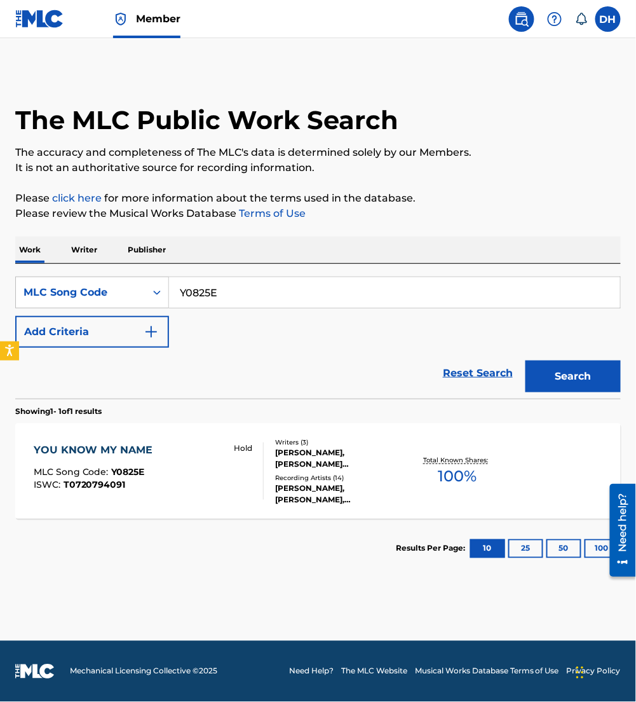
click at [318, 461] on div "BERNIE HERMS, ANTHONY TYRONE EVANS, NATALIE DIANE GRANT" at bounding box center [342, 458] width 132 height 23
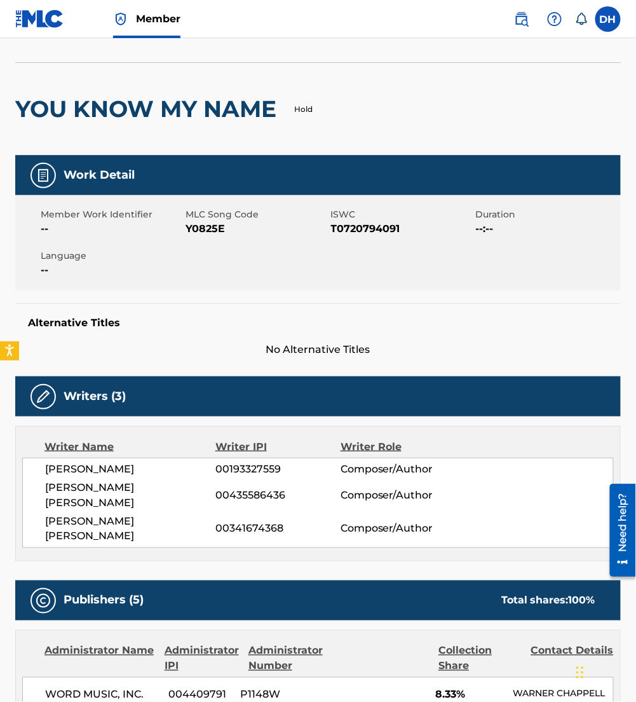
scroll to position [53, 0]
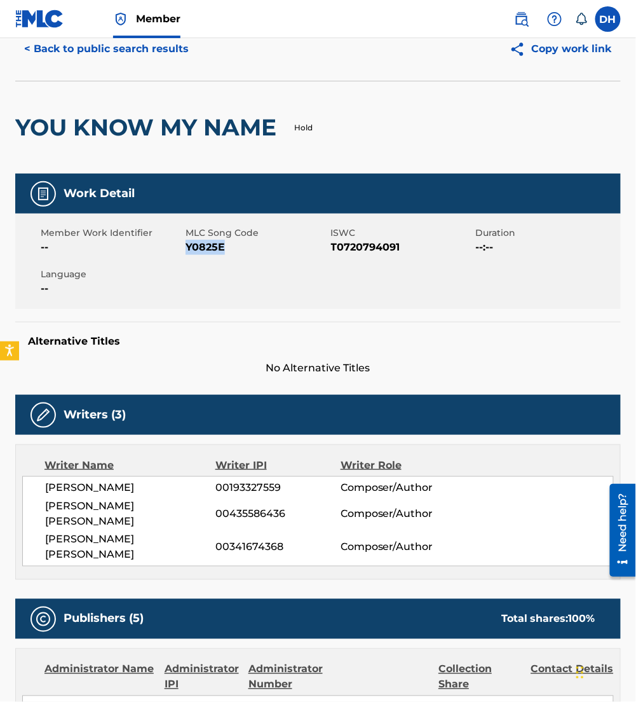
drag, startPoint x: 187, startPoint y: 247, endPoint x: 256, endPoint y: 252, distance: 68.9
click at [256, 252] on span "Y0825E" at bounding box center [257, 247] width 142 height 15
copy span "Y0825E"
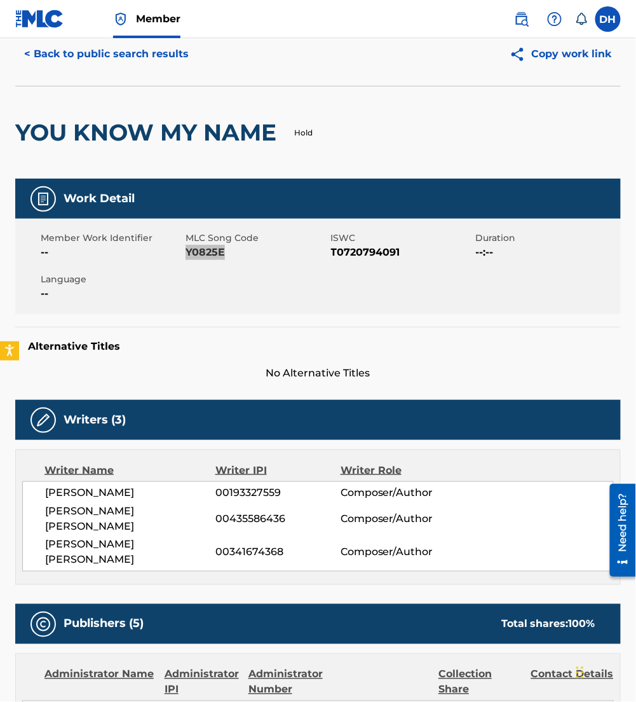
scroll to position [0, 0]
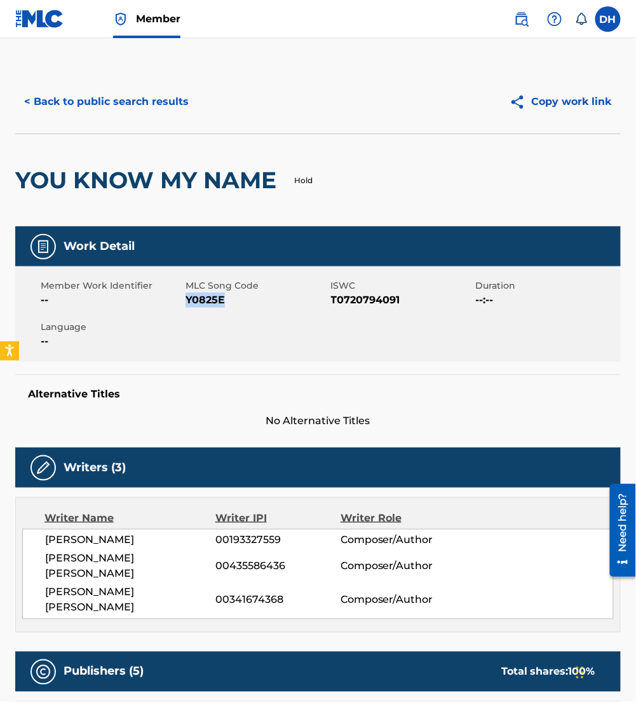
click at [76, 102] on button "< Back to public search results" at bounding box center [106, 102] width 182 height 32
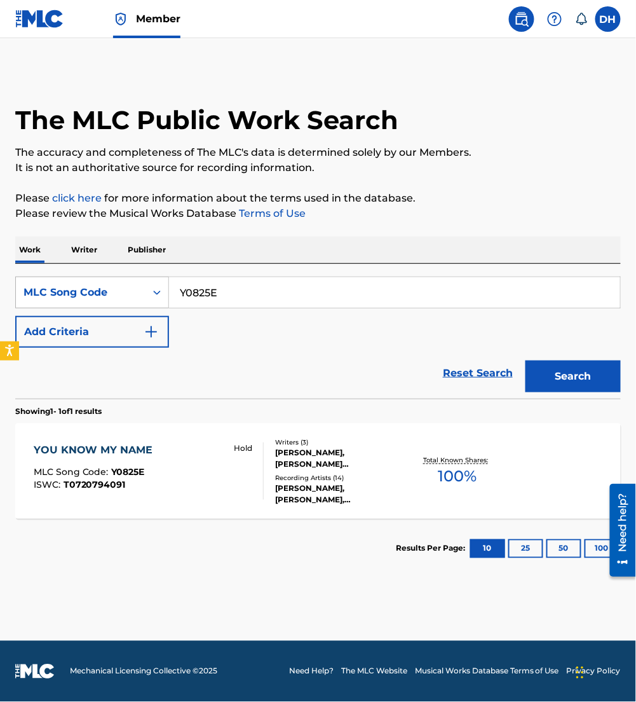
drag, startPoint x: 239, startPoint y: 296, endPoint x: 48, endPoint y: 283, distance: 191.1
click at [48, 283] on div "SearchWithCriteriad104867c-a4c7-41ed-b4b0-261789d2fd22 MLC Song Code Y0825E" at bounding box center [318, 292] width 606 height 32
paste input "IVEFC9"
type input "IVEFC9"
click at [526, 360] on button "Search" at bounding box center [573, 376] width 95 height 32
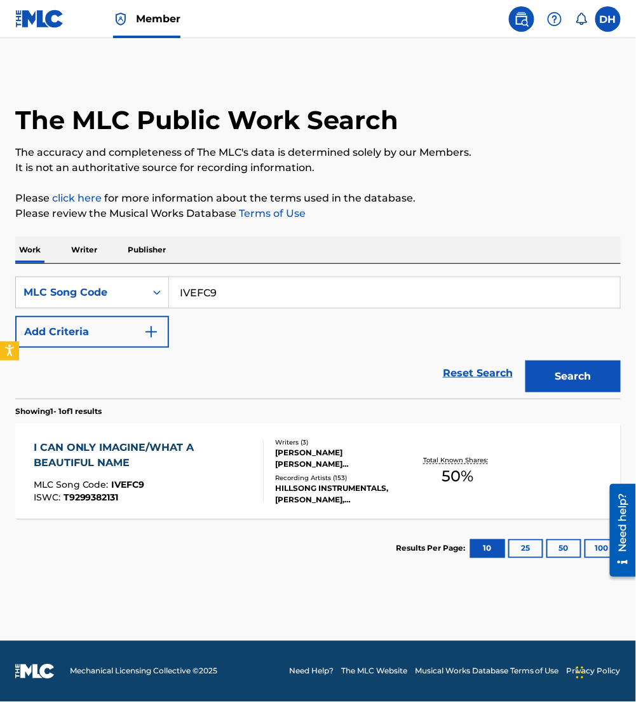
click at [189, 486] on div "MLC Song Code : IVEFC9" at bounding box center [143, 486] width 219 height 13
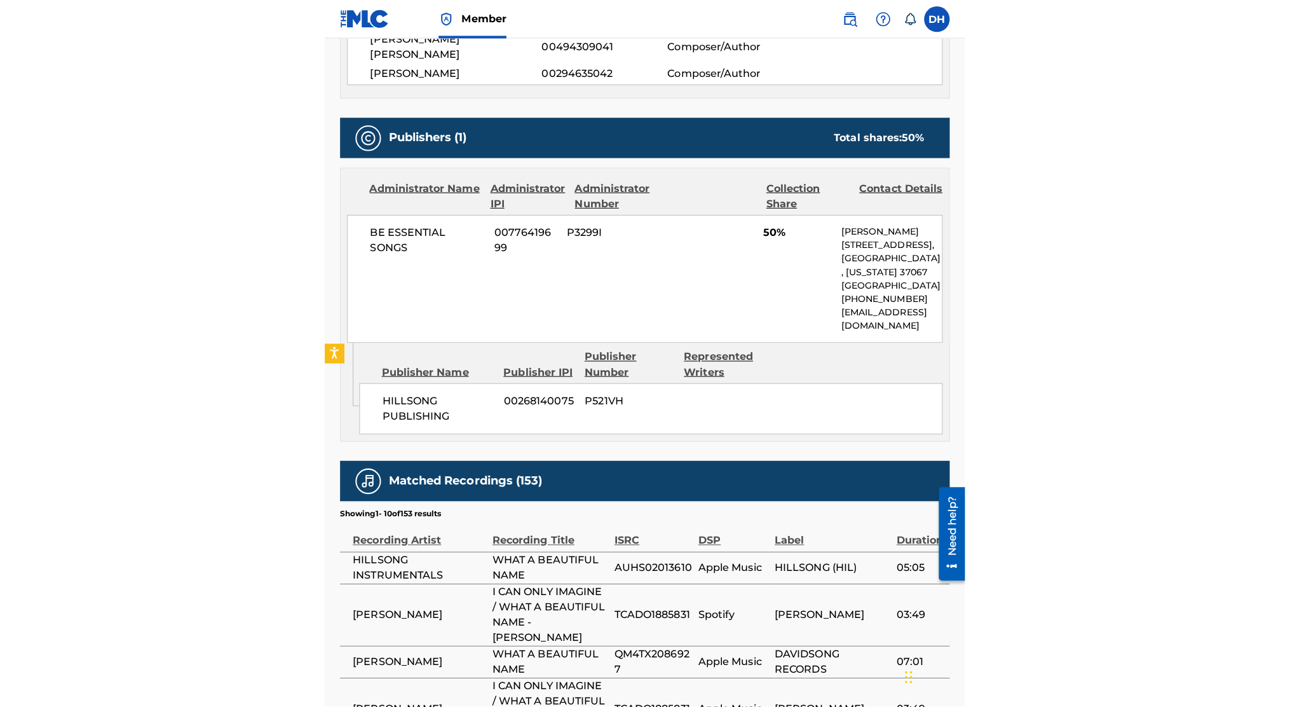
scroll to position [548, 0]
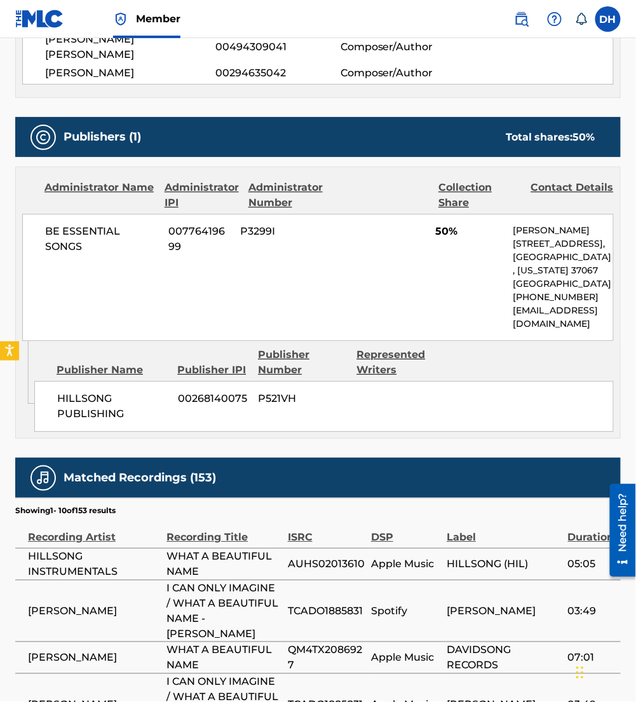
click at [121, 214] on div "BE ESSENTIAL SONGS 00776419699 P3299I 50% [PERSON_NAME] [STREET_ADDRESS][US_STA…" at bounding box center [318, 277] width 592 height 127
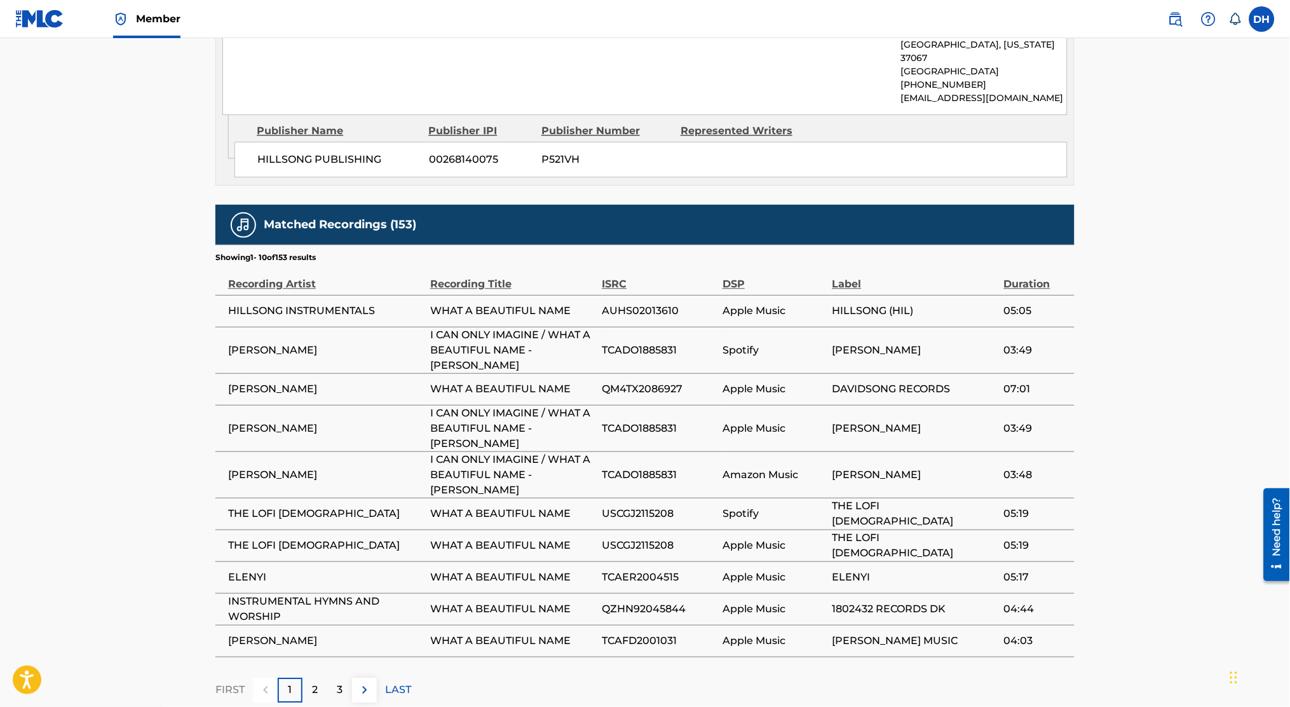
scroll to position [747, 0]
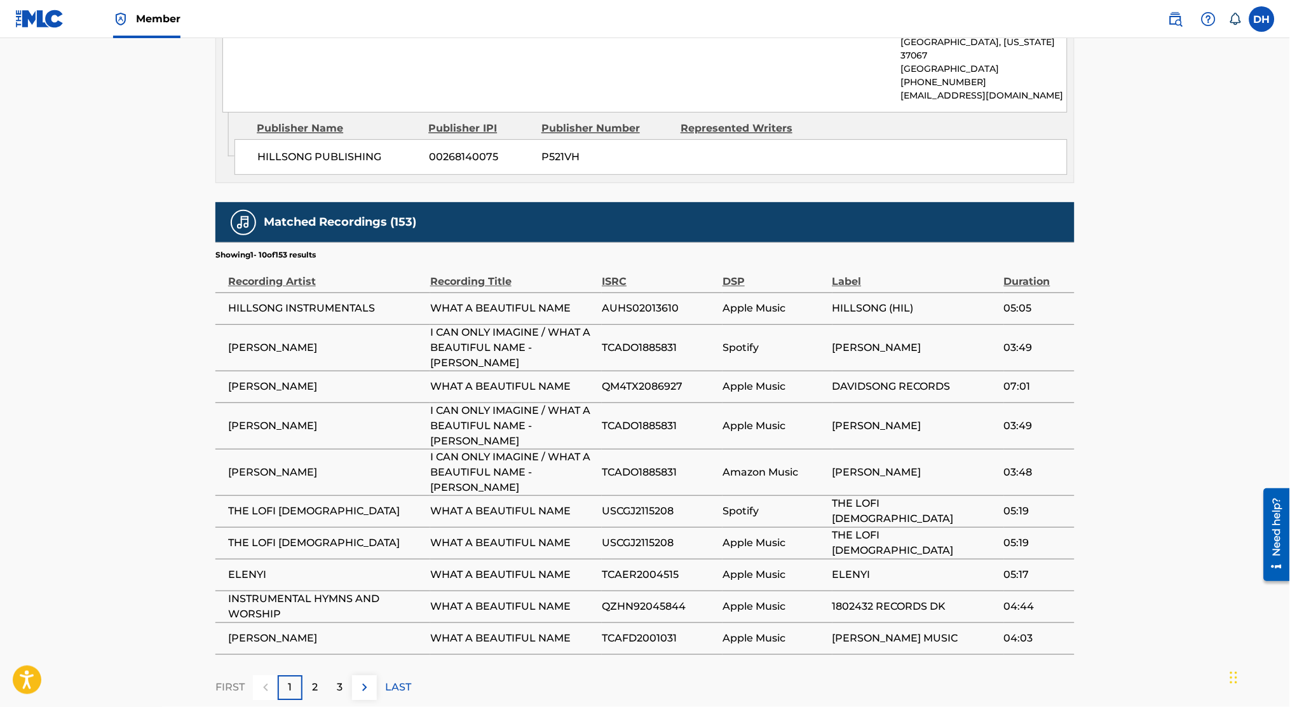
click at [361, 679] on img at bounding box center [364, 686] width 15 height 15
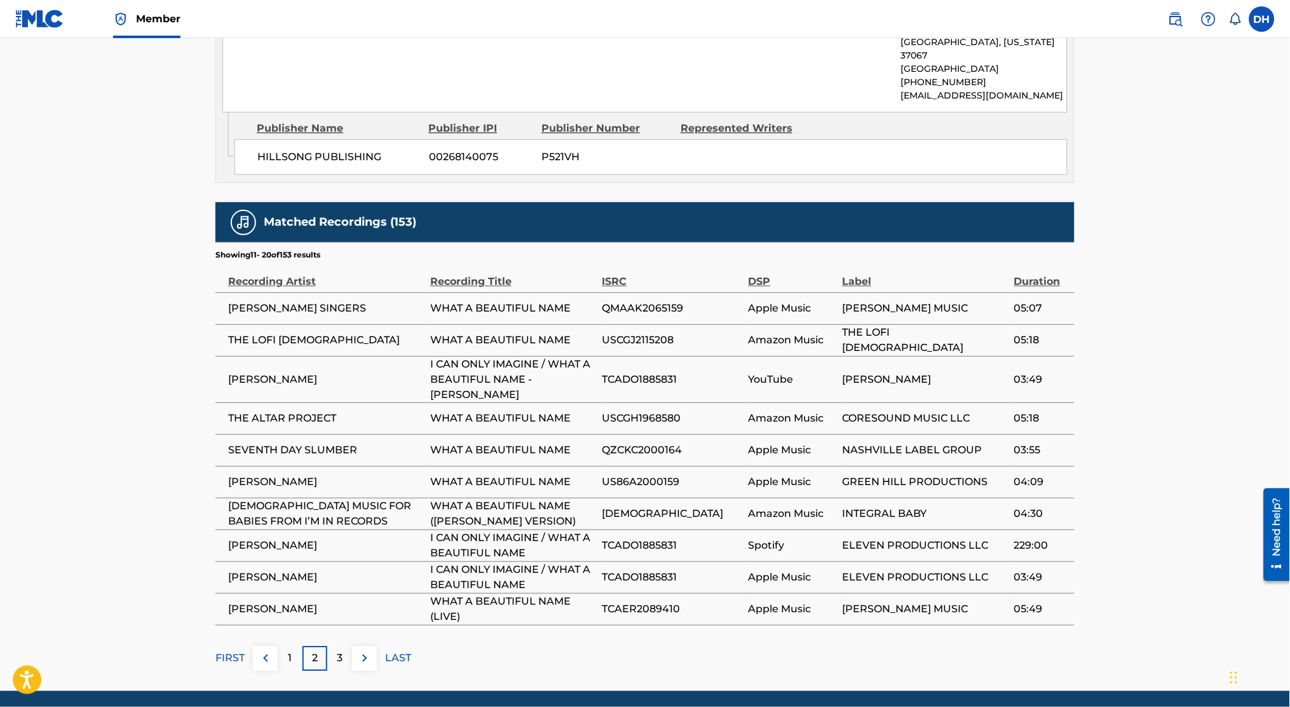
click at [372, 650] on img at bounding box center [364, 657] width 15 height 15
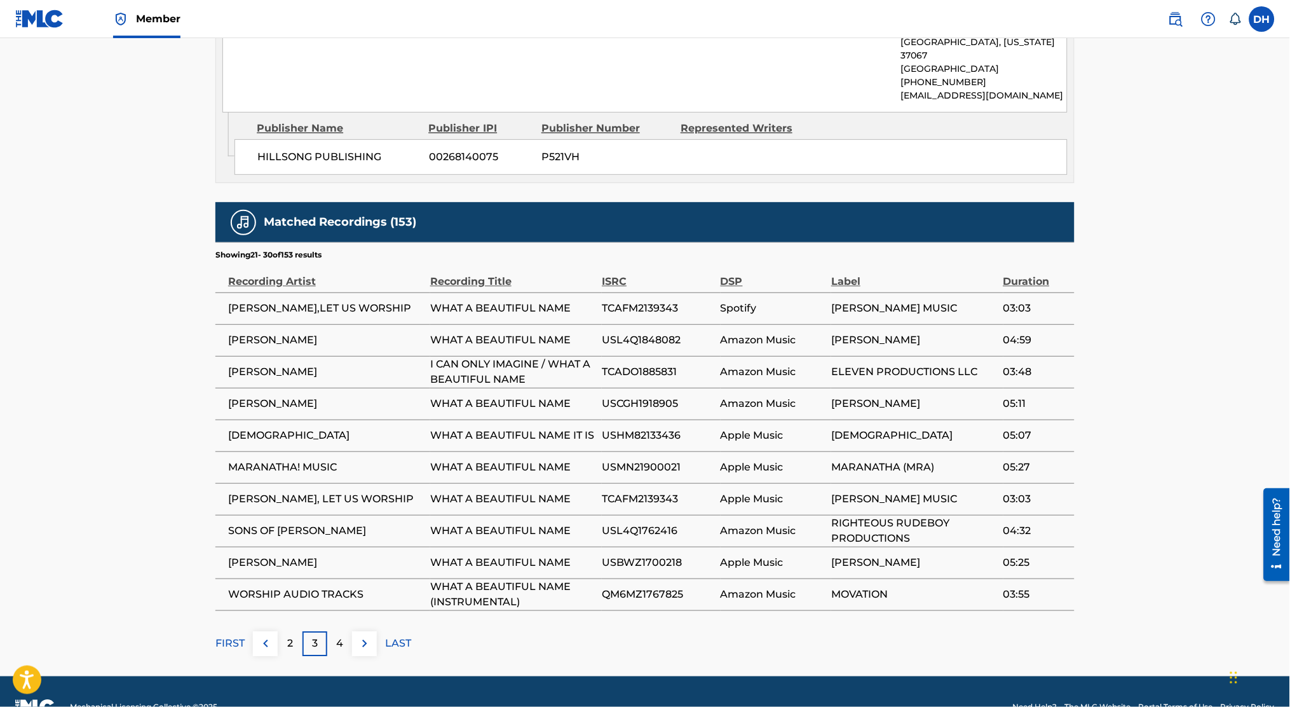
click at [372, 646] on img at bounding box center [364, 643] width 15 height 15
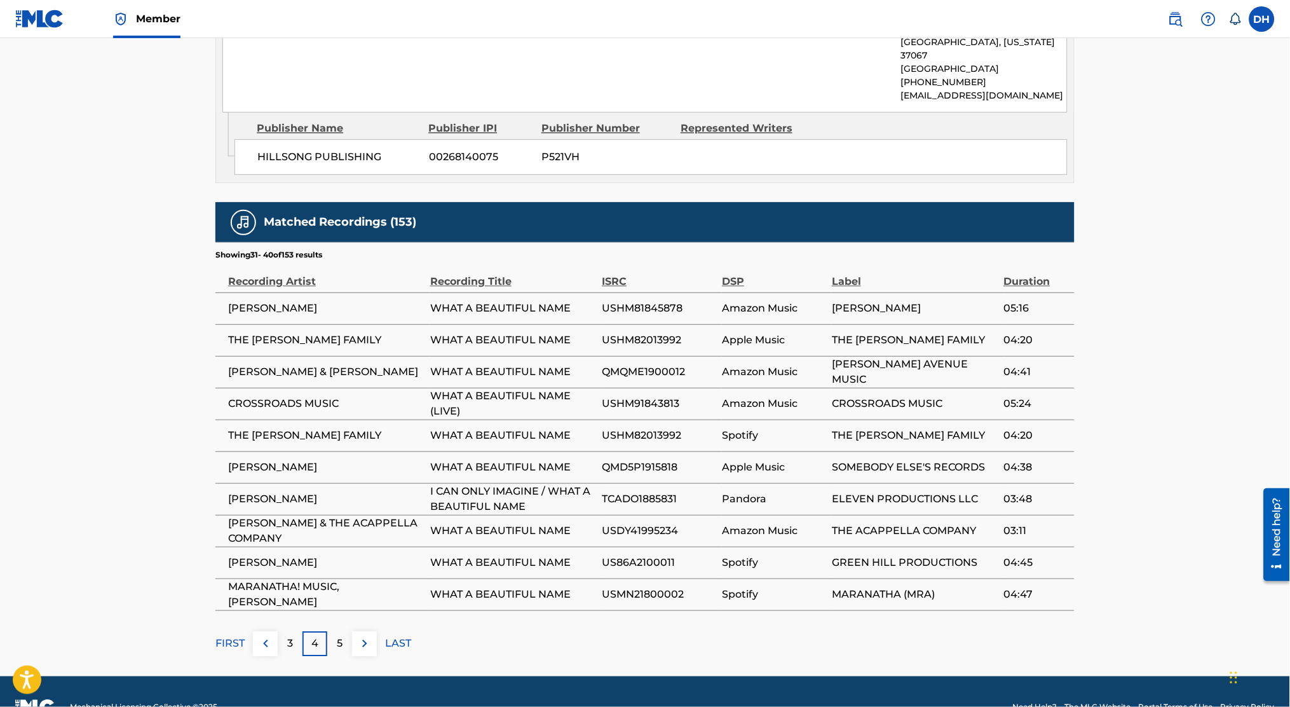
click at [372, 646] on img at bounding box center [364, 643] width 15 height 15
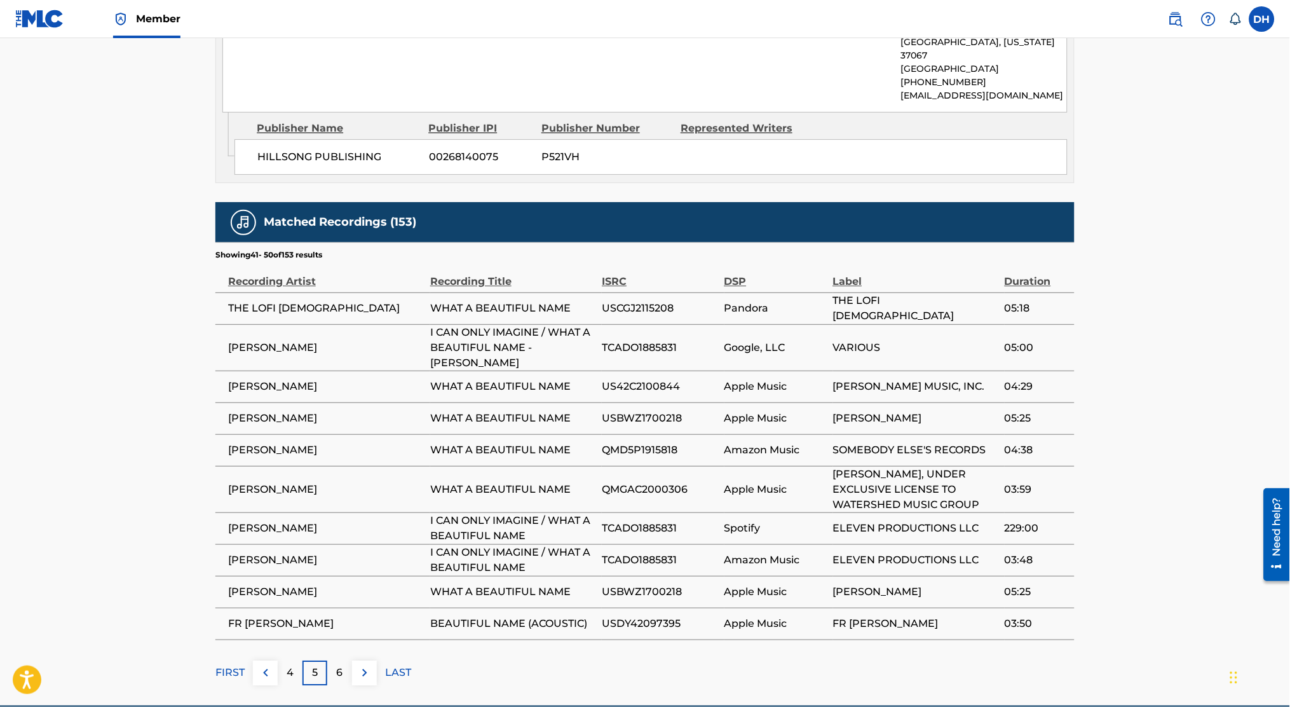
click at [372, 660] on button at bounding box center [364, 672] width 25 height 25
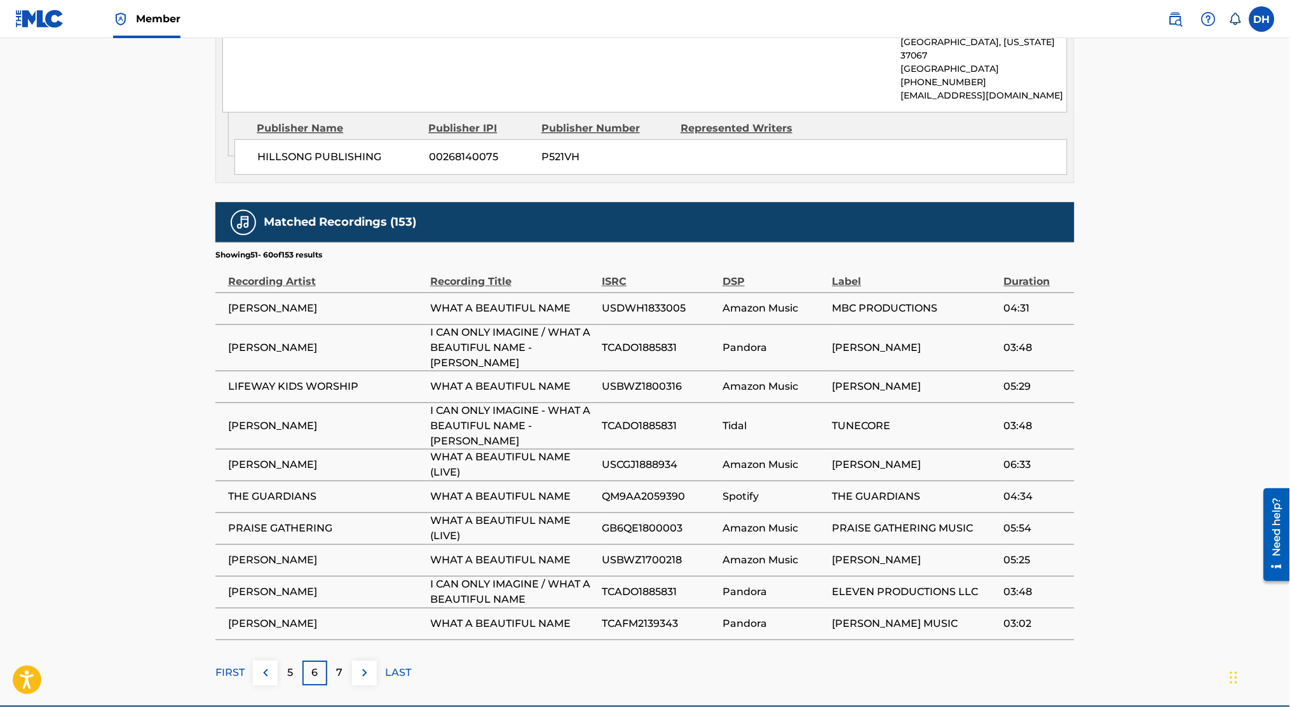
click at [372, 660] on button at bounding box center [364, 672] width 25 height 25
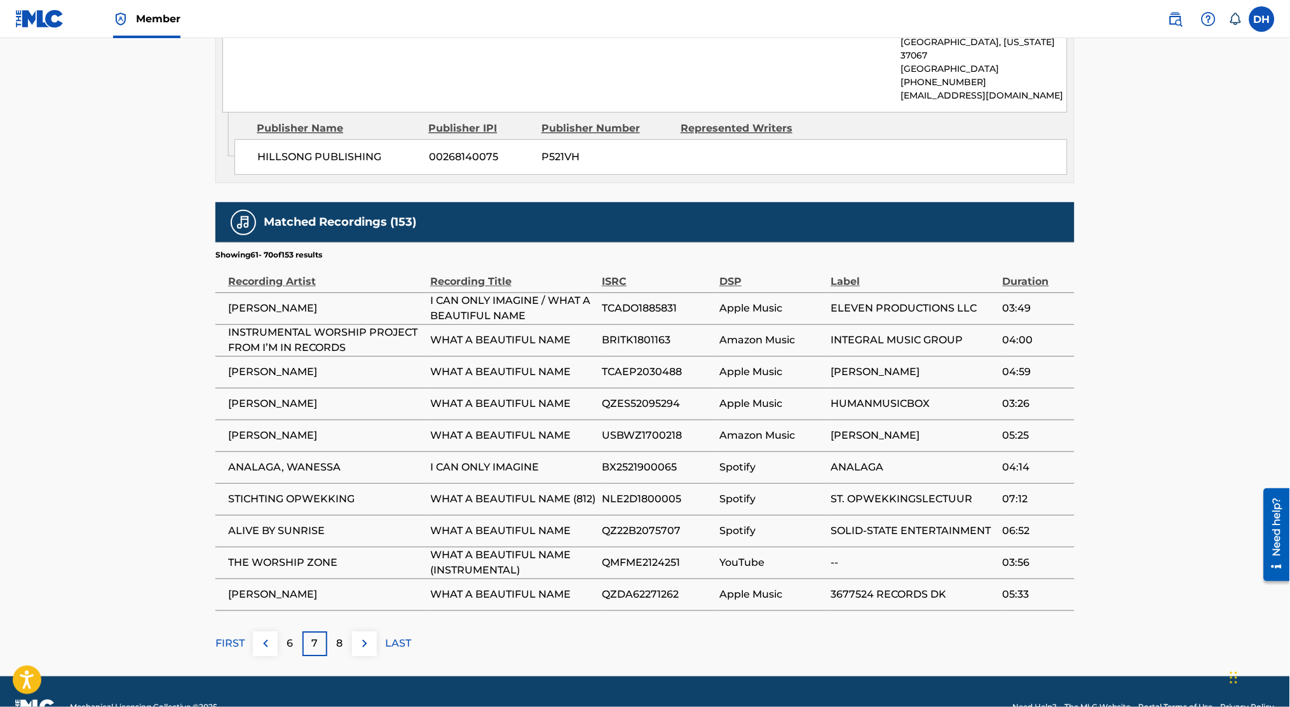
click at [372, 650] on button at bounding box center [364, 643] width 25 height 25
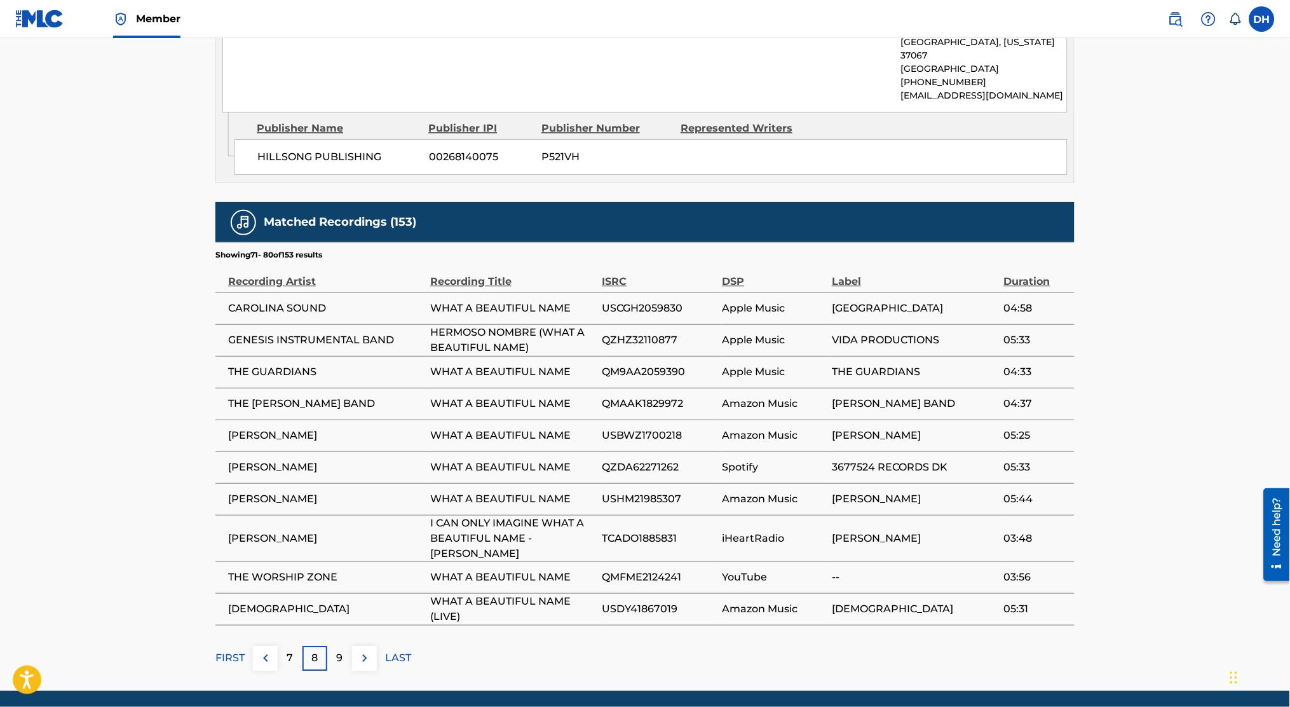
click at [372, 650] on button at bounding box center [364, 658] width 25 height 25
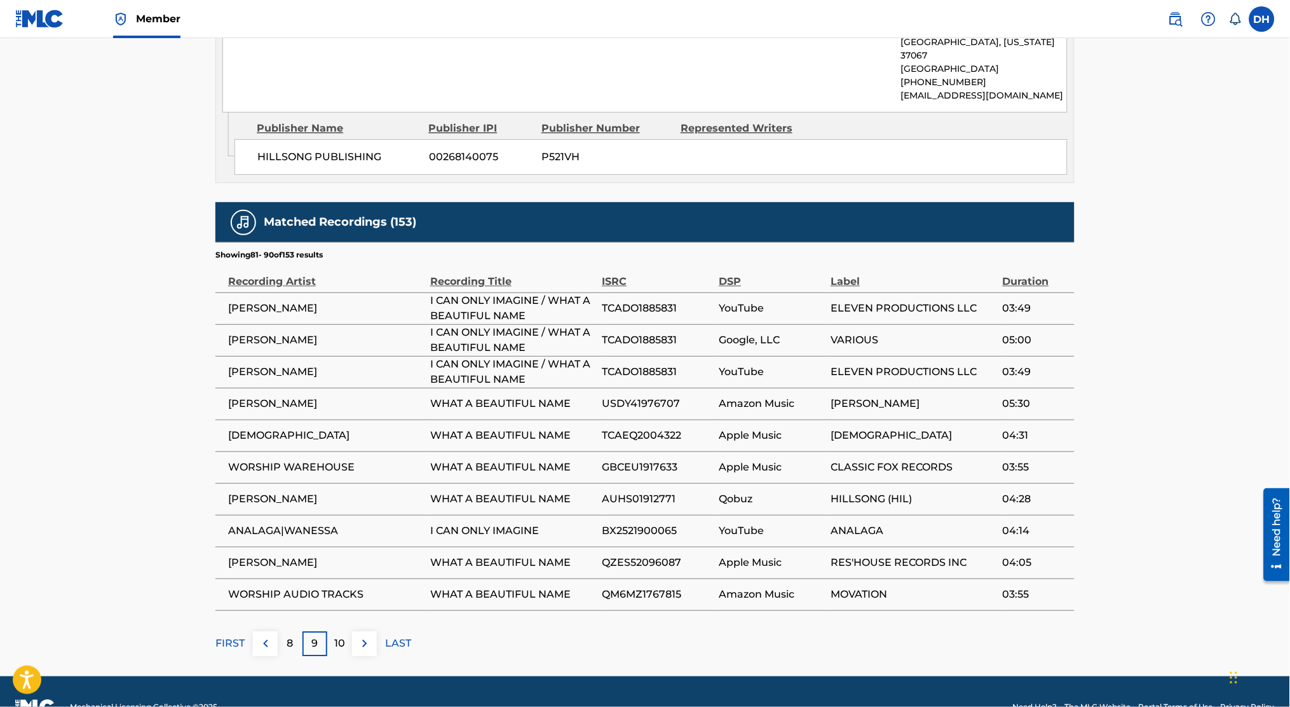
click at [372, 650] on button at bounding box center [364, 643] width 25 height 25
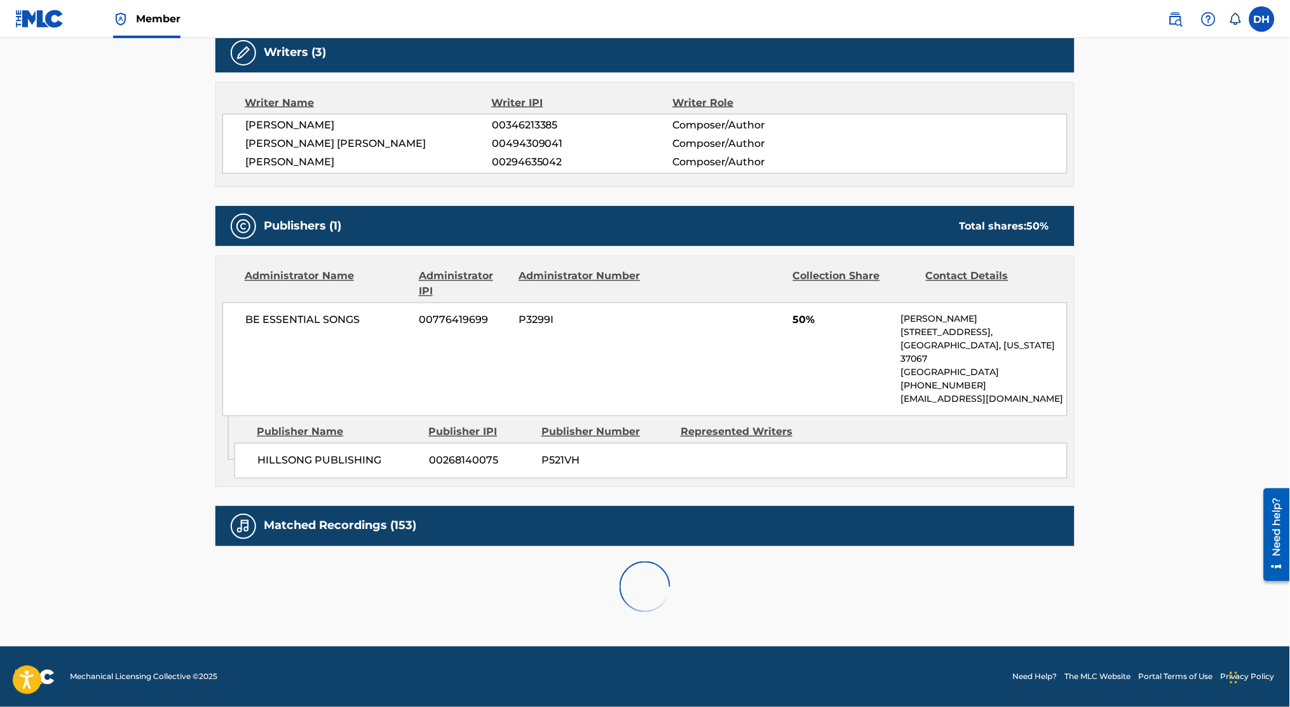
click at [372, 650] on div "Member DH DH Dominique Hernandez dominique.hernandez.ext@pmgsonymusic.com Notif…" at bounding box center [645, 131] width 1290 height 1151
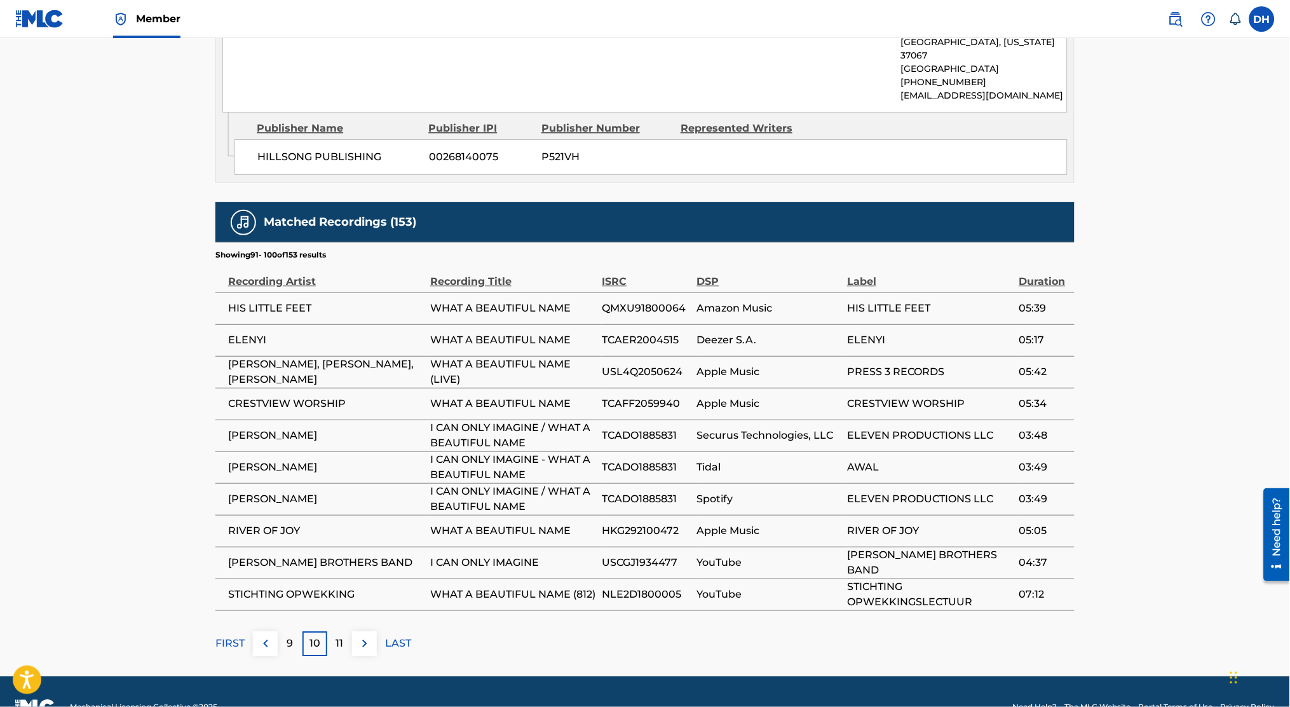
click at [367, 650] on img at bounding box center [364, 643] width 15 height 15
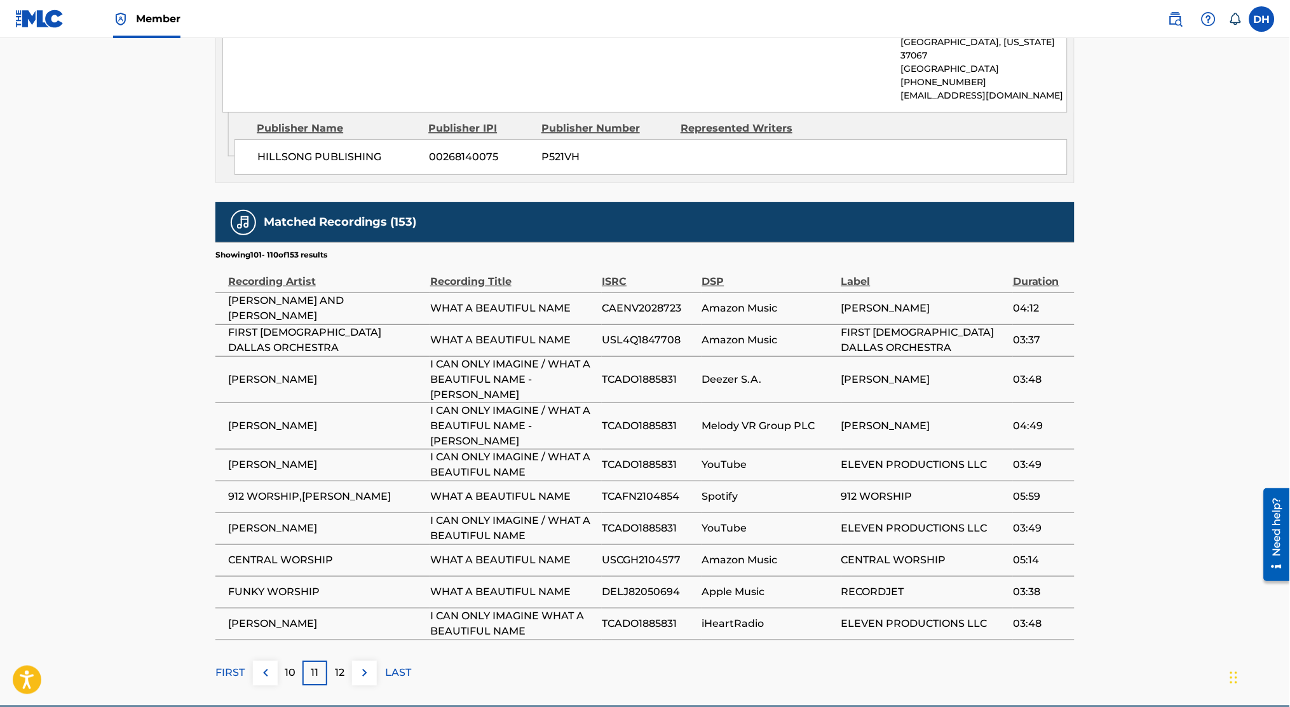
click at [367, 665] on img at bounding box center [364, 672] width 15 height 15
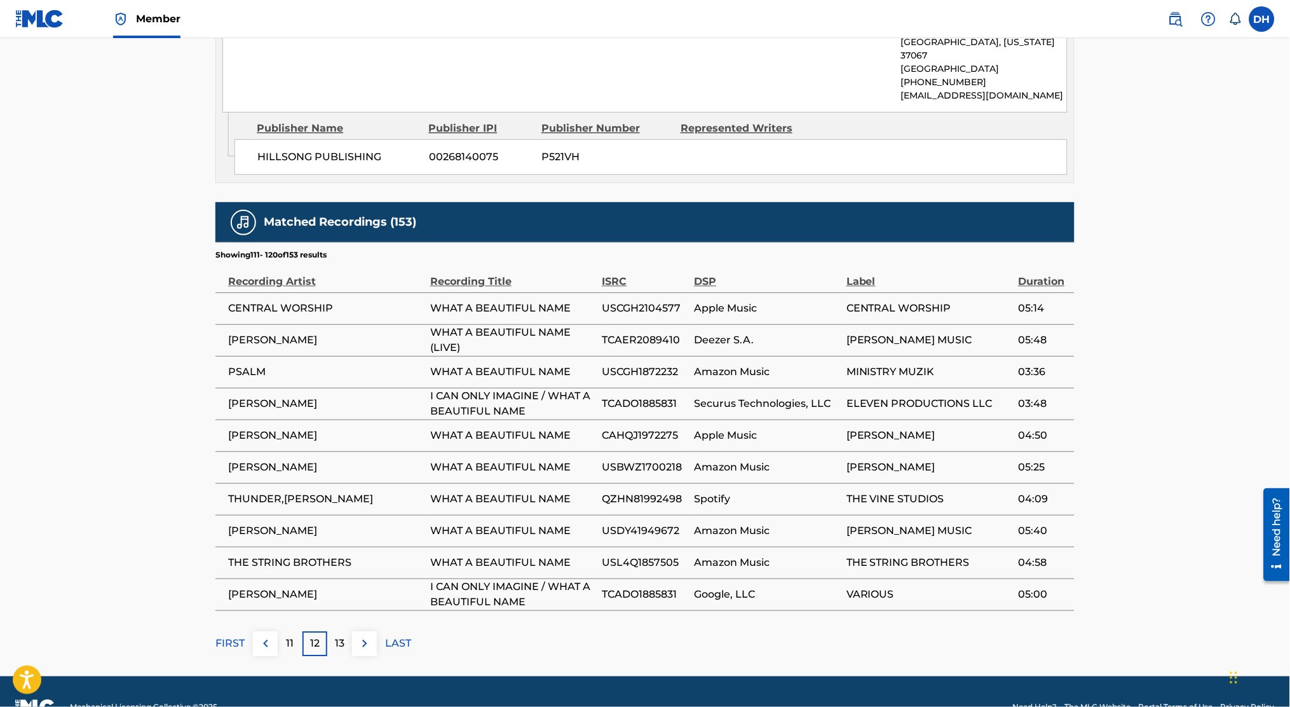
click at [367, 650] on img at bounding box center [364, 643] width 15 height 15
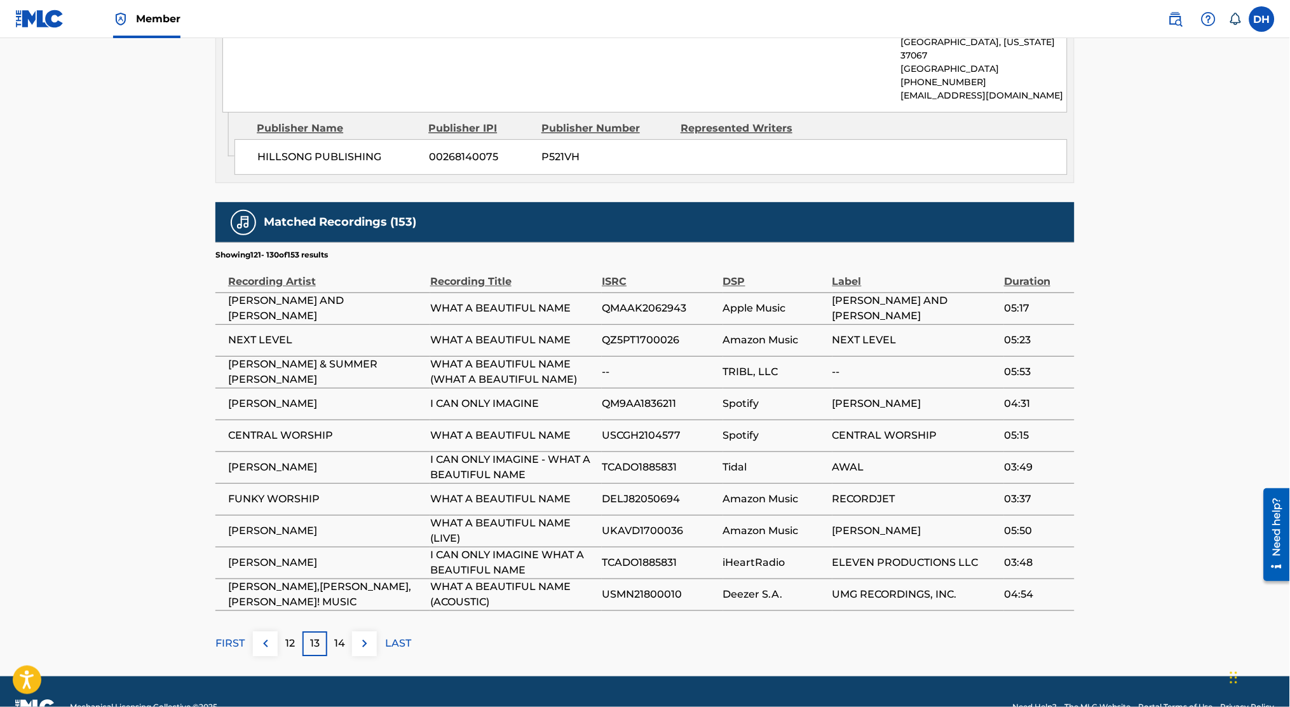
click at [367, 650] on img at bounding box center [364, 643] width 15 height 15
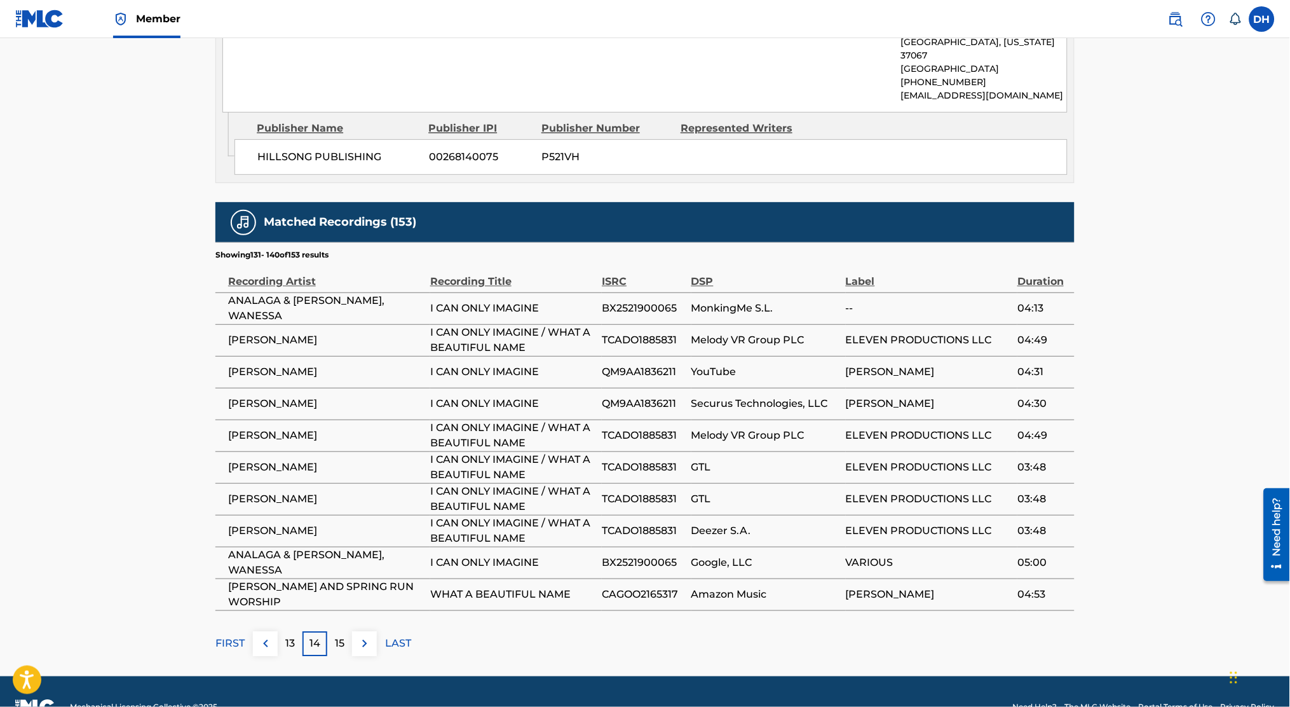
click at [367, 650] on img at bounding box center [364, 643] width 15 height 15
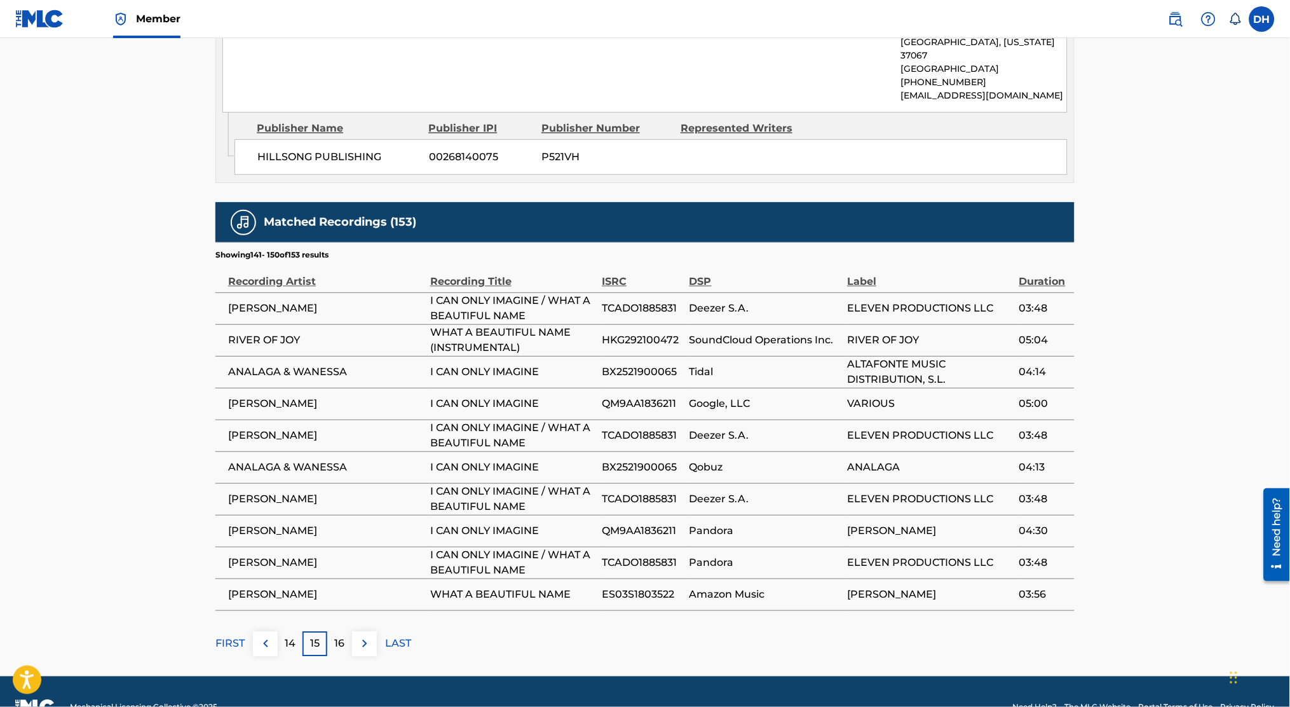
click at [367, 650] on img at bounding box center [364, 643] width 15 height 15
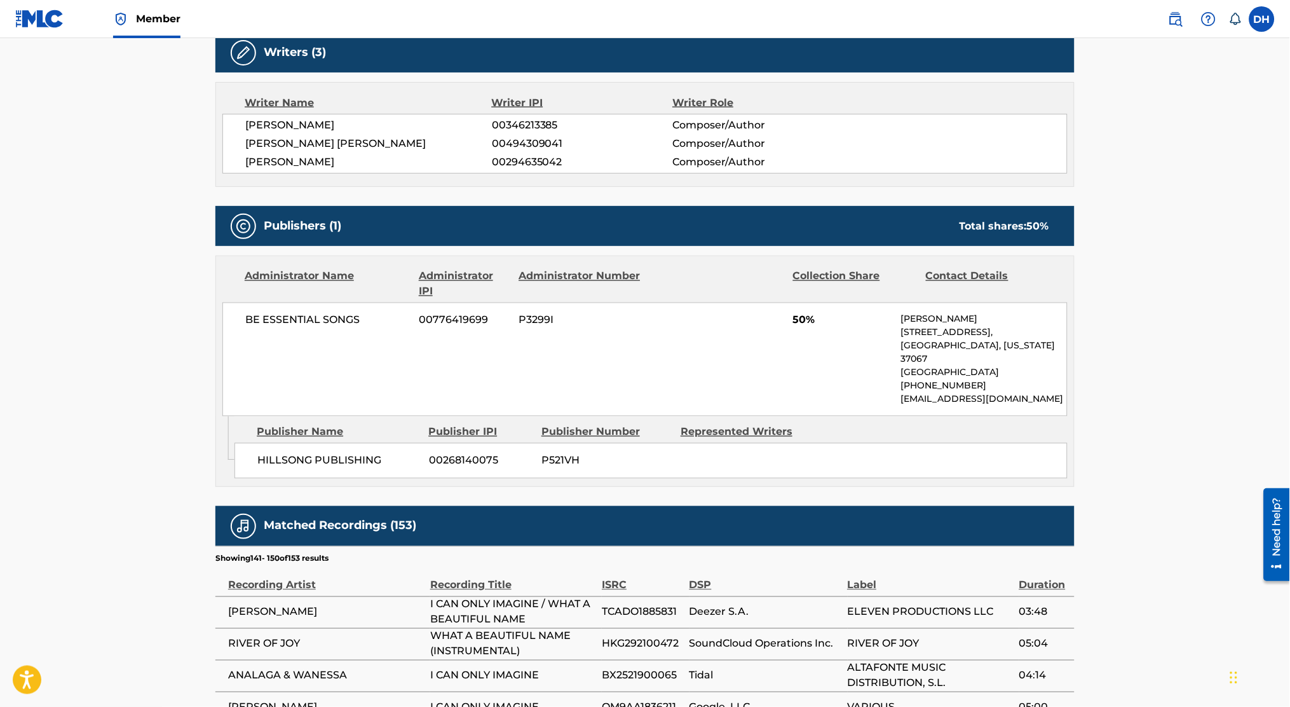
scroll to position [555, 0]
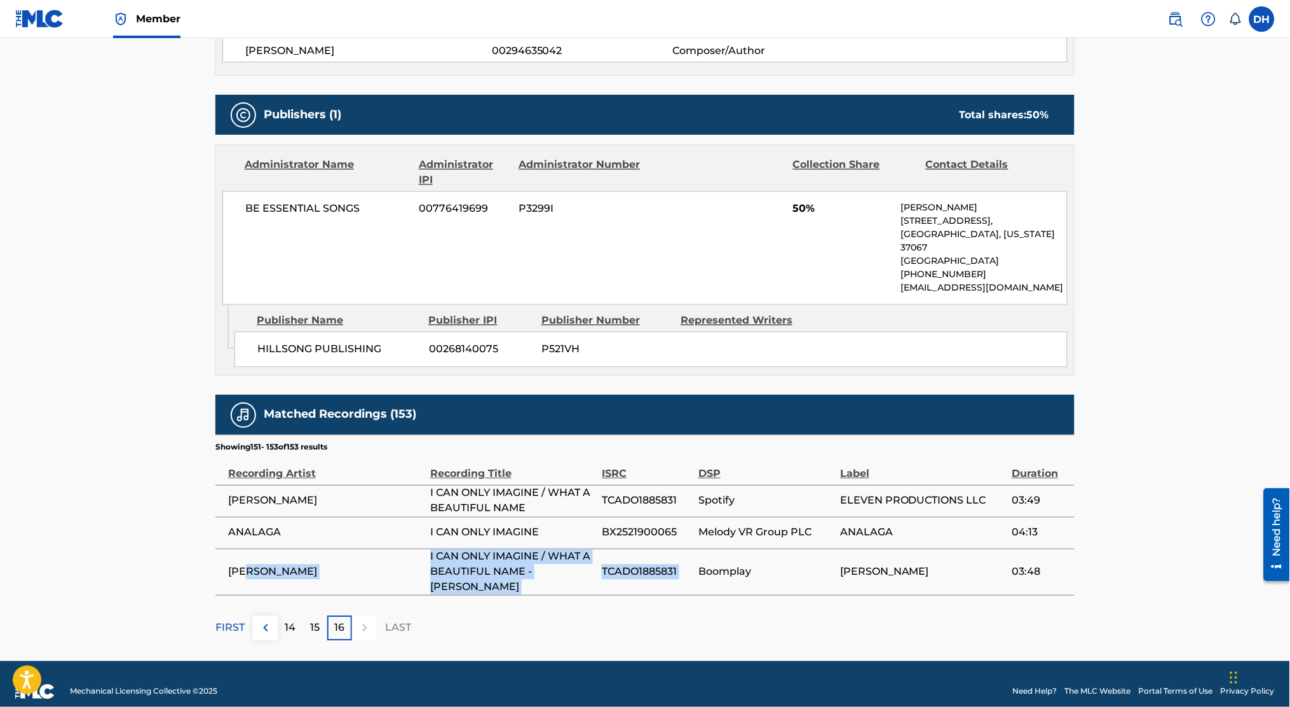
drag, startPoint x: 702, startPoint y: 563, endPoint x: 245, endPoint y: 555, distance: 457.0
click at [245, 555] on tr "CIMORELLI I CAN ONLY IMAGINE / WHAT A BEAUTIFUL NAME - MASHUP TCADO1885831 Boom…" at bounding box center [644, 571] width 859 height 46
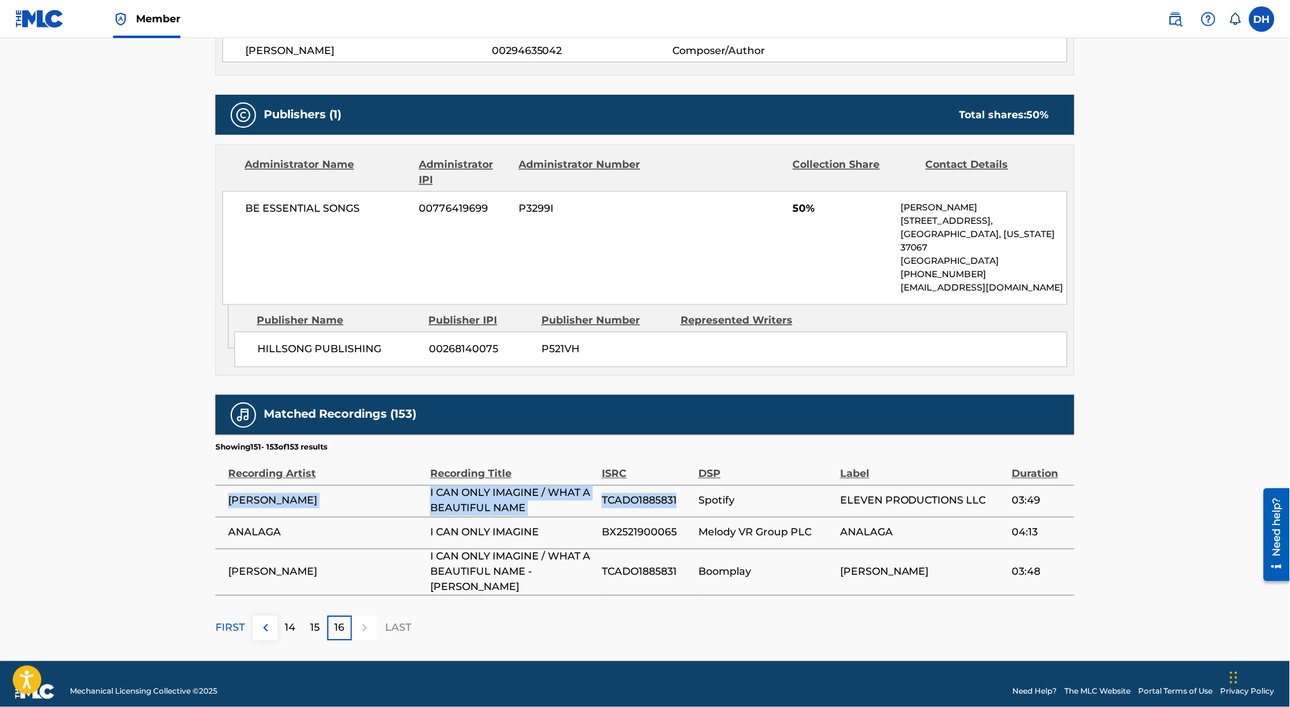
drag, startPoint x: 682, startPoint y: 508, endPoint x: 228, endPoint y: 496, distance: 454.0
click at [228, 496] on tr "CIMORELLI I CAN ONLY IMAGINE / WHAT A BEAUTIFUL NAME TCADO1885831 Spotify ELEVE…" at bounding box center [644, 501] width 859 height 32
copy tr "CIMORELLI I CAN ONLY IMAGINE / WHAT A BEAUTIFUL NAME TCADO1885831"
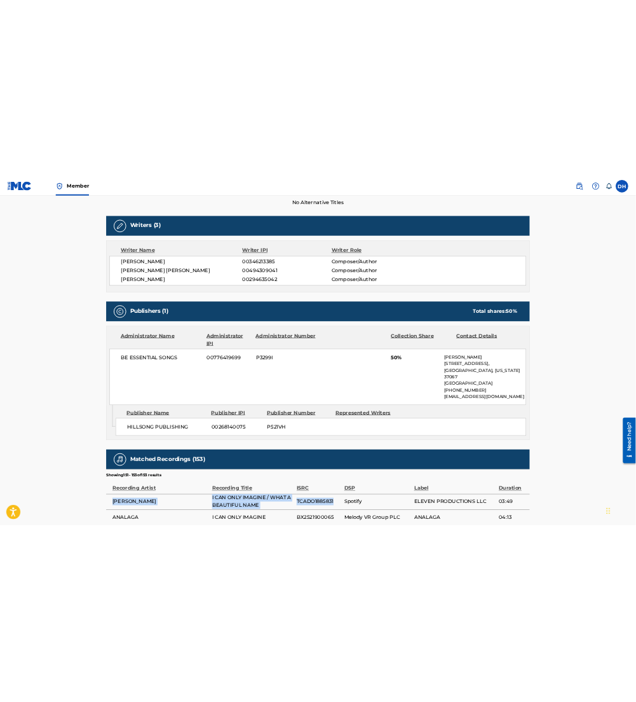
scroll to position [0, 0]
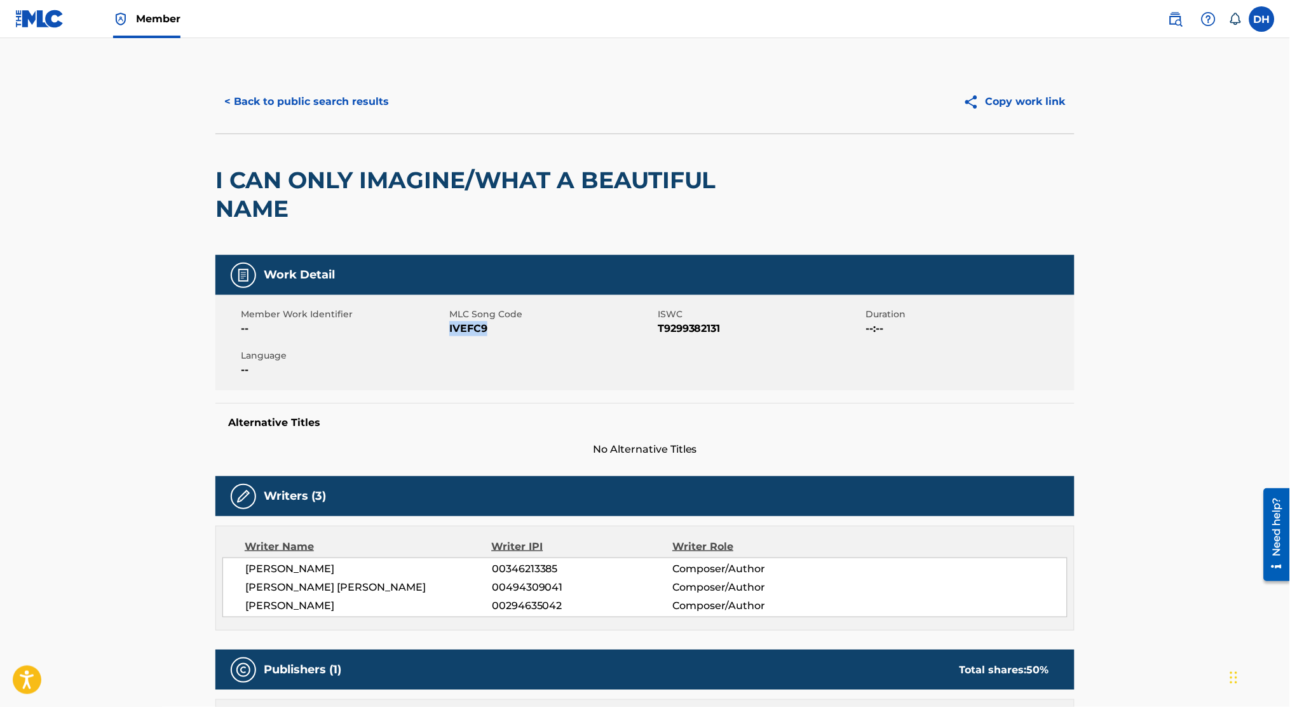
drag, startPoint x: 449, startPoint y: 329, endPoint x: 519, endPoint y: 336, distance: 70.2
click at [519, 336] on span "IVEFC9" at bounding box center [551, 328] width 205 height 15
copy span "IVEFC9"
click at [519, 336] on span "IVEFC9" at bounding box center [551, 328] width 205 height 15
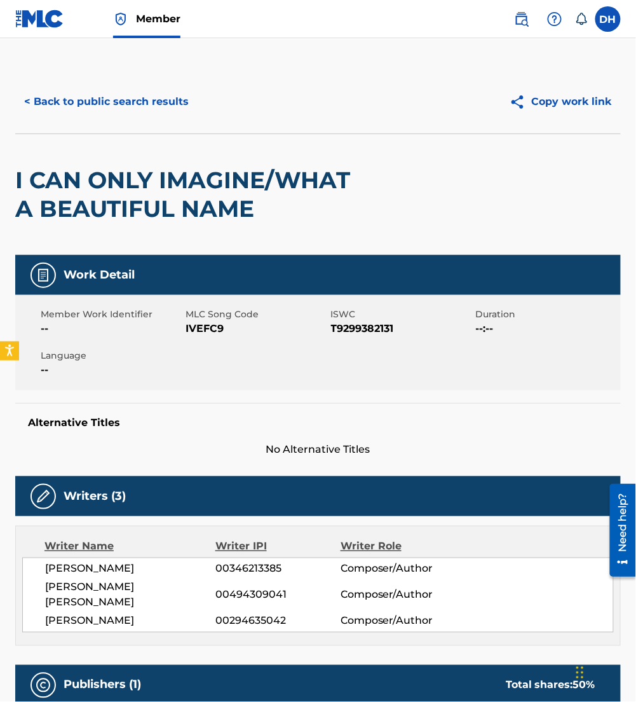
click at [78, 109] on button "< Back to public search results" at bounding box center [106, 102] width 182 height 32
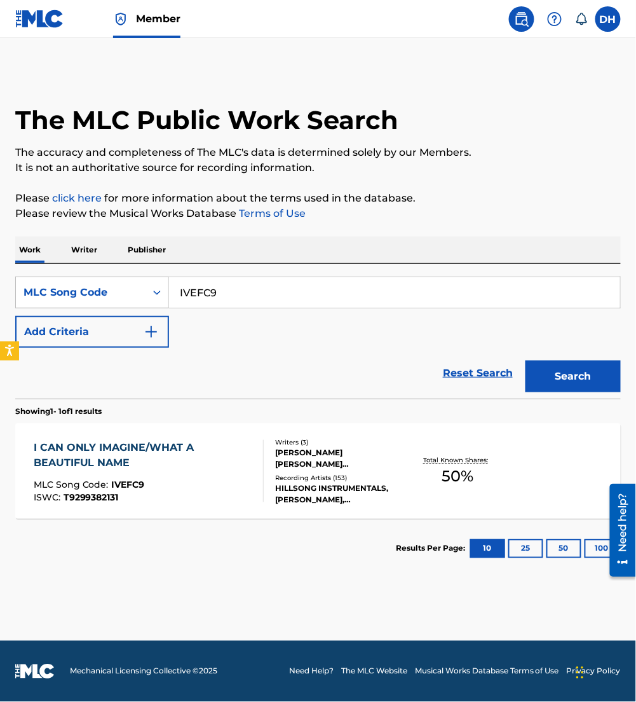
drag, startPoint x: 144, startPoint y: 301, endPoint x: 21, endPoint y: 314, distance: 124.0
click at [21, 314] on div "SearchWithCriteriad104867c-a4c7-41ed-b4b0-261789d2fd22 MLC Song Code IVEFC9 Add…" at bounding box center [318, 311] width 606 height 71
paste input "AA8NC2"
type input "AA8NC2"
click at [526, 360] on button "Search" at bounding box center [573, 376] width 95 height 32
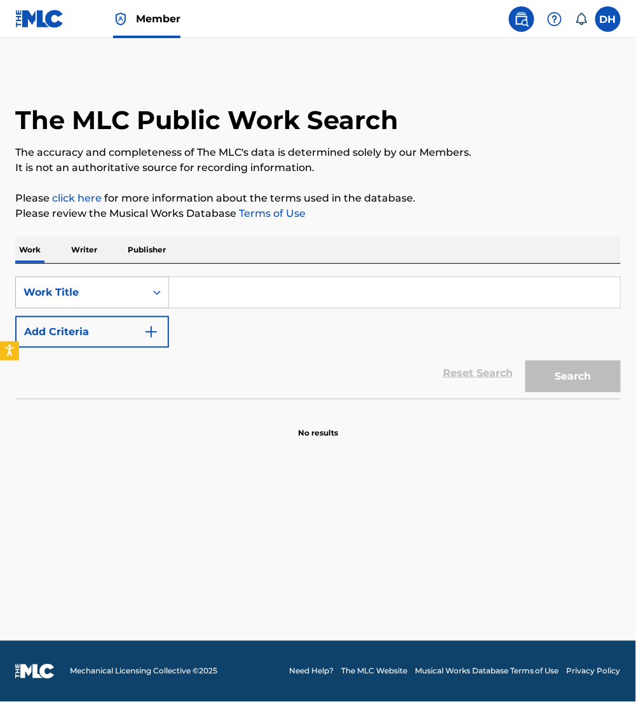
click at [128, 281] on div "Work Title" at bounding box center [81, 292] width 130 height 24
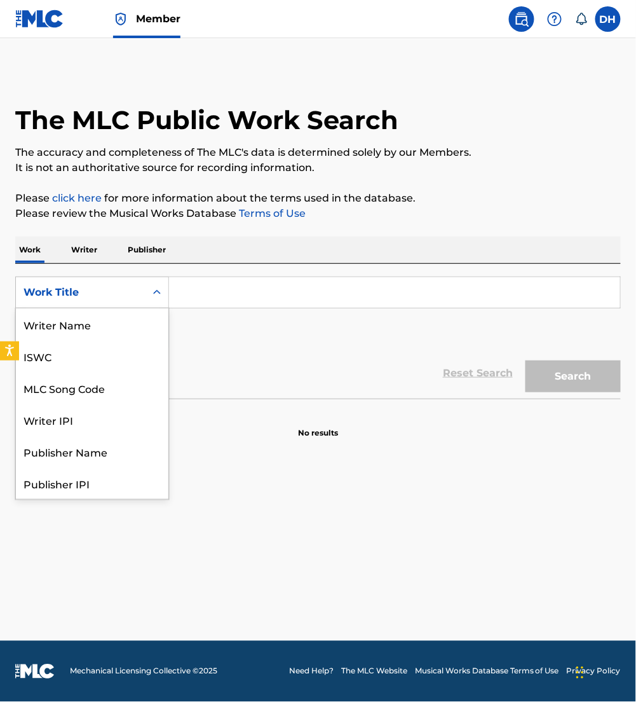
scroll to position [64, 0]
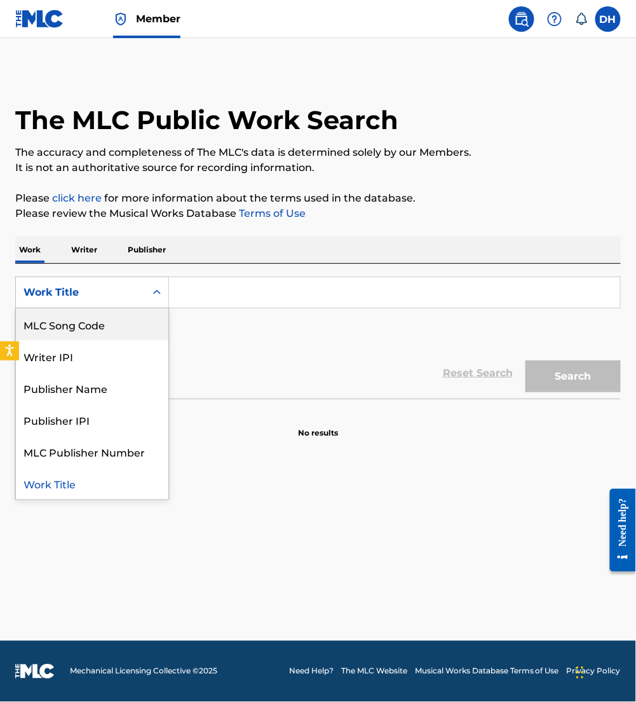
click at [135, 318] on div "MLC Song Code" at bounding box center [92, 324] width 153 height 32
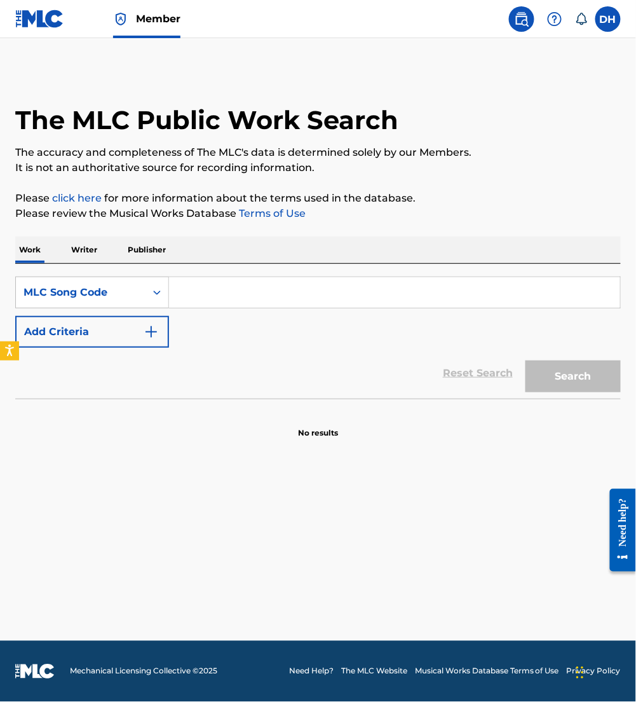
click at [200, 293] on input "Search Form" at bounding box center [394, 292] width 451 height 31
paste input "AA8NC2"
type input "AA8NC2"
click at [526, 360] on button "Search" at bounding box center [573, 376] width 95 height 32
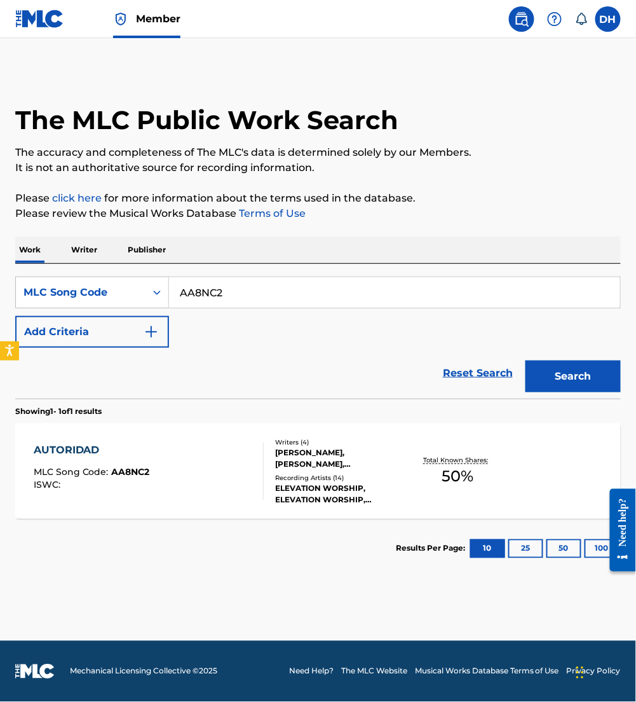
click at [176, 496] on div "AUTORIDAD MLC Song Code : AA8NC2 ISWC :" at bounding box center [149, 470] width 230 height 57
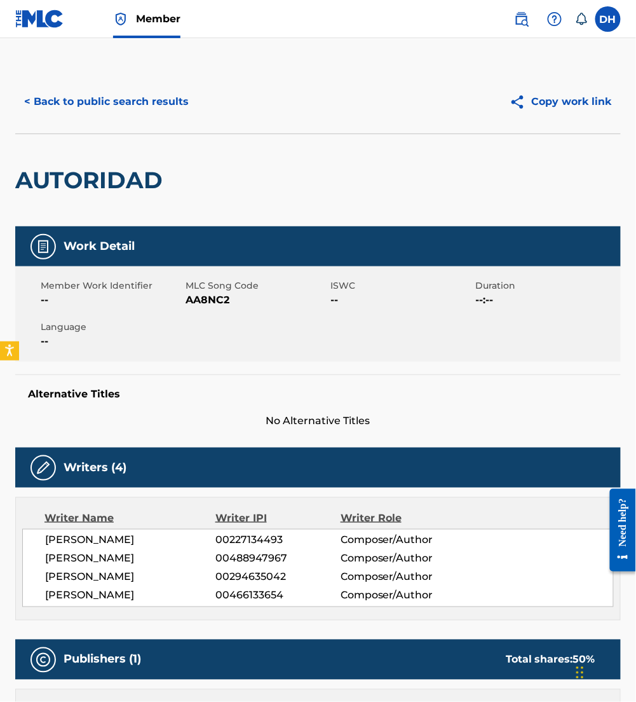
click at [120, 95] on button "< Back to public search results" at bounding box center [106, 102] width 182 height 32
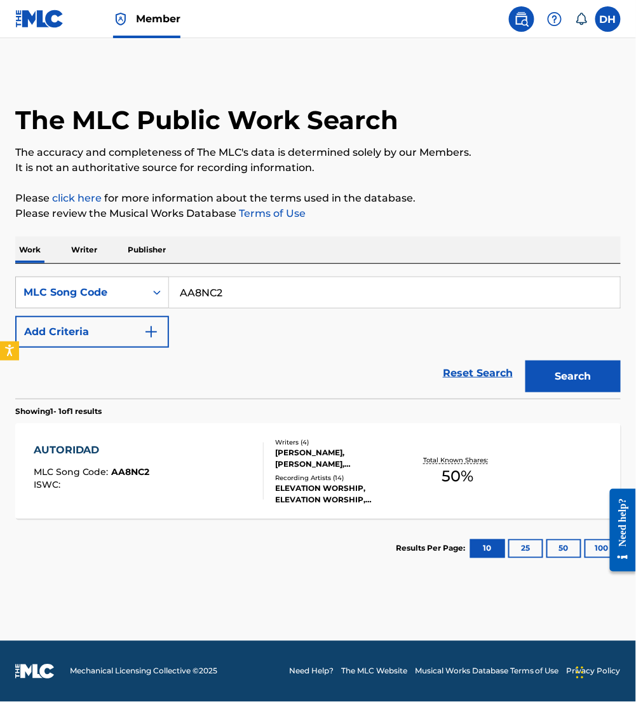
drag, startPoint x: 234, startPoint y: 279, endPoint x: 0, endPoint y: 281, distance: 233.9
click at [0, 282] on html "Accessibility Screen-Reader Guide, Feedback, and Issue Reporting | New window M…" at bounding box center [318, 351] width 636 height 702
paste input "GE741K"
type input "GE741K"
click at [526, 360] on button "Search" at bounding box center [573, 376] width 95 height 32
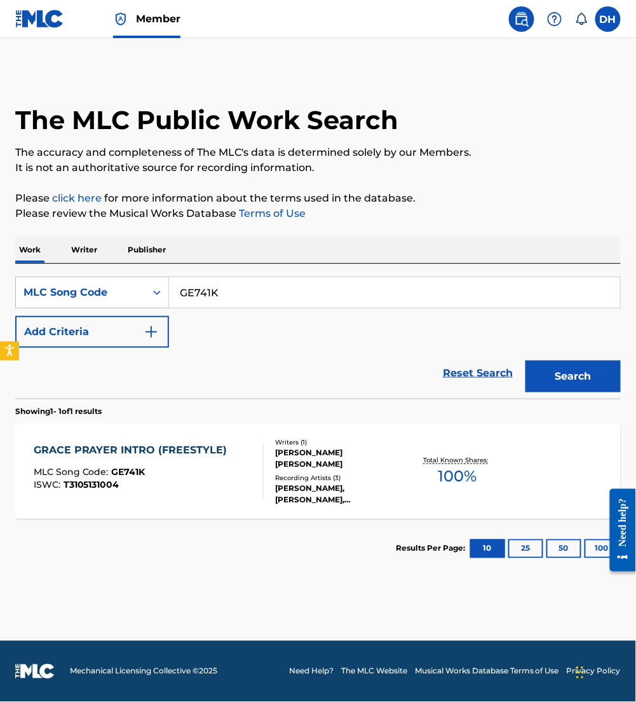
click at [145, 473] on div "MLC Song Code : GE741K" at bounding box center [134, 473] width 200 height 13
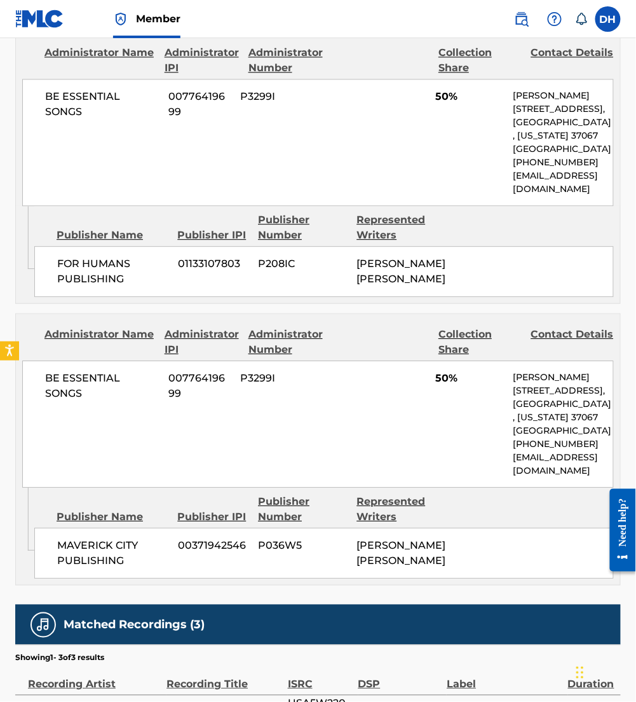
scroll to position [836, 0]
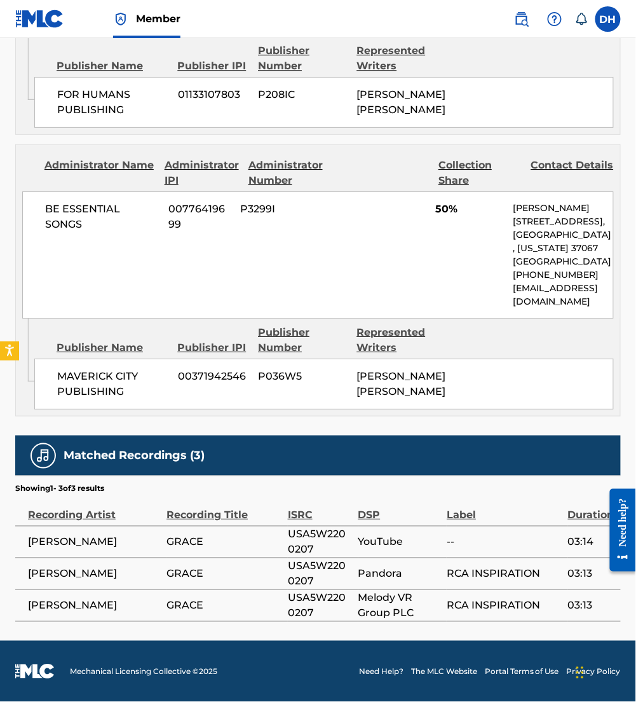
click at [167, 198] on div "BE ESSENTIAL SONGS 00776419699 P3299I 50% [PERSON_NAME] [STREET_ADDRESS][US_STA…" at bounding box center [318, 254] width 592 height 127
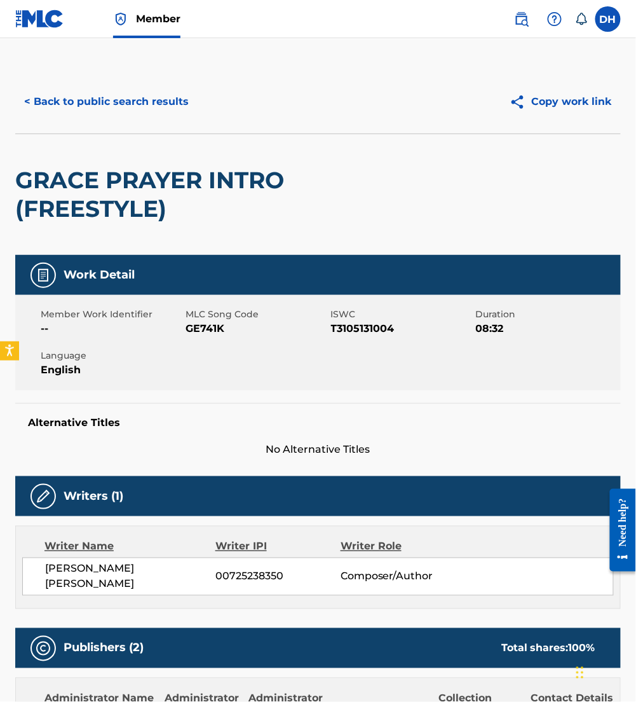
click at [75, 79] on div "< Back to public search results Copy work link" at bounding box center [318, 102] width 606 height 64
click at [94, 106] on button "< Back to public search results" at bounding box center [106, 102] width 182 height 32
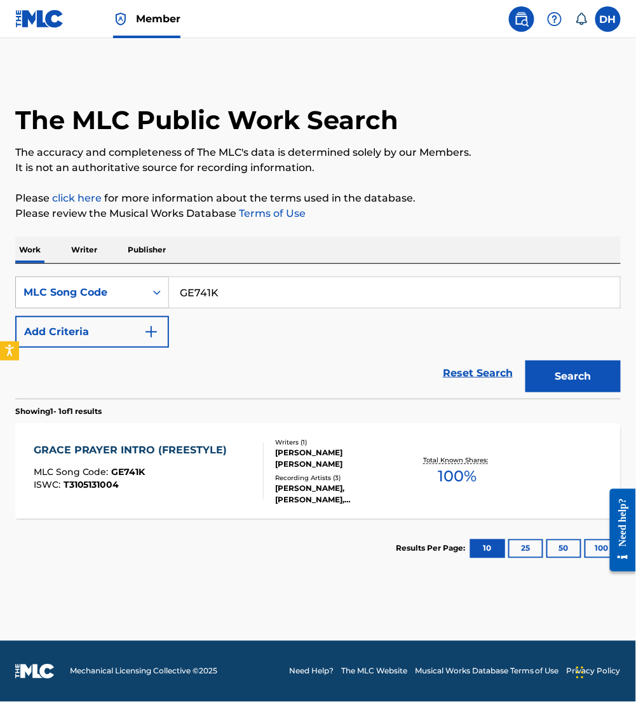
click at [110, 303] on div "MLC Song Code" at bounding box center [81, 292] width 130 height 24
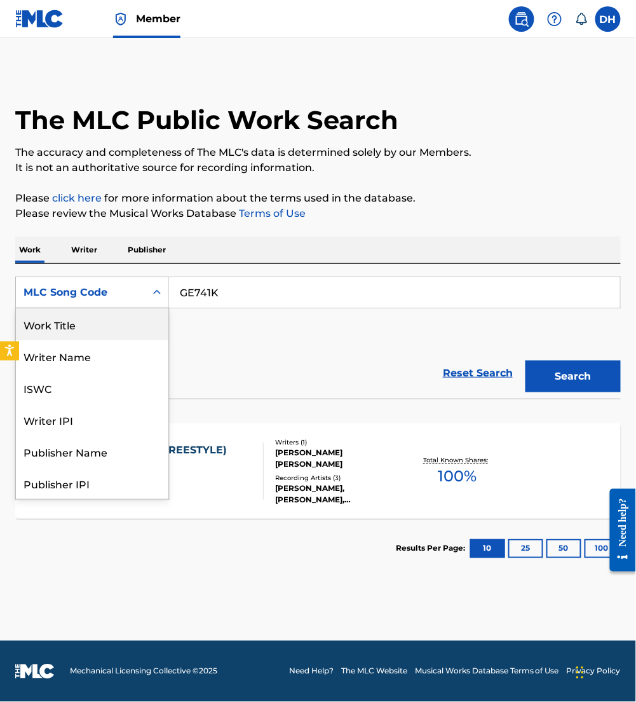
click at [87, 322] on div "Work Title" at bounding box center [92, 324] width 153 height 32
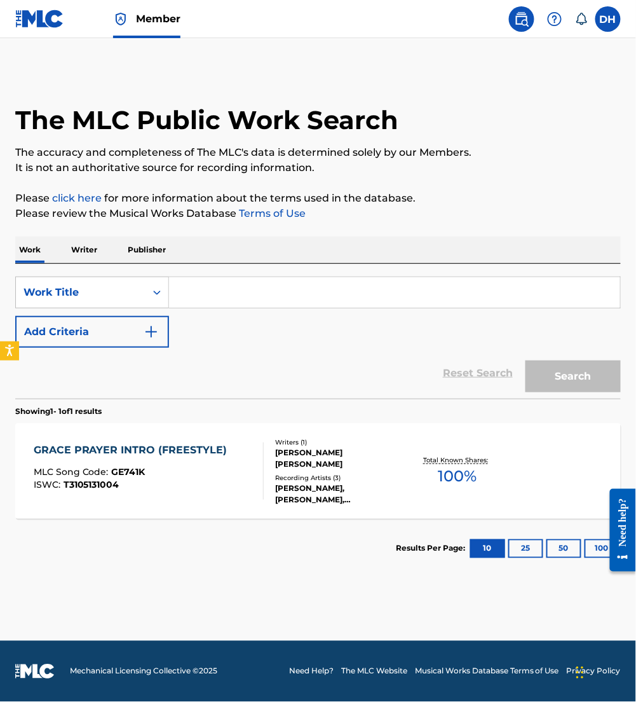
click at [212, 300] on input "Search Form" at bounding box center [394, 292] width 451 height 31
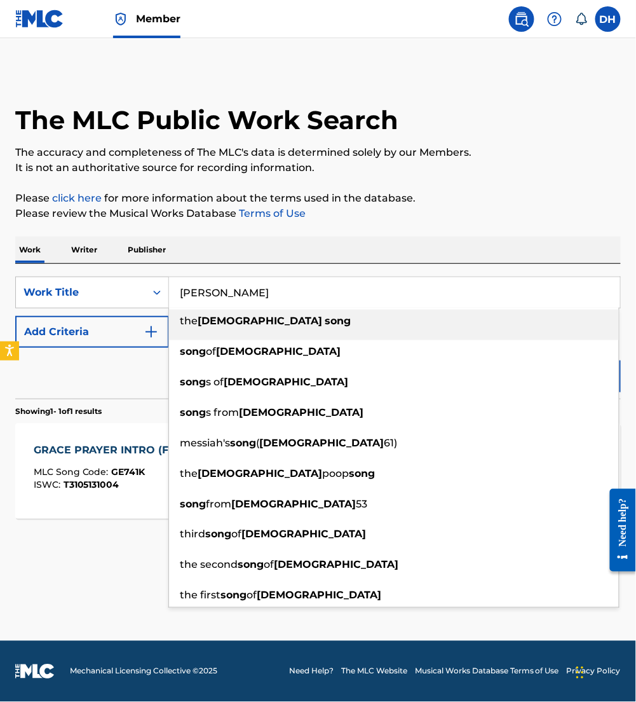
type input "[PERSON_NAME]"
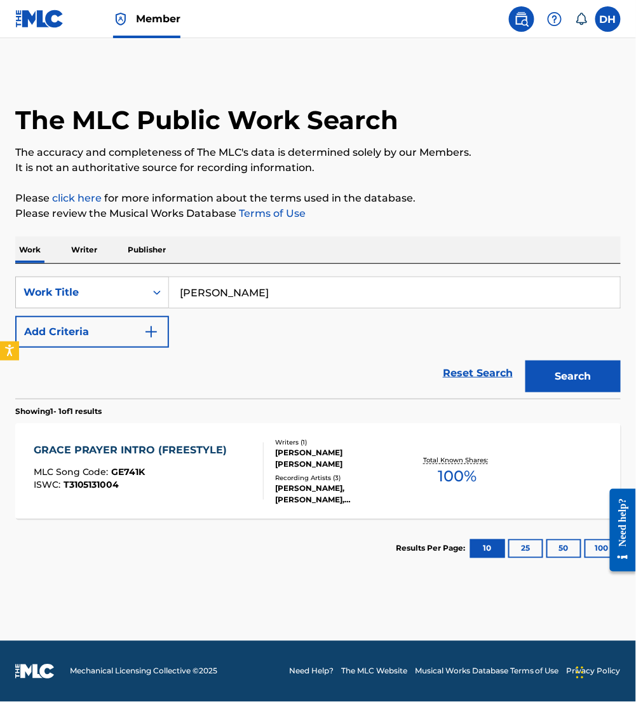
click at [43, 337] on button "Add Criteria" at bounding box center [92, 332] width 154 height 32
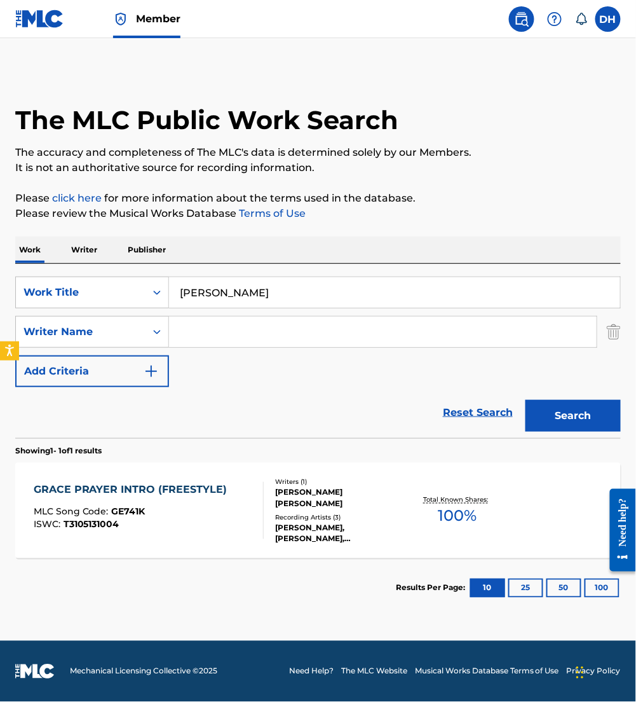
click at [236, 339] on input "Search Form" at bounding box center [383, 332] width 428 height 31
type input "[PERSON_NAME]"
click at [526, 400] on button "Search" at bounding box center [573, 416] width 95 height 32
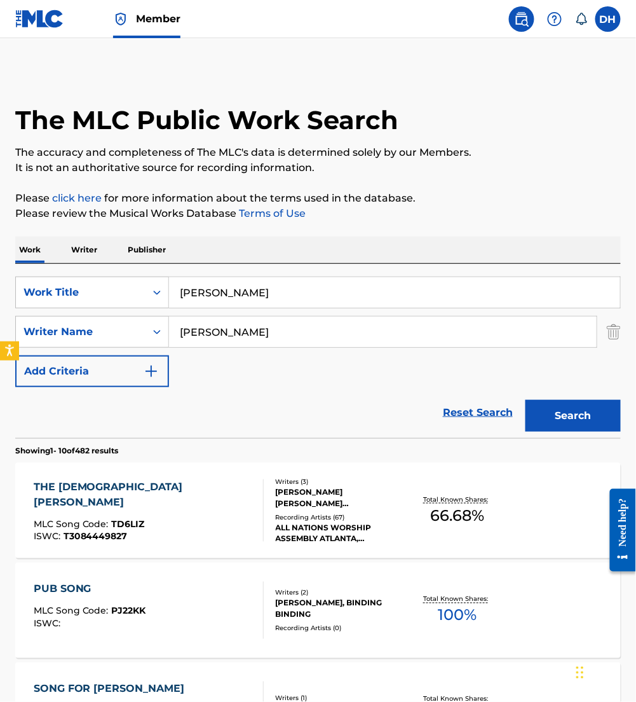
click at [163, 475] on div "THE ISAIAH SONG MLC Song Code : TD6LIZ ISWC : T3084449827 Writers ( 3 ) [PERSON…" at bounding box center [318, 510] width 606 height 95
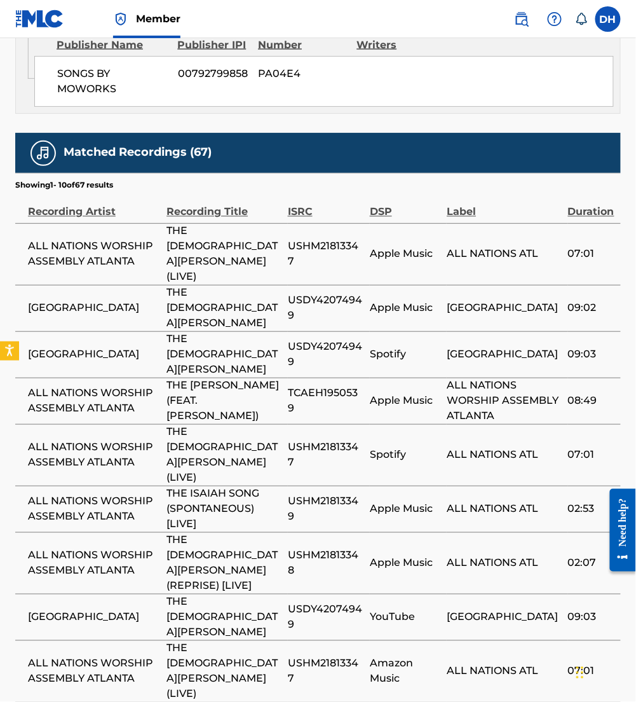
scroll to position [1508, 0]
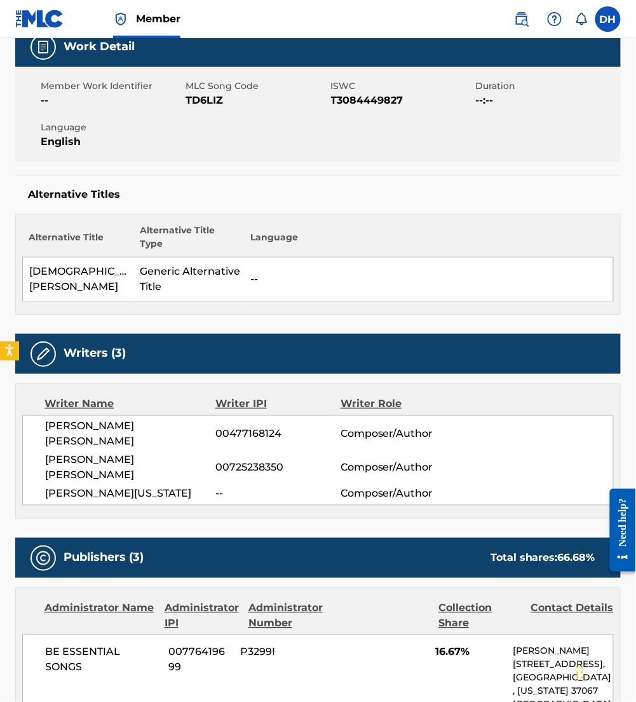
scroll to position [0, 0]
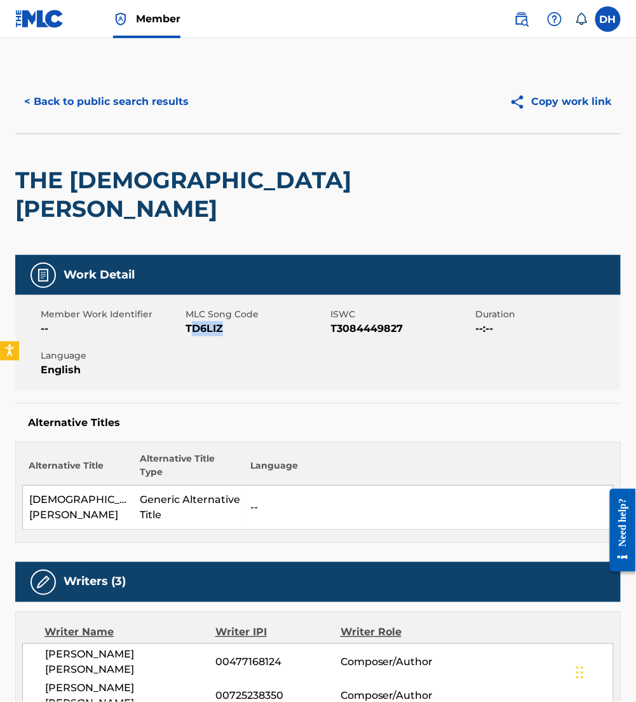
drag, startPoint x: 189, startPoint y: 299, endPoint x: 240, endPoint y: 311, distance: 52.3
click at [240, 311] on div "Member Work Identifier -- MLC Song Code TD6LIZ ISWC T3084449827 Duration --:-- …" at bounding box center [318, 342] width 606 height 95
drag, startPoint x: 240, startPoint y: 311, endPoint x: 177, endPoint y: 297, distance: 64.3
click at [177, 321] on span "--" at bounding box center [112, 328] width 142 height 15
drag, startPoint x: 186, startPoint y: 299, endPoint x: 232, endPoint y: 304, distance: 46.0
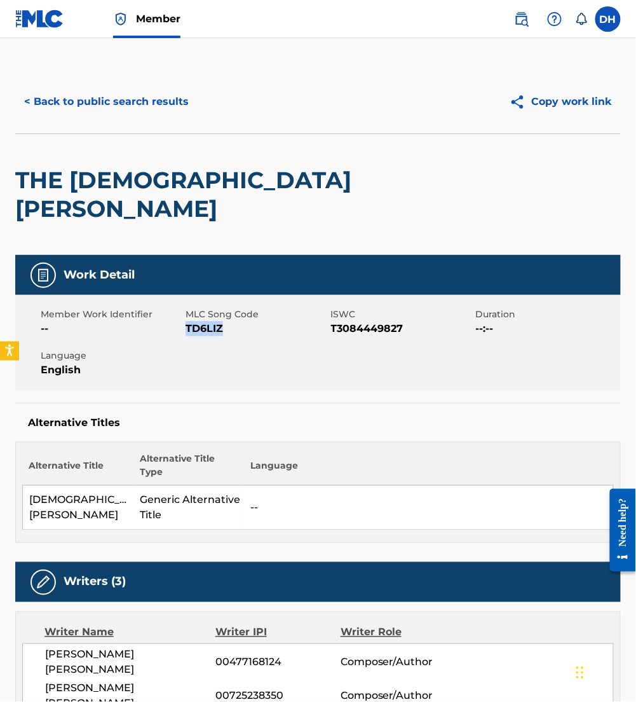
click at [232, 321] on span "TD6LIZ" at bounding box center [257, 328] width 142 height 15
copy span "TD6LIZ"
click at [98, 88] on button "< Back to public search results" at bounding box center [106, 102] width 182 height 32
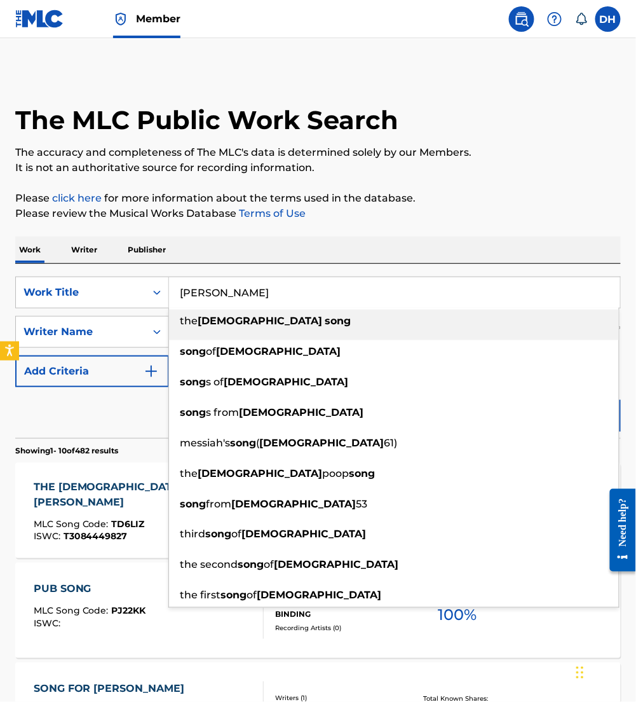
drag, startPoint x: 253, startPoint y: 288, endPoint x: 0, endPoint y: 316, distance: 254.5
click at [0, 316] on html "Accessibility Screen-Reader Guide, Feedback, and Issue Reporting | New window M…" at bounding box center [318, 351] width 636 height 702
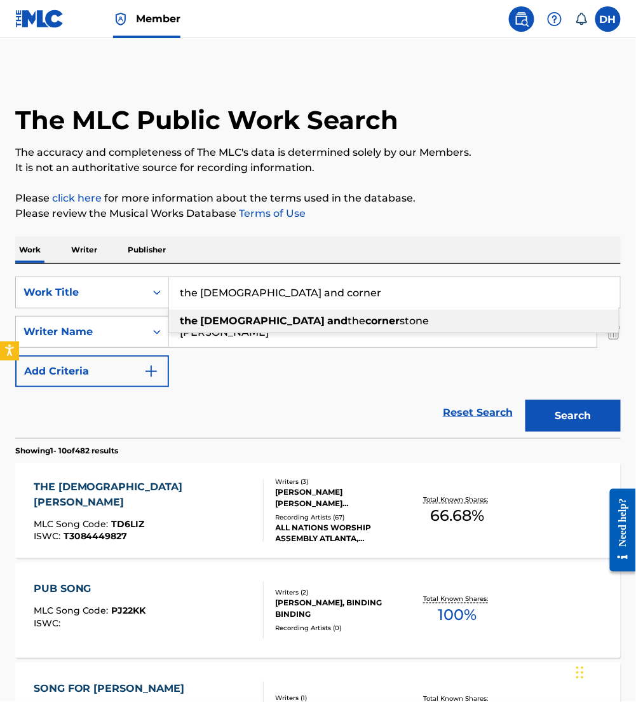
click at [365, 317] on strong "corner" at bounding box center [382, 321] width 34 height 12
type input "the [DEMOGRAPHIC_DATA] and the cornerstone"
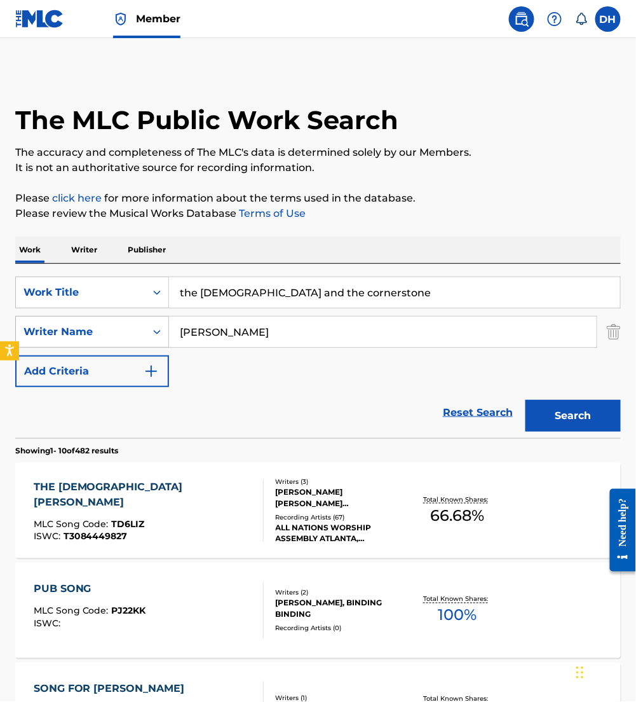
drag, startPoint x: 270, startPoint y: 324, endPoint x: 88, endPoint y: 335, distance: 182.7
click at [88, 335] on div "SearchWithCriteria63d69fe9-f7d5-4b2b-9125-5dcd50b8a862 Writer Name [PERSON_NAME]" at bounding box center [318, 332] width 606 height 32
type input "[PERSON_NAME]"
click at [526, 400] on button "Search" at bounding box center [573, 416] width 95 height 32
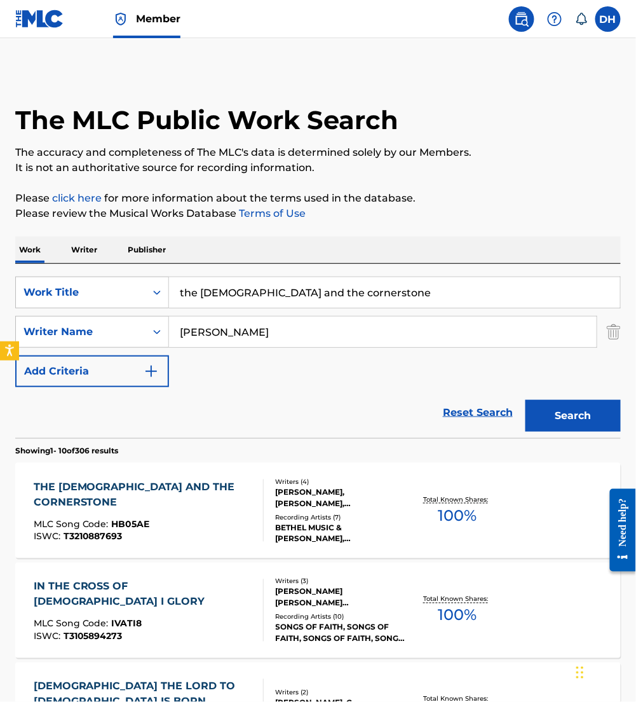
click at [196, 519] on div "MLC Song Code : HB05AE" at bounding box center [143, 525] width 219 height 13
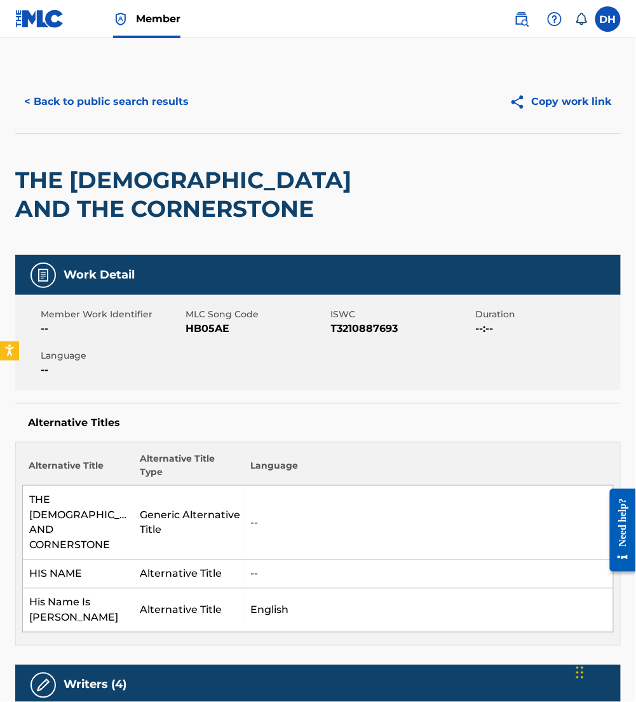
click at [86, 106] on button "< Back to public search results" at bounding box center [106, 102] width 182 height 32
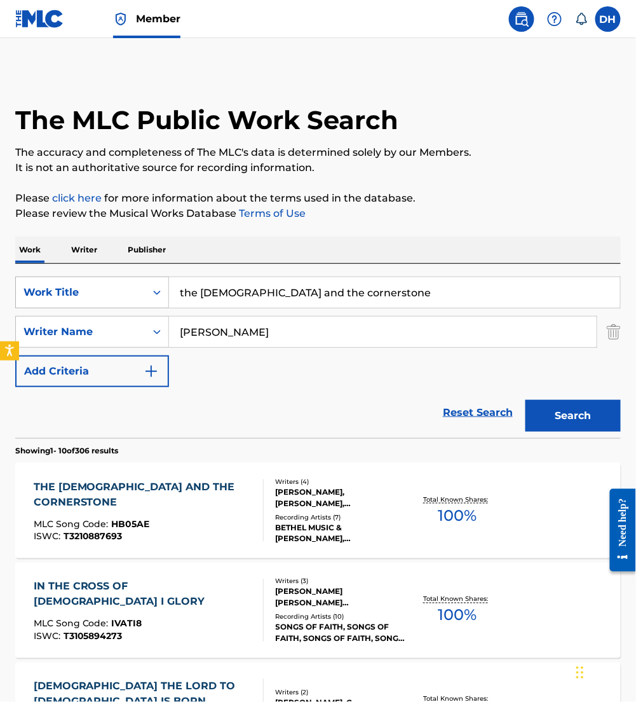
drag, startPoint x: 374, startPoint y: 298, endPoint x: 46, endPoint y: 276, distance: 328.1
click at [46, 276] on div "SearchWithCriteria1255f336-fb17-4e29-951d-2bdea173c878 Work Title the [PERSON_N…" at bounding box center [318, 292] width 606 height 32
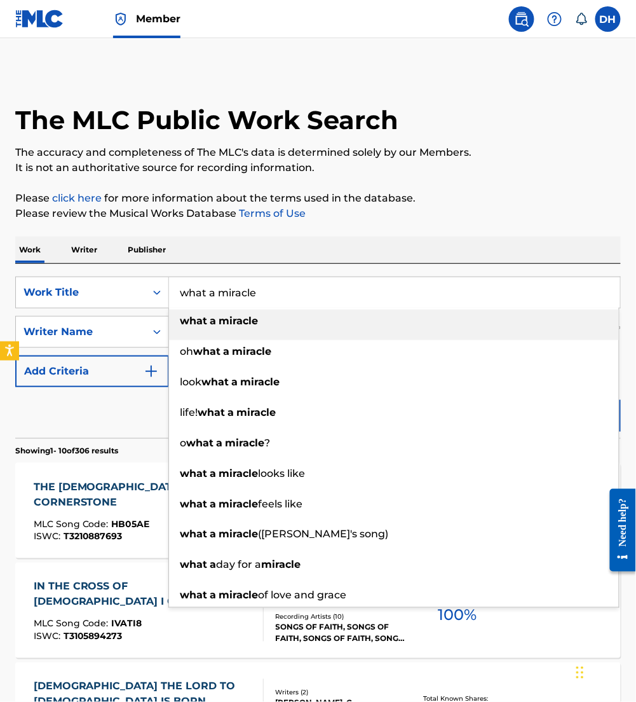
type input "what a miracle"
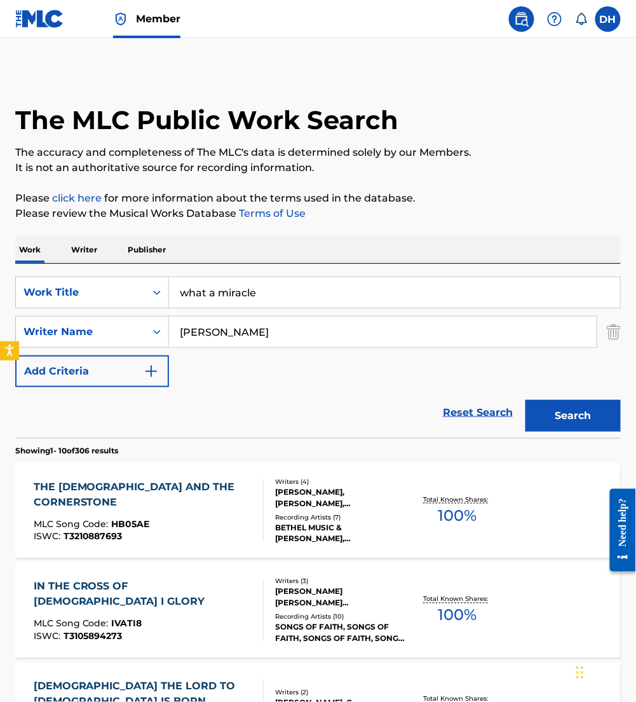
click at [219, 244] on div "Work Writer Publisher" at bounding box center [318, 249] width 606 height 27
drag, startPoint x: 234, startPoint y: 346, endPoint x: 77, endPoint y: 362, distance: 157.8
click at [77, 362] on div "SearchWithCriteria1255f336-fb17-4e29-951d-2bdea173c878 Work Title what a miracl…" at bounding box center [318, 331] width 606 height 111
type input "[PERSON_NAME]"
click at [526, 400] on button "Search" at bounding box center [573, 416] width 95 height 32
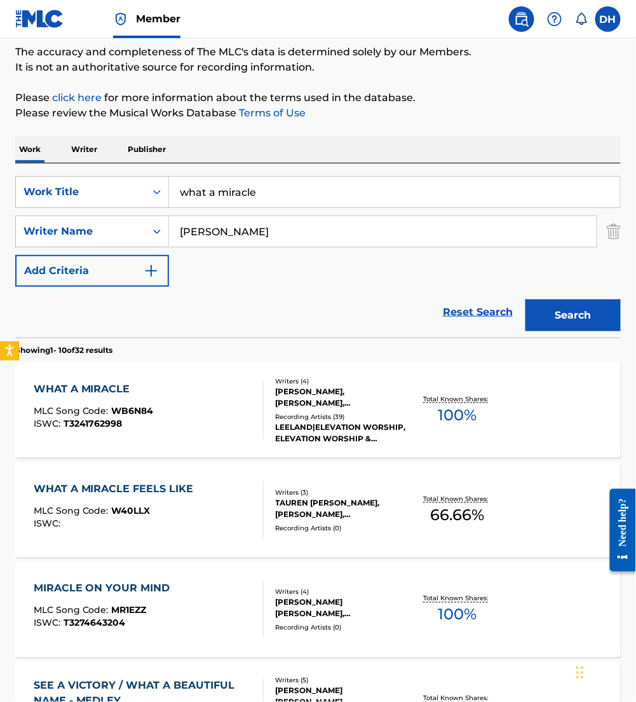
scroll to position [109, 0]
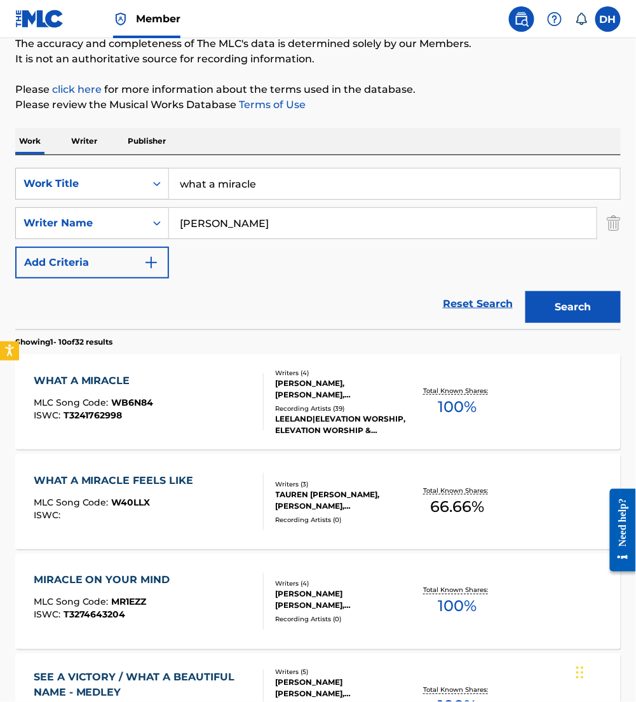
click at [112, 389] on div "WHAT A MIRACLE MLC Song Code : WB6N84 ISWC : T3241762998" at bounding box center [94, 401] width 120 height 57
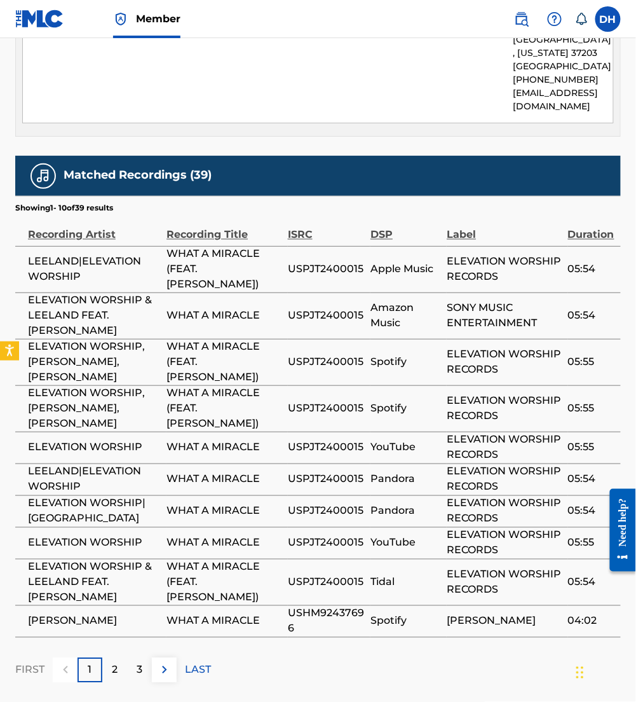
scroll to position [2586, 0]
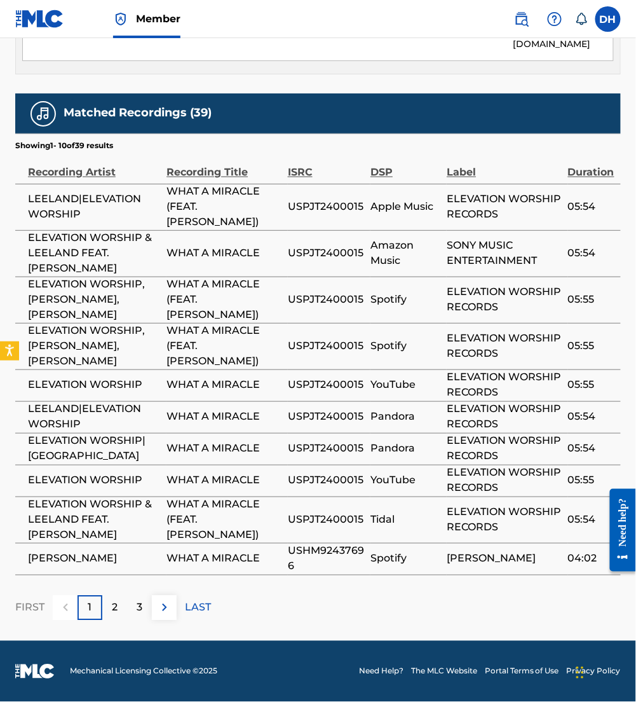
click at [165, 606] on img at bounding box center [164, 607] width 15 height 15
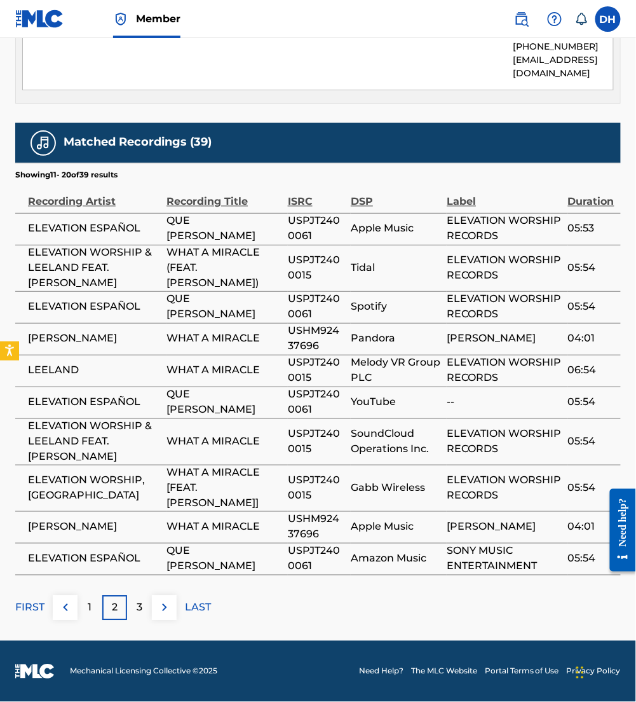
click at [165, 606] on img at bounding box center [164, 607] width 15 height 15
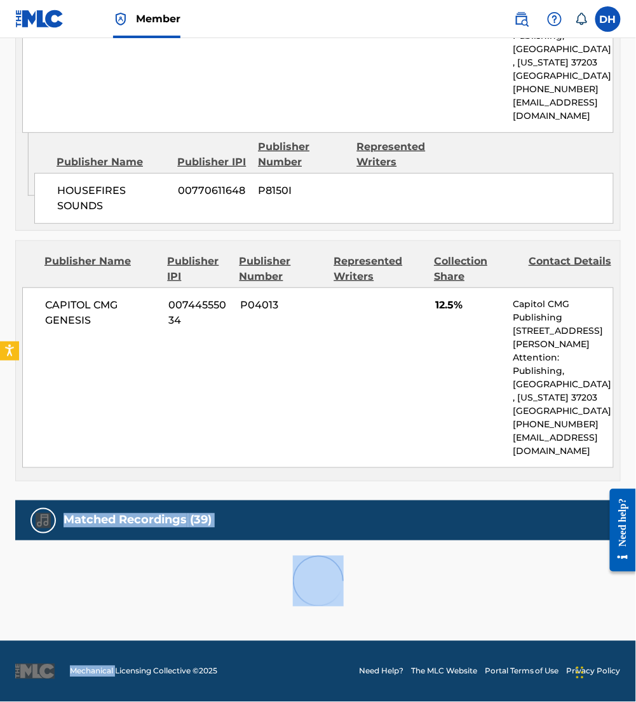
scroll to position [2556, 0]
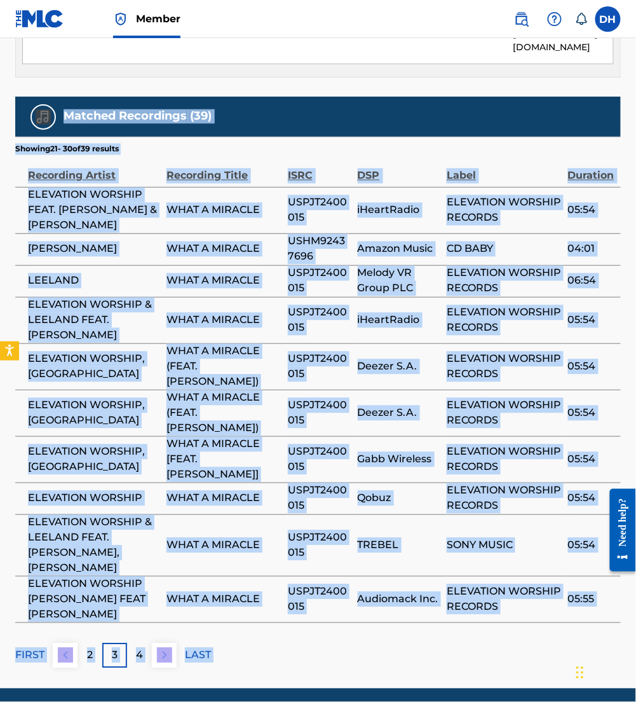
drag, startPoint x: 165, startPoint y: 606, endPoint x: 170, endPoint y: 666, distance: 60.0
click at [170, 663] on img at bounding box center [164, 655] width 15 height 15
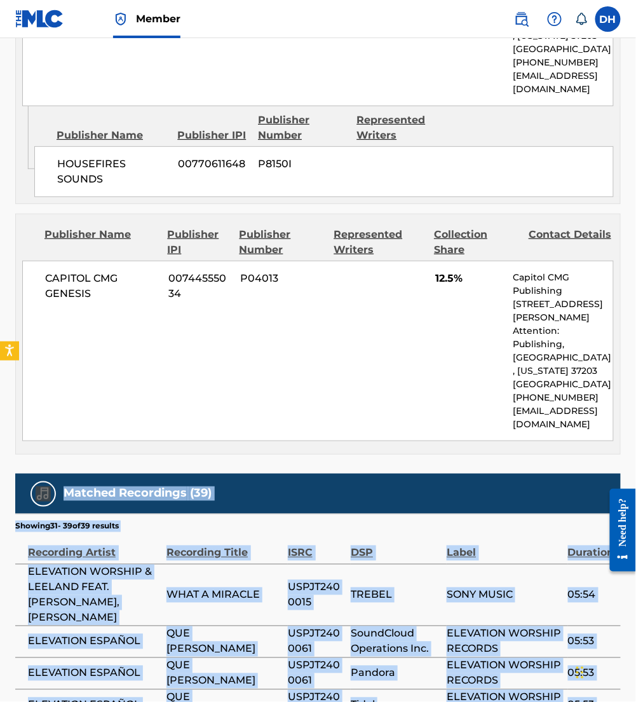
scroll to position [2495, 0]
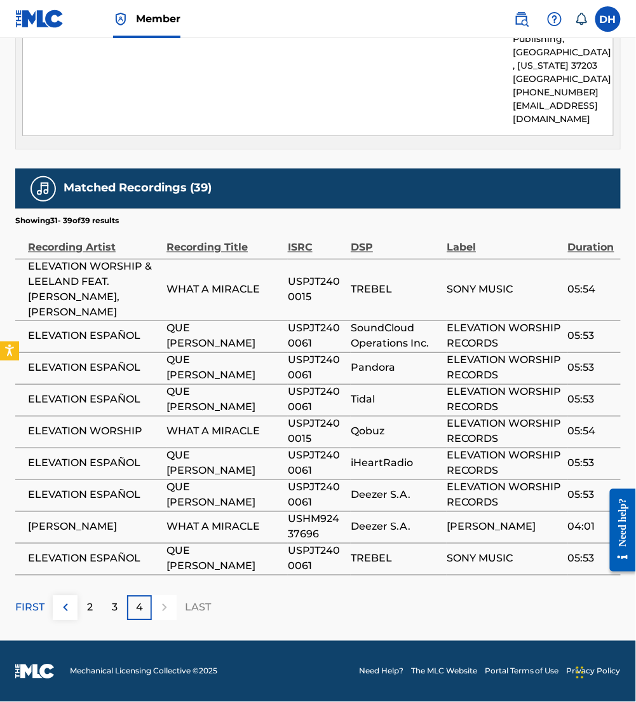
click at [170, 666] on span "Mechanical Licensing Collective © 2025" at bounding box center [143, 670] width 147 height 11
